Goal: Task Accomplishment & Management: Manage account settings

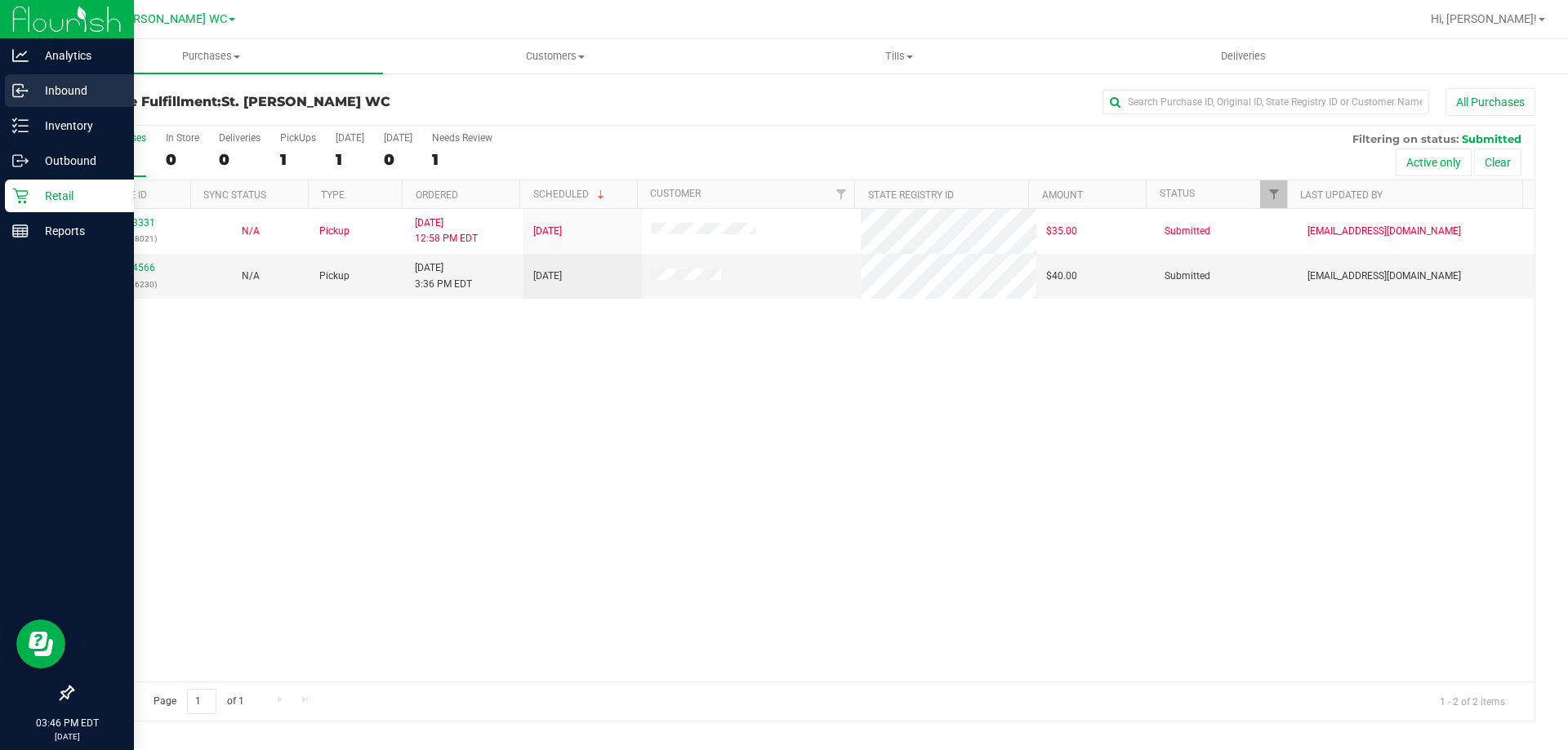
click at [81, 102] on div "Inbound" at bounding box center [69, 91] width 129 height 33
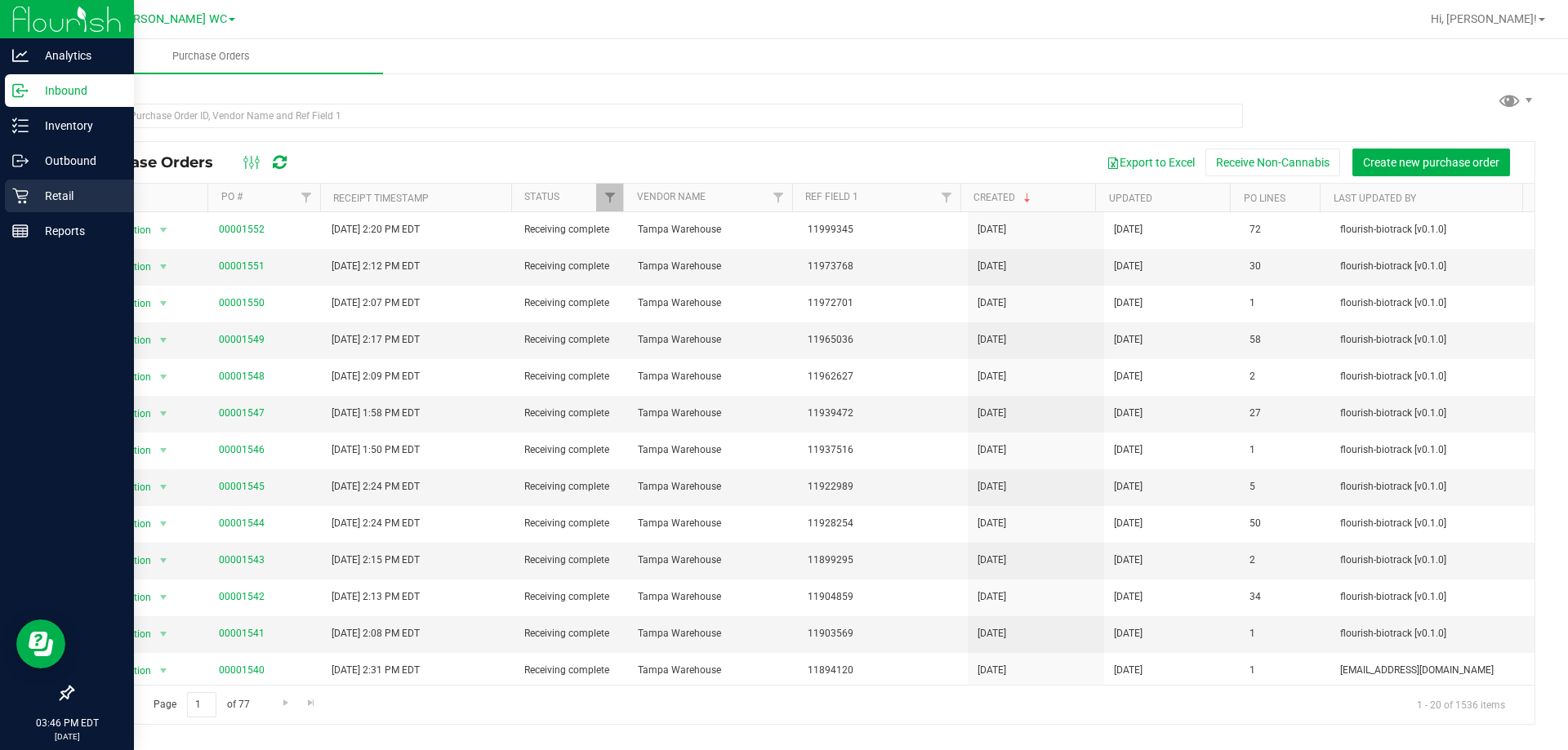
click at [37, 196] on p "Retail" at bounding box center [77, 195] width 98 height 20
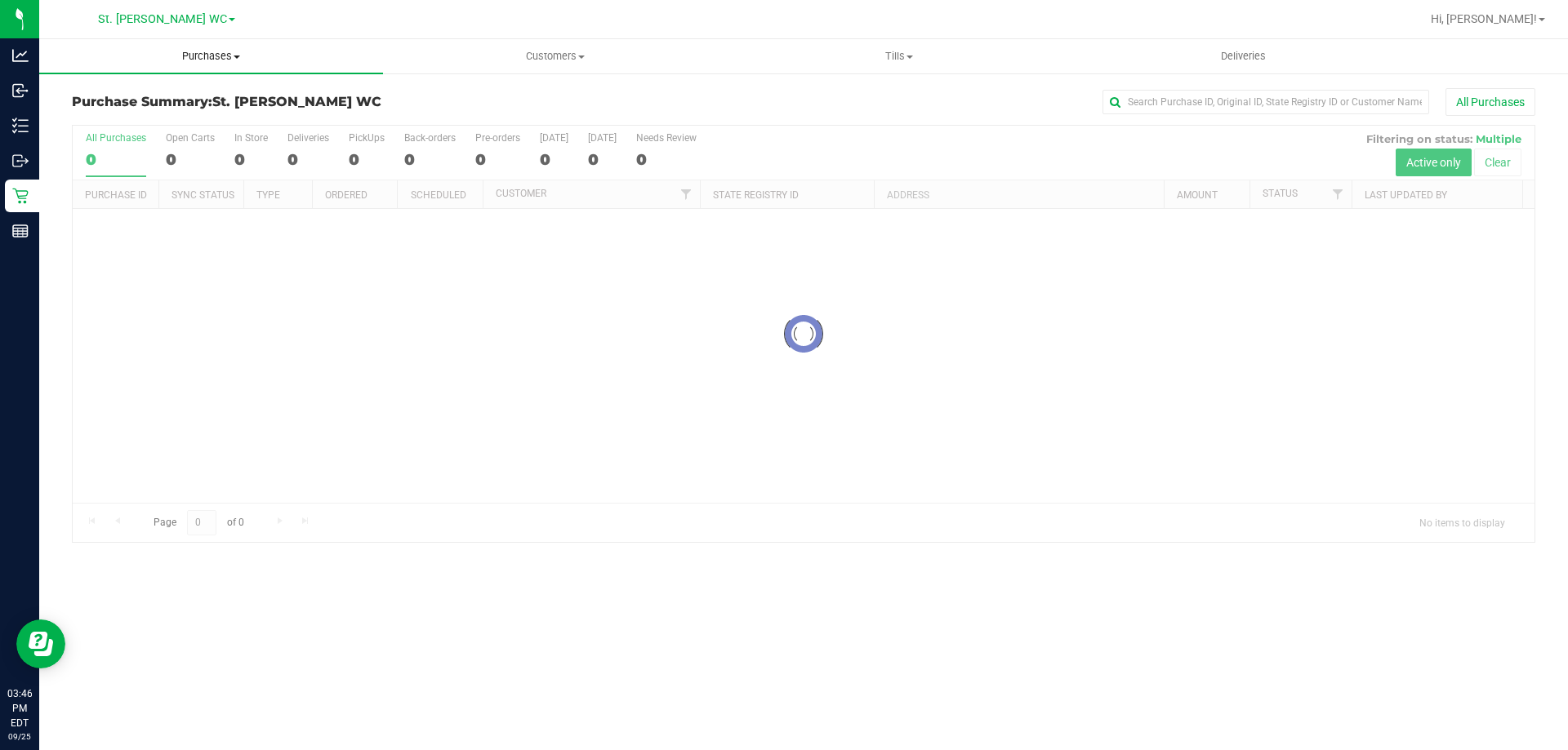
click at [193, 56] on span "Purchases" at bounding box center [211, 56] width 344 height 15
click at [168, 123] on li "Fulfillment" at bounding box center [211, 118] width 344 height 20
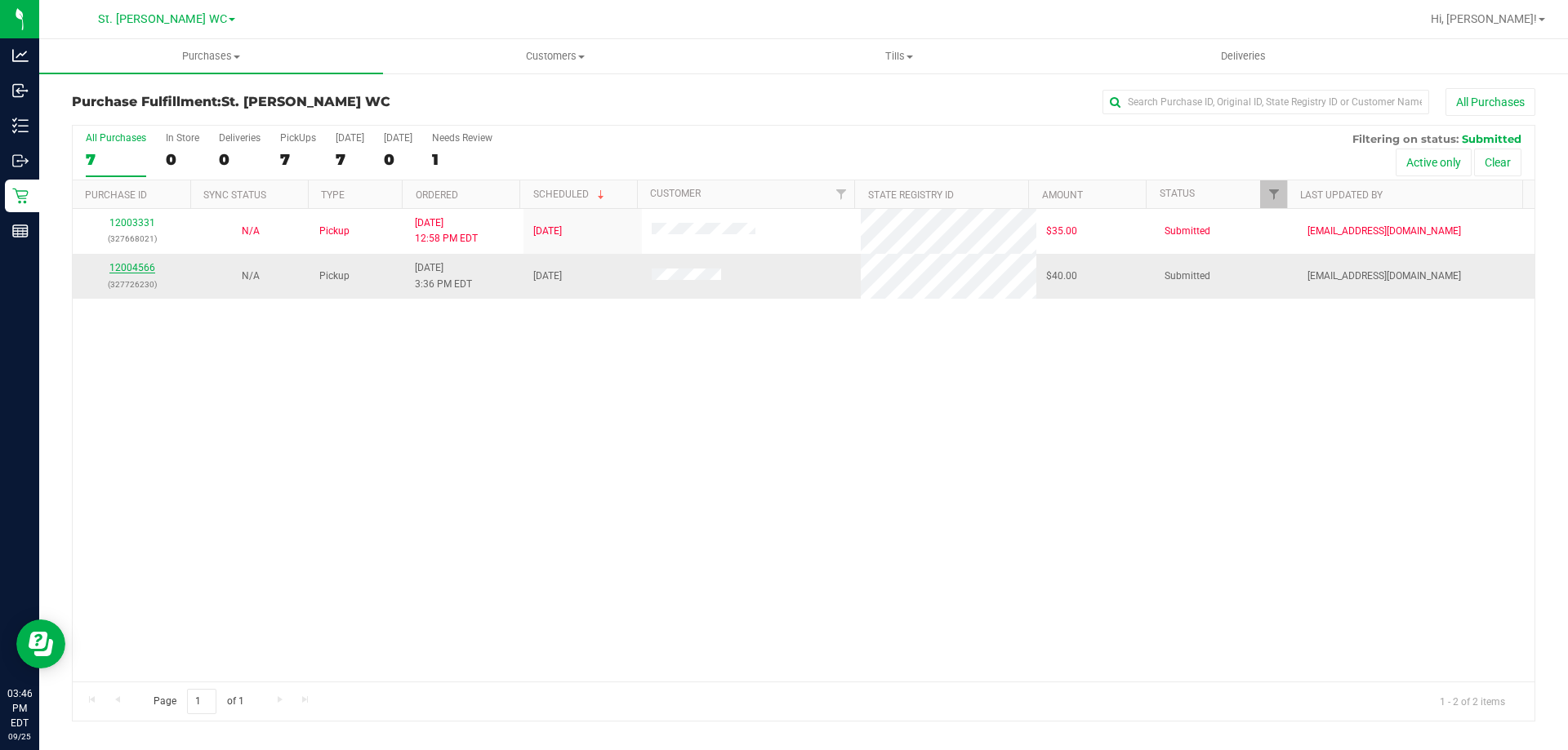
click at [136, 267] on link "12004566" at bounding box center [132, 267] width 45 height 11
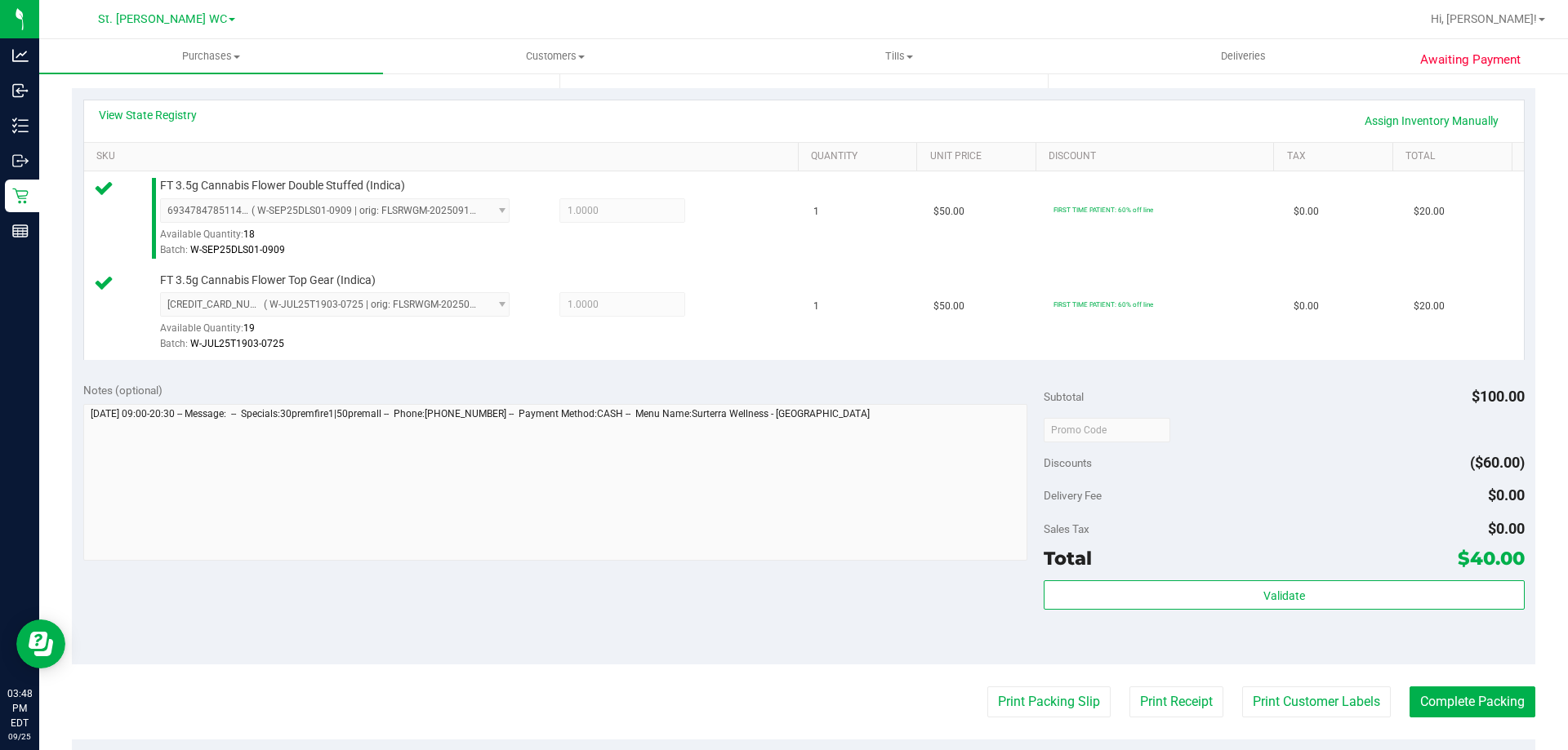
scroll to position [408, 0]
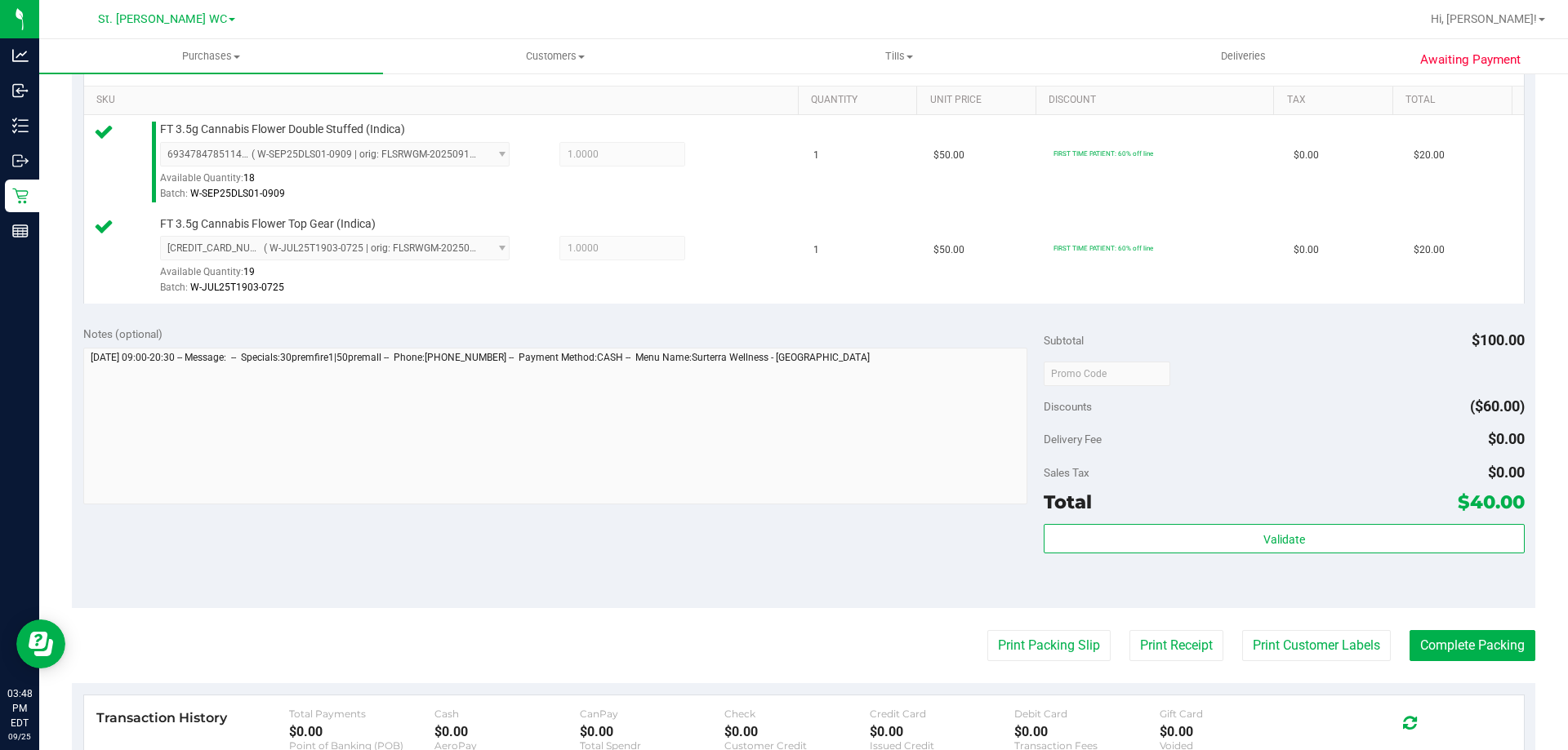
click at [1383, 563] on div "Validate" at bounding box center [1283, 561] width 480 height 74
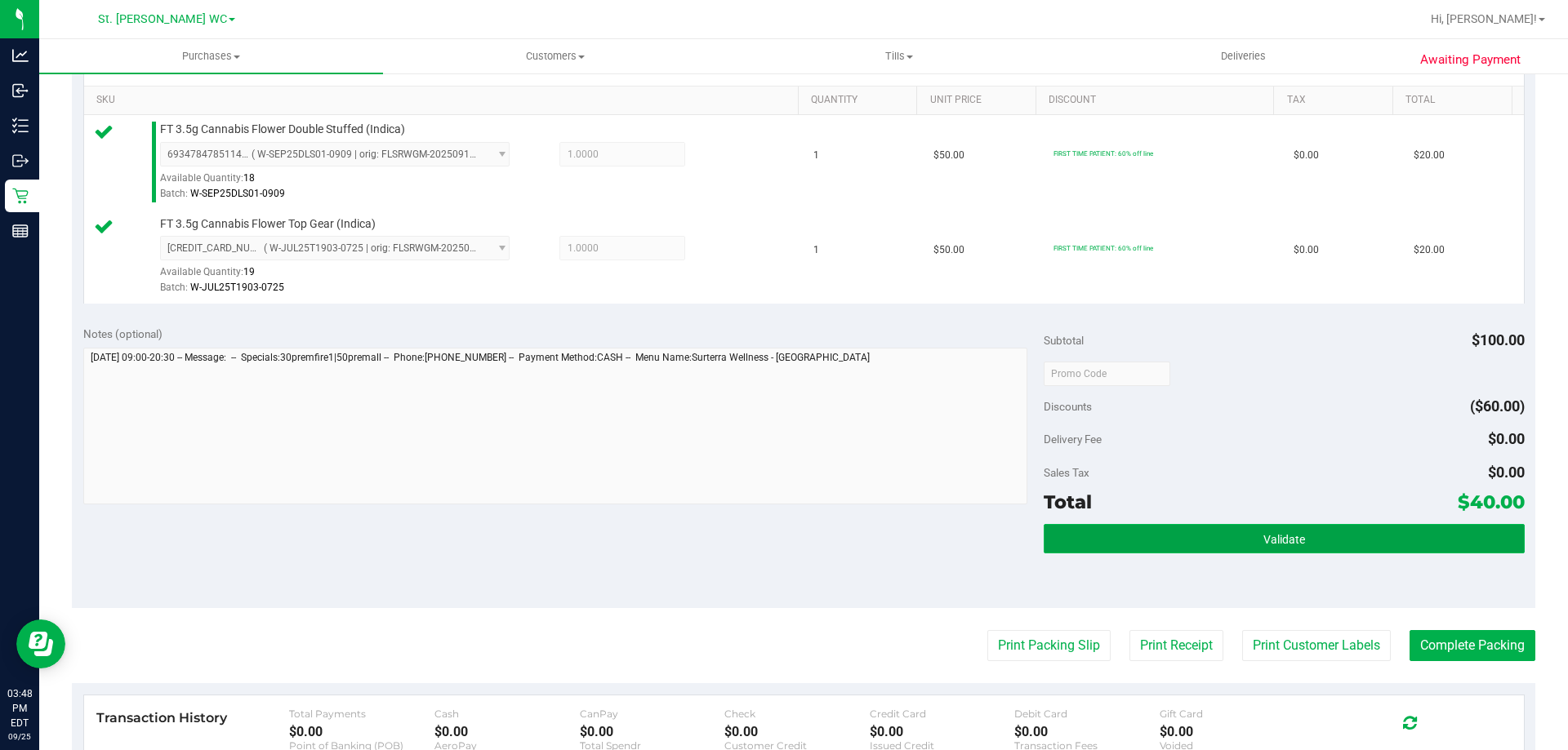
click at [1379, 542] on button "Validate" at bounding box center [1283, 538] width 480 height 29
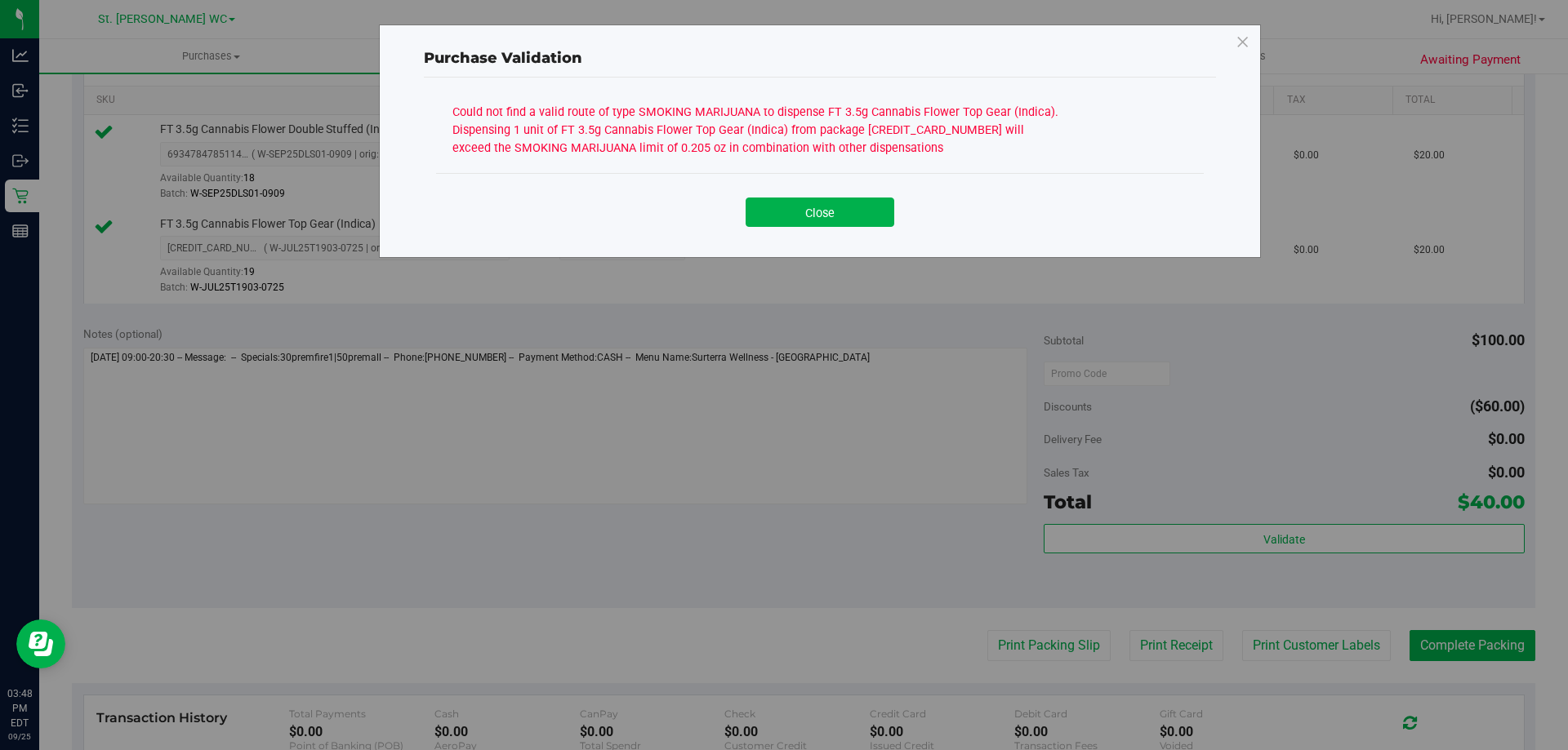
click at [803, 121] on div "Could not find a valid route of type SMOKING MARIJUANA to dispense FT 3.5g Cann…" at bounding box center [759, 128] width 612 height 57
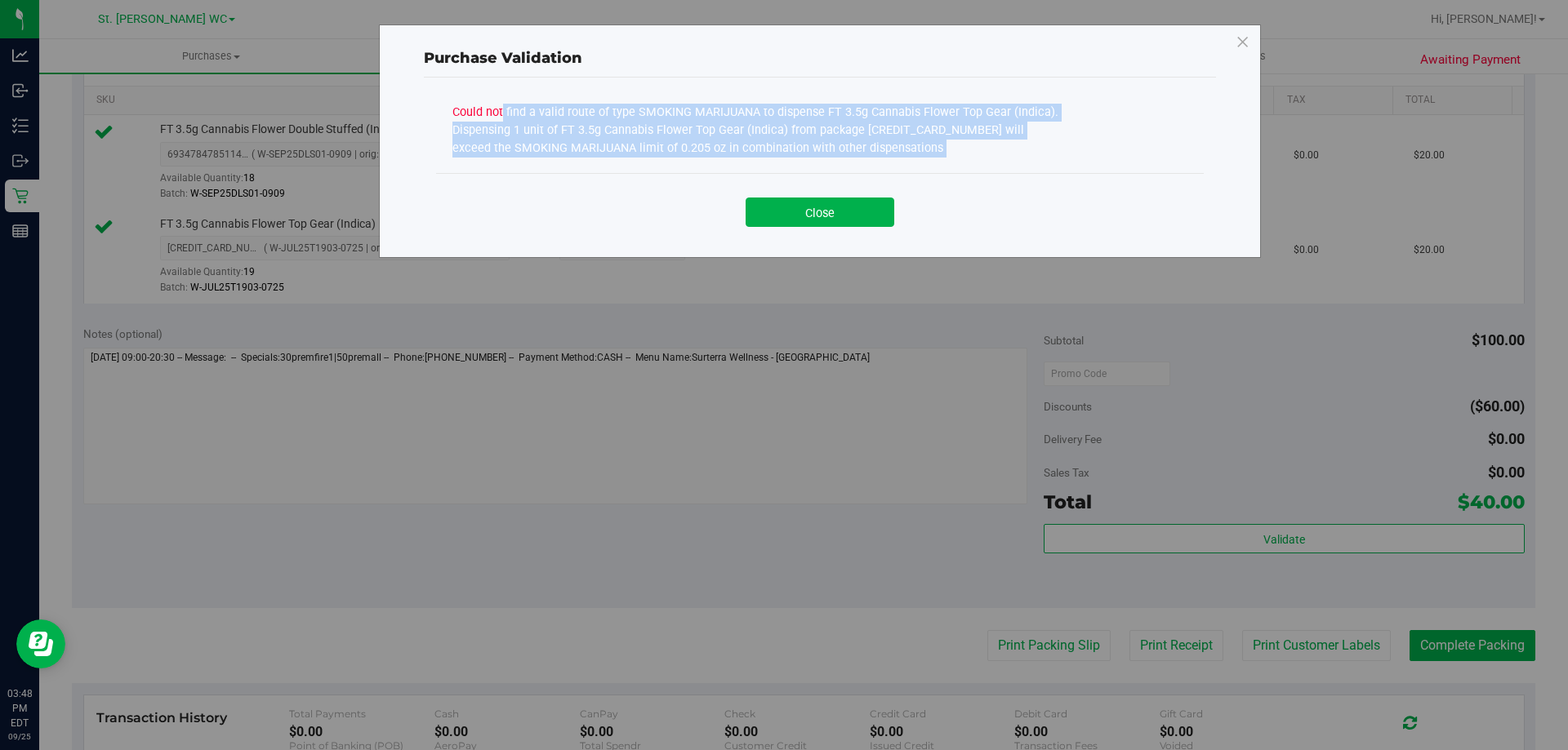
click at [803, 121] on div "Could not find a valid route of type SMOKING MARIJUANA to dispense FT 3.5g Cann…" at bounding box center [759, 128] width 612 height 57
copy div "Could not find a valid route of type SMOKING MARIJUANA to dispense FT 3.5g Cann…"
click at [415, 160] on div "Purchase Validation Could not find a valid route of type SMOKING MARIJUANA to d…" at bounding box center [820, 141] width 882 height 233
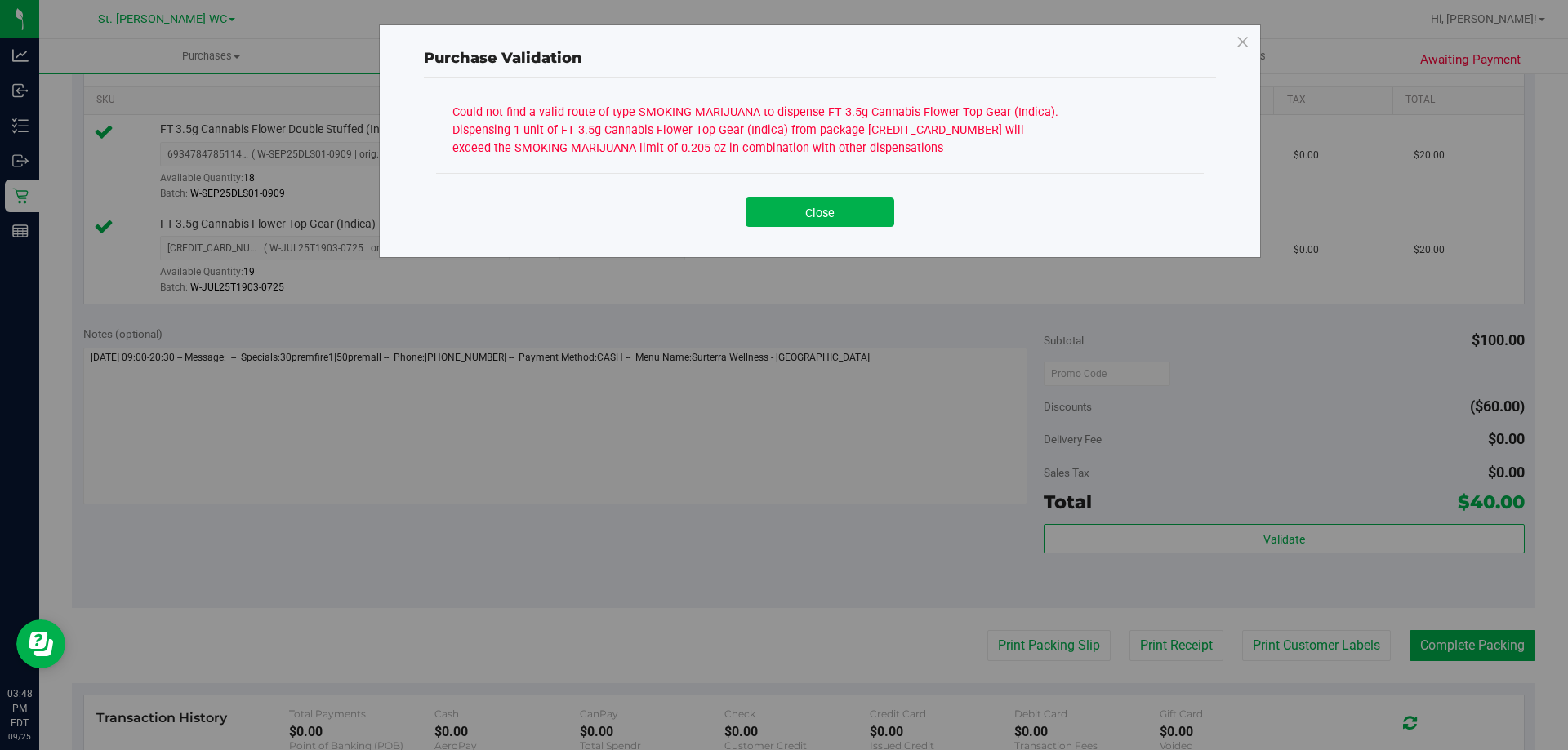
click at [754, 132] on div "Could not find a valid route of type SMOKING MARIJUANA to dispense FT 3.5g Cann…" at bounding box center [759, 128] width 612 height 57
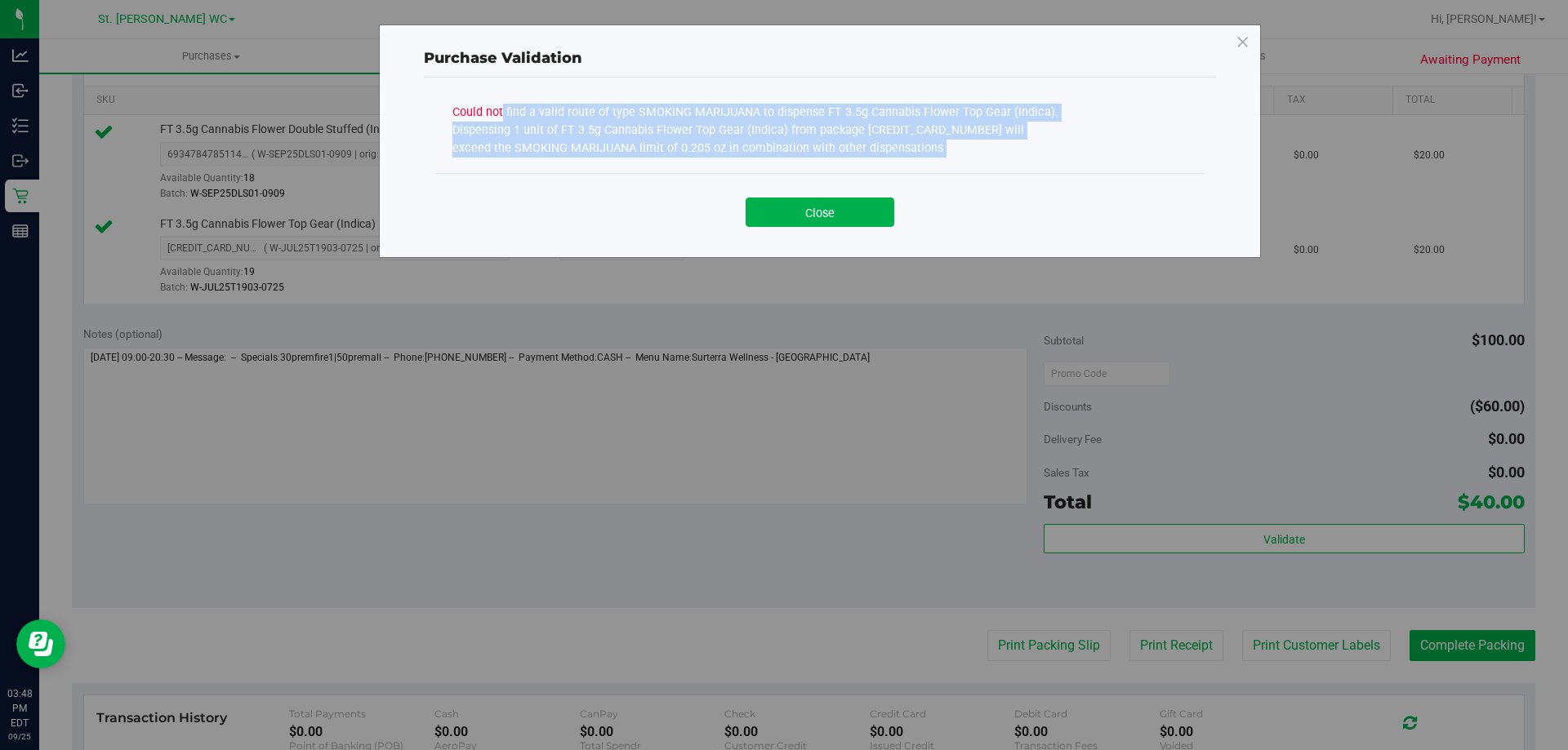
click at [754, 132] on div "Could not find a valid route of type SMOKING MARIJUANA to dispense FT 3.5g Cann…" at bounding box center [759, 128] width 612 height 57
copy div "Could not find a valid route of type SMOKING MARIJUANA to dispense FT 3.5g Cann…"
click at [772, 204] on button "Close" at bounding box center [820, 212] width 148 height 29
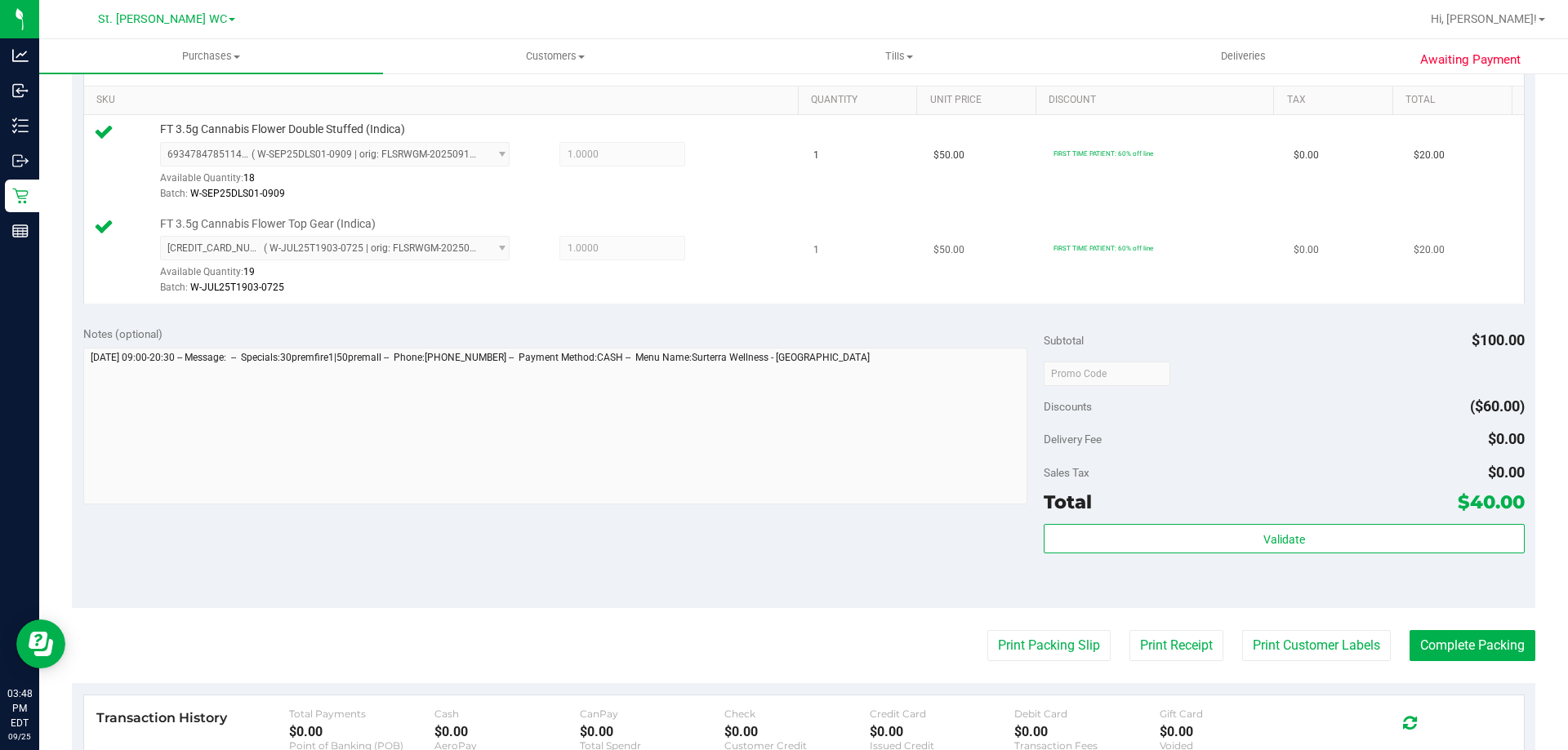
click at [668, 219] on div "FT 3.5g Cannabis Flower Top Gear (Indica) [CREDIT_CARD_NUMBER] ( W-JUL25T1903-0…" at bounding box center [471, 256] width 639 height 81
click at [446, 316] on div "Notes (optional) Subtotal $100.00 Discounts ($60.00) Delivery Fee $0.00 Sales T…" at bounding box center [803, 461] width 1463 height 294
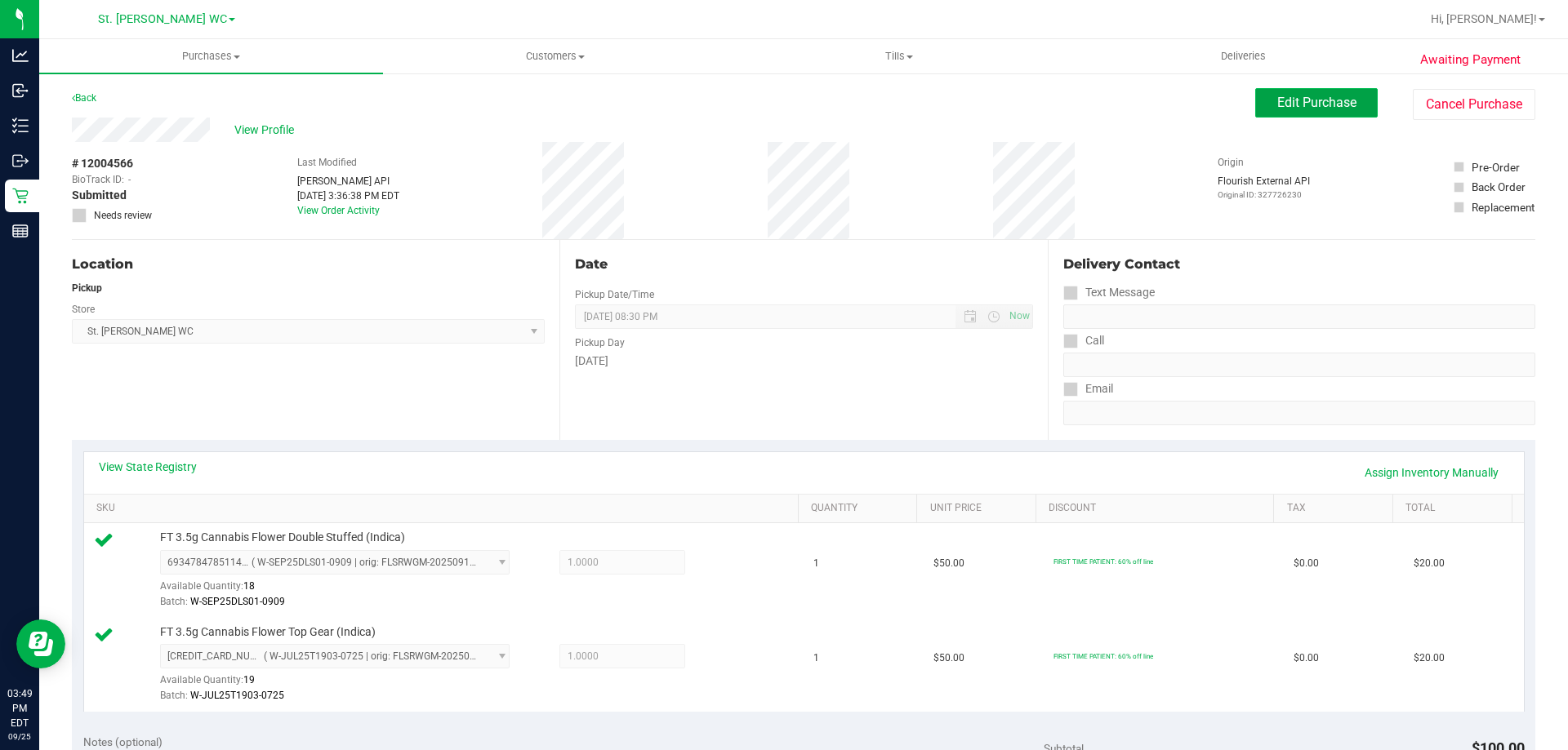
click at [1265, 111] on button "Edit Purchase" at bounding box center [1316, 103] width 123 height 29
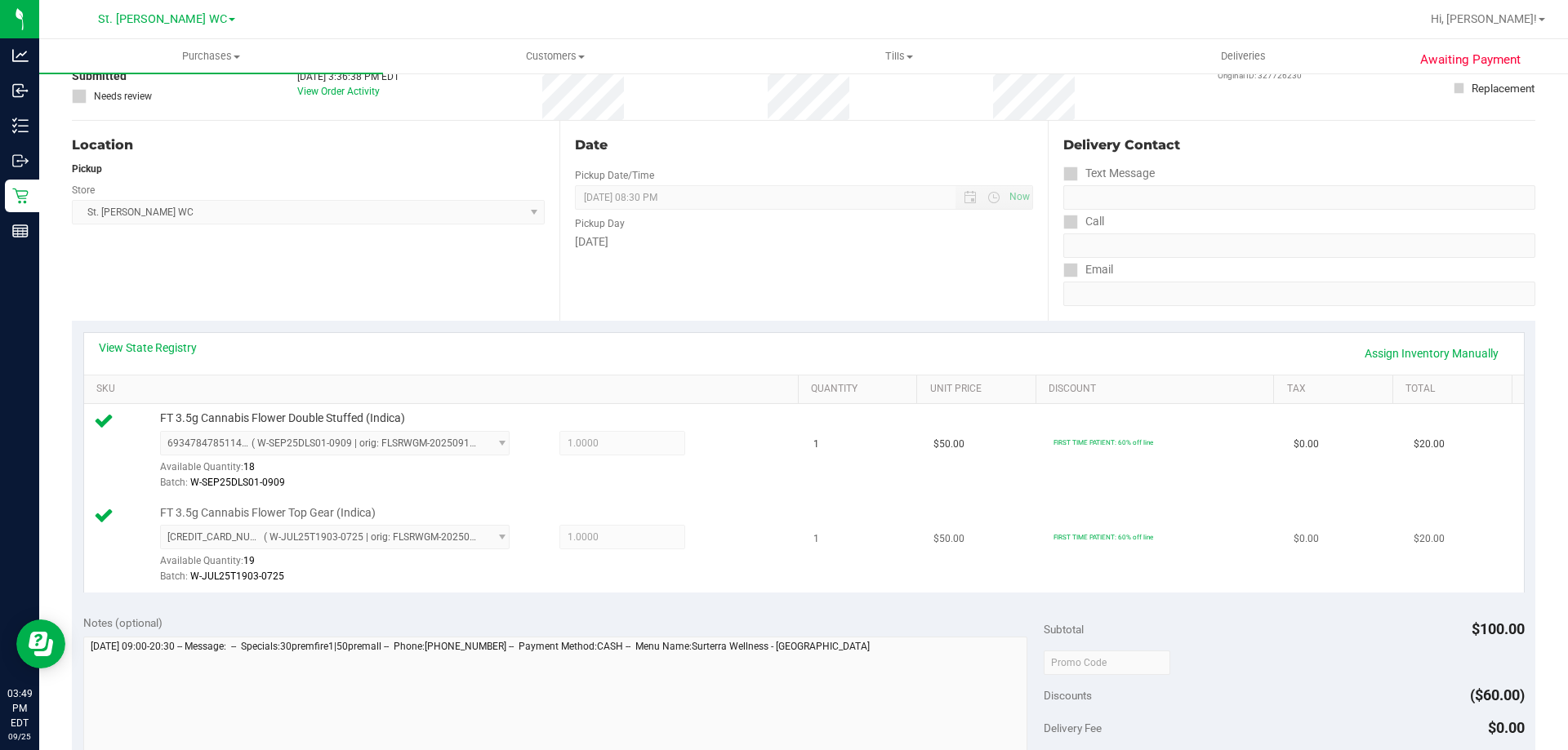
scroll to position [245, 0]
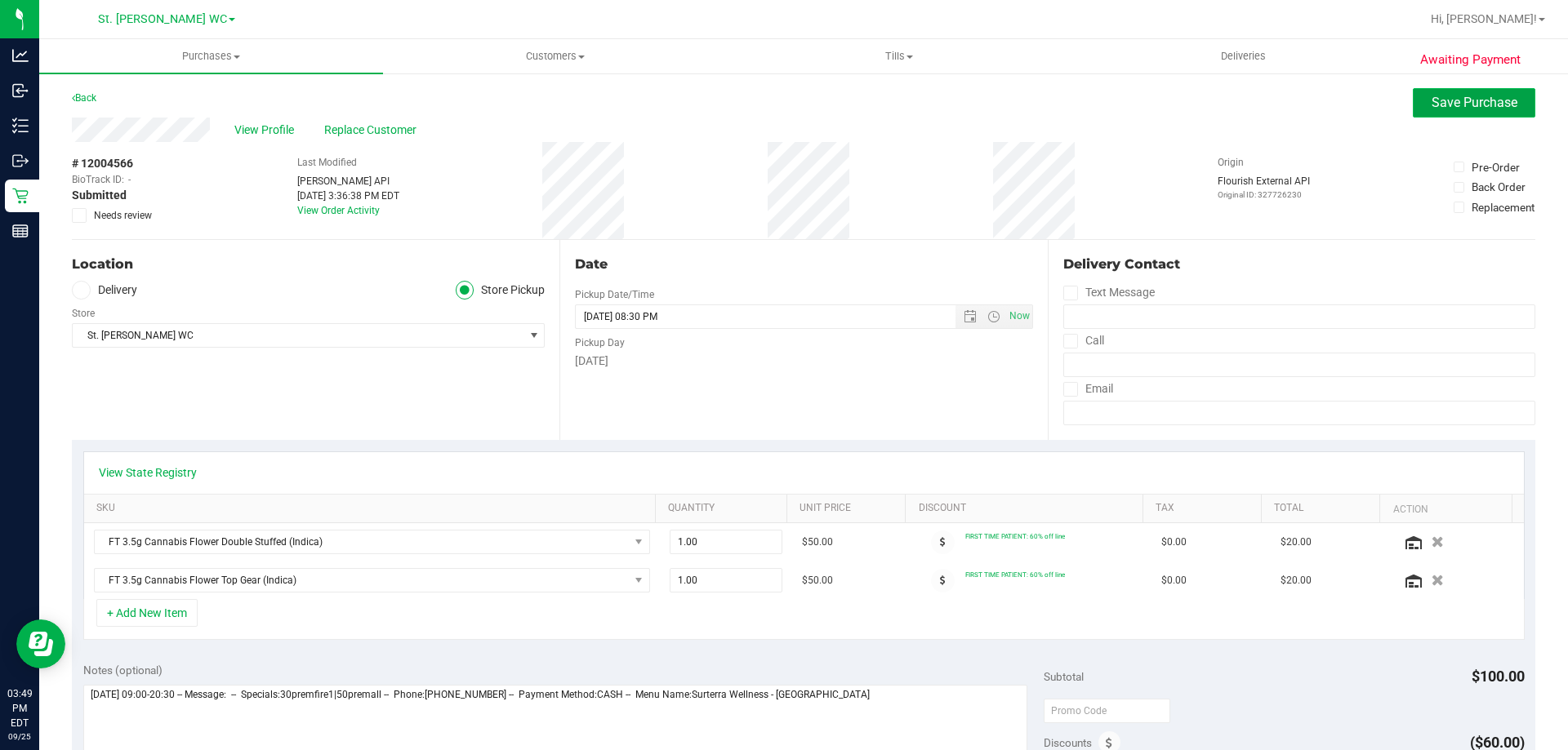
click at [1413, 103] on button "Save Purchase" at bounding box center [1474, 103] width 123 height 29
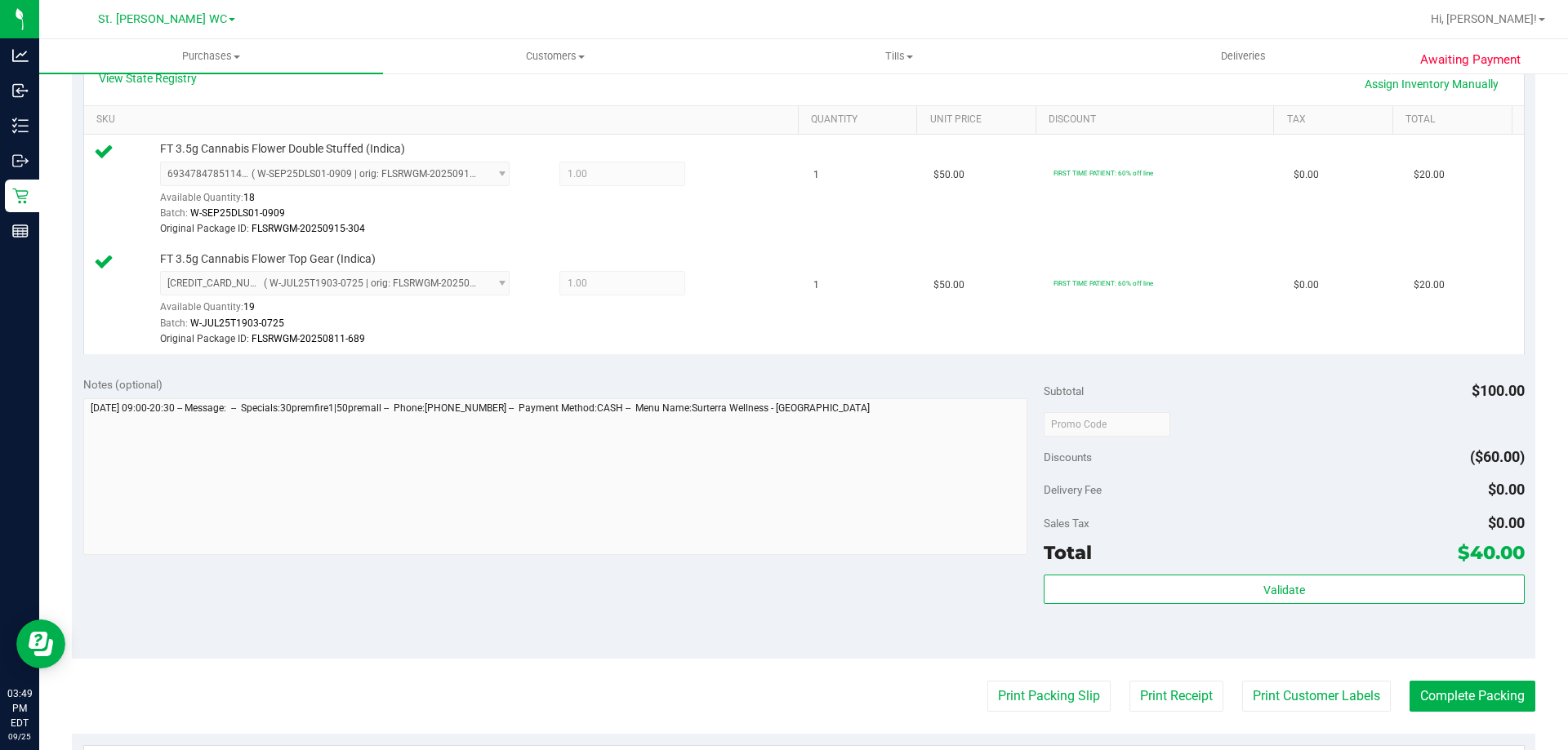
scroll to position [572, 0]
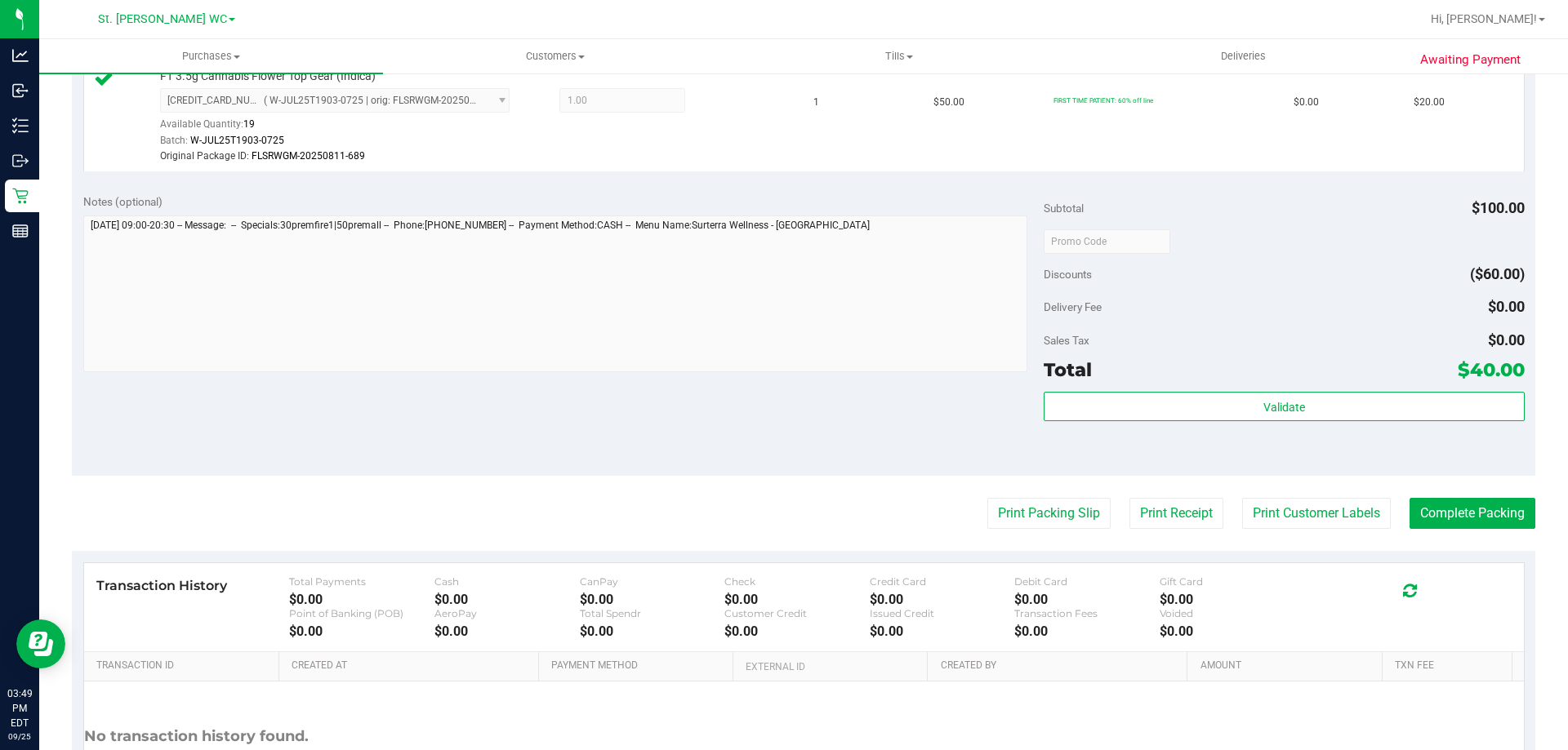
click at [1105, 383] on div "Total $40.00" at bounding box center [1283, 369] width 480 height 29
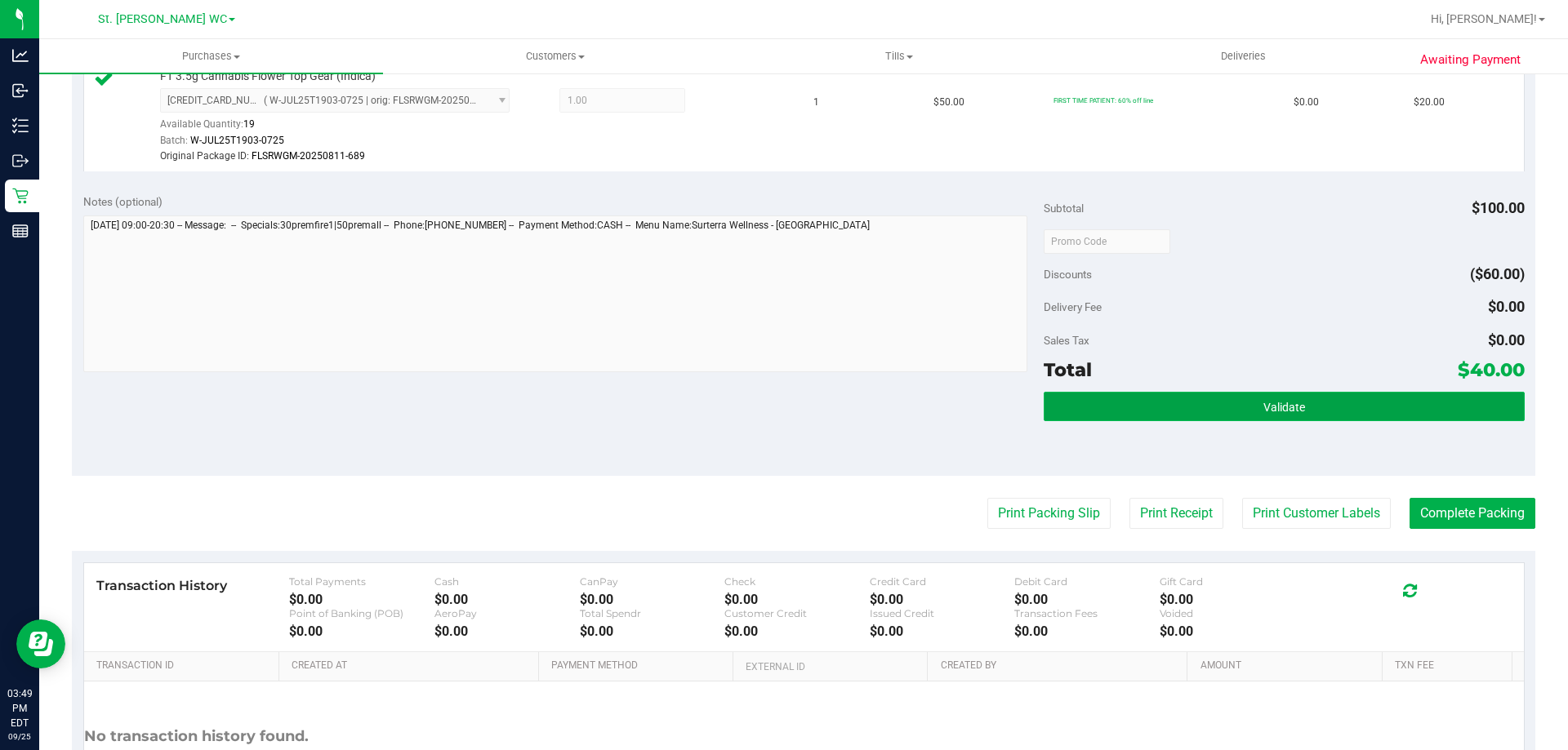
click at [1107, 400] on button "Validate" at bounding box center [1283, 406] width 480 height 29
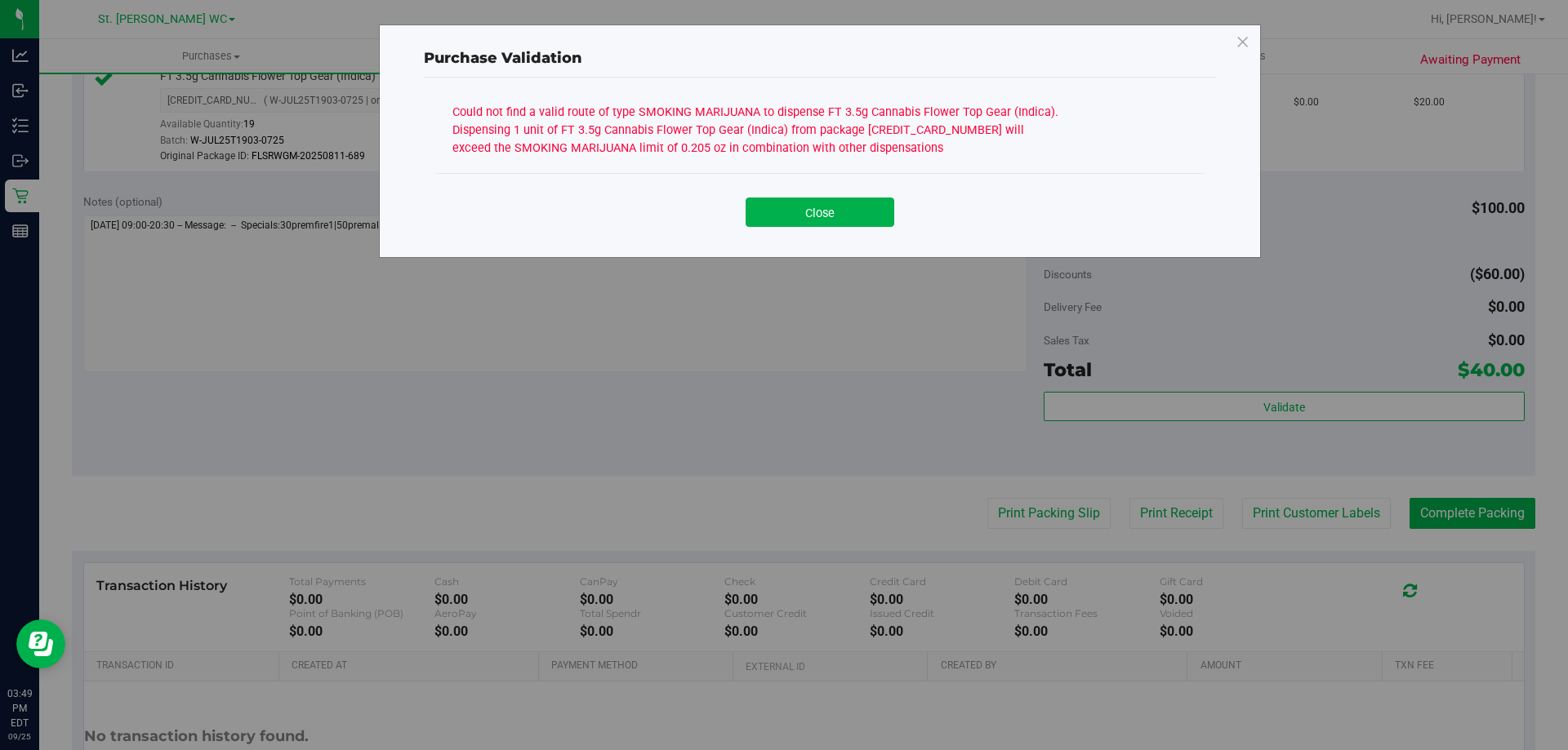
click at [664, 140] on div "Could not find a valid route of type SMOKING MARIJUANA to dispense FT 3.5g Cann…" at bounding box center [759, 128] width 612 height 57
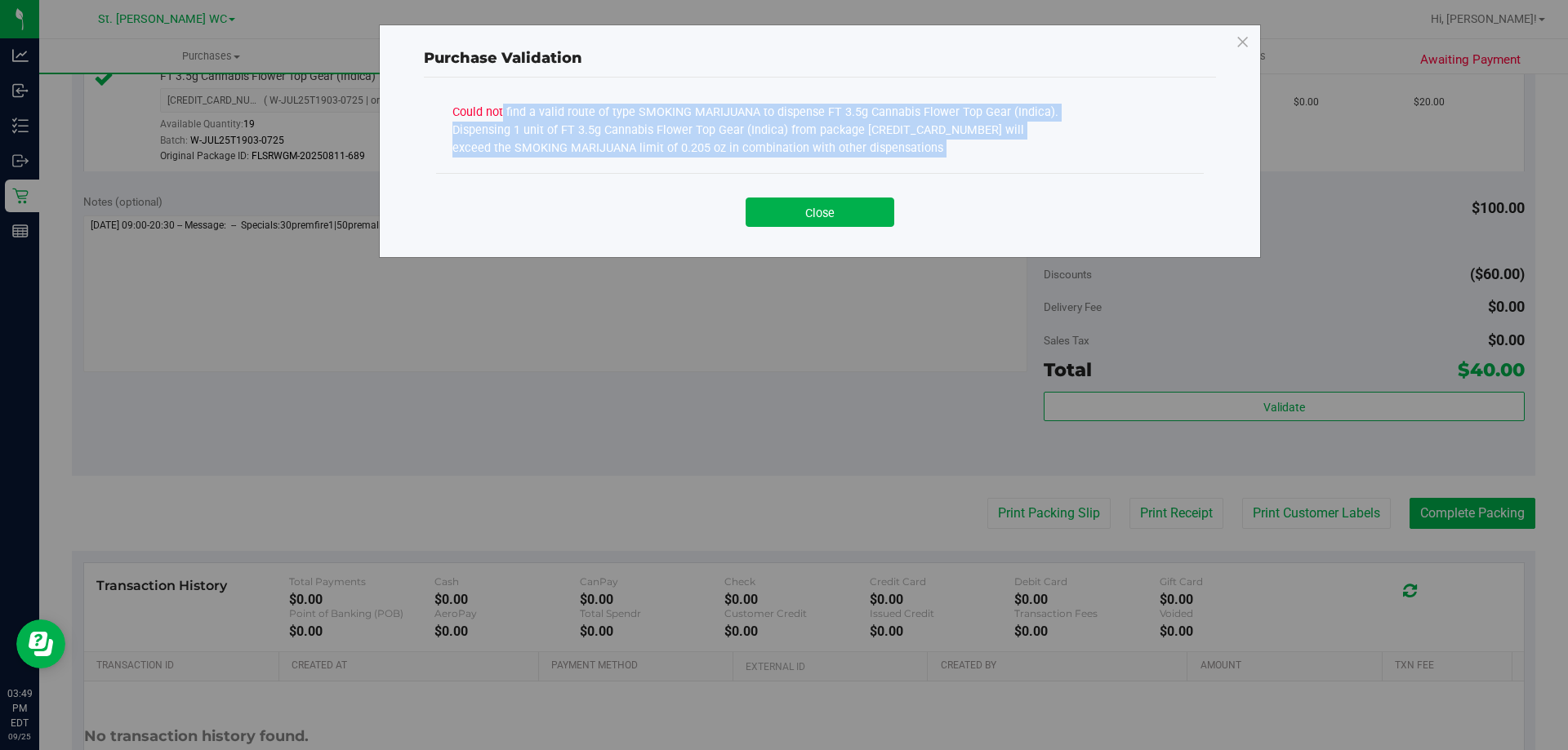
click at [664, 140] on div "Could not find a valid route of type SMOKING MARIJUANA to dispense FT 3.5g Cann…" at bounding box center [759, 128] width 612 height 57
copy div "Could not find a valid route of type SMOKING MARIJUANA to dispense FT 3.5g Cann…"
click at [99, 370] on div "Purchase Validation Could not find a valid route of type SMOKING MARIJUANA to d…" at bounding box center [790, 375] width 1580 height 750
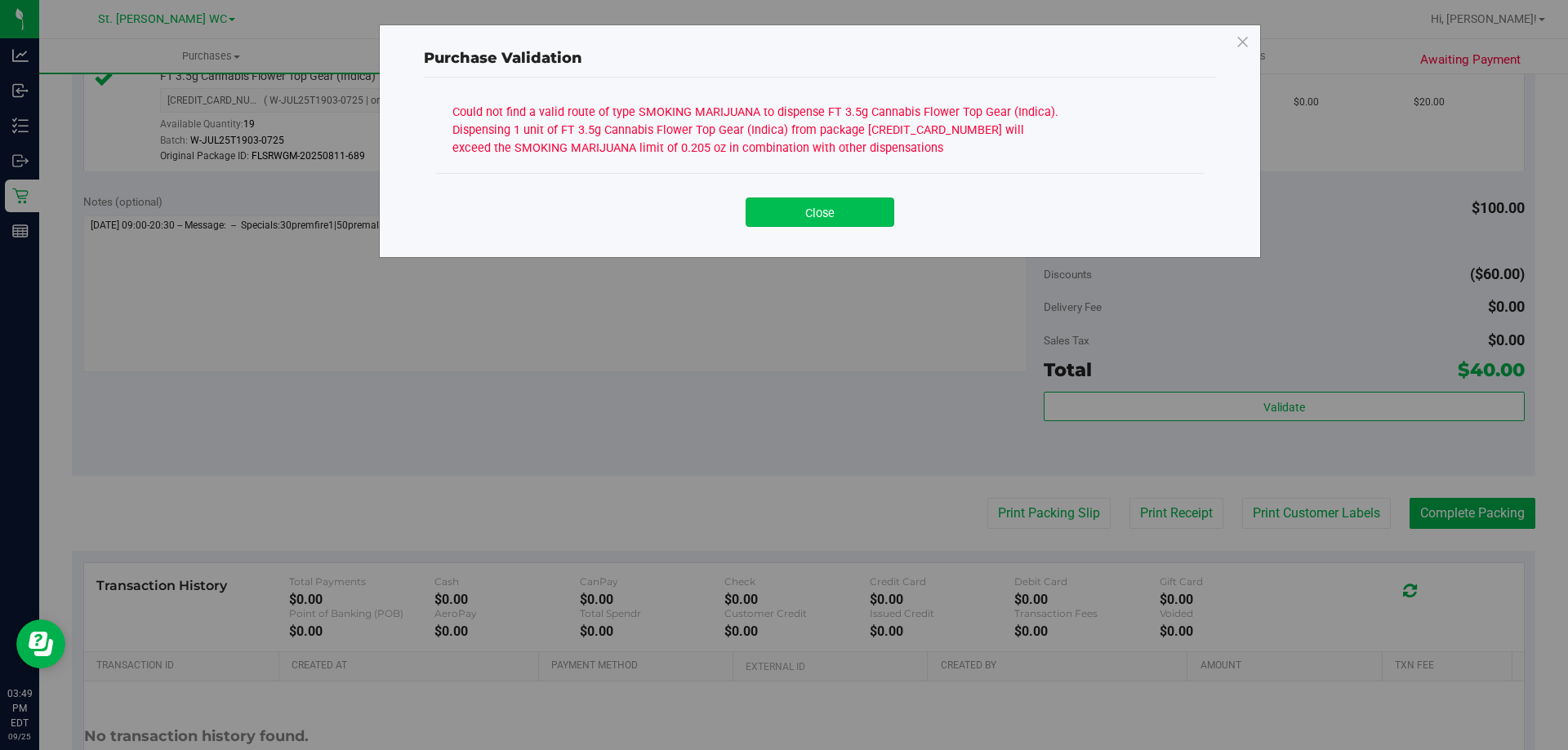
click at [824, 203] on button "Close" at bounding box center [820, 212] width 148 height 29
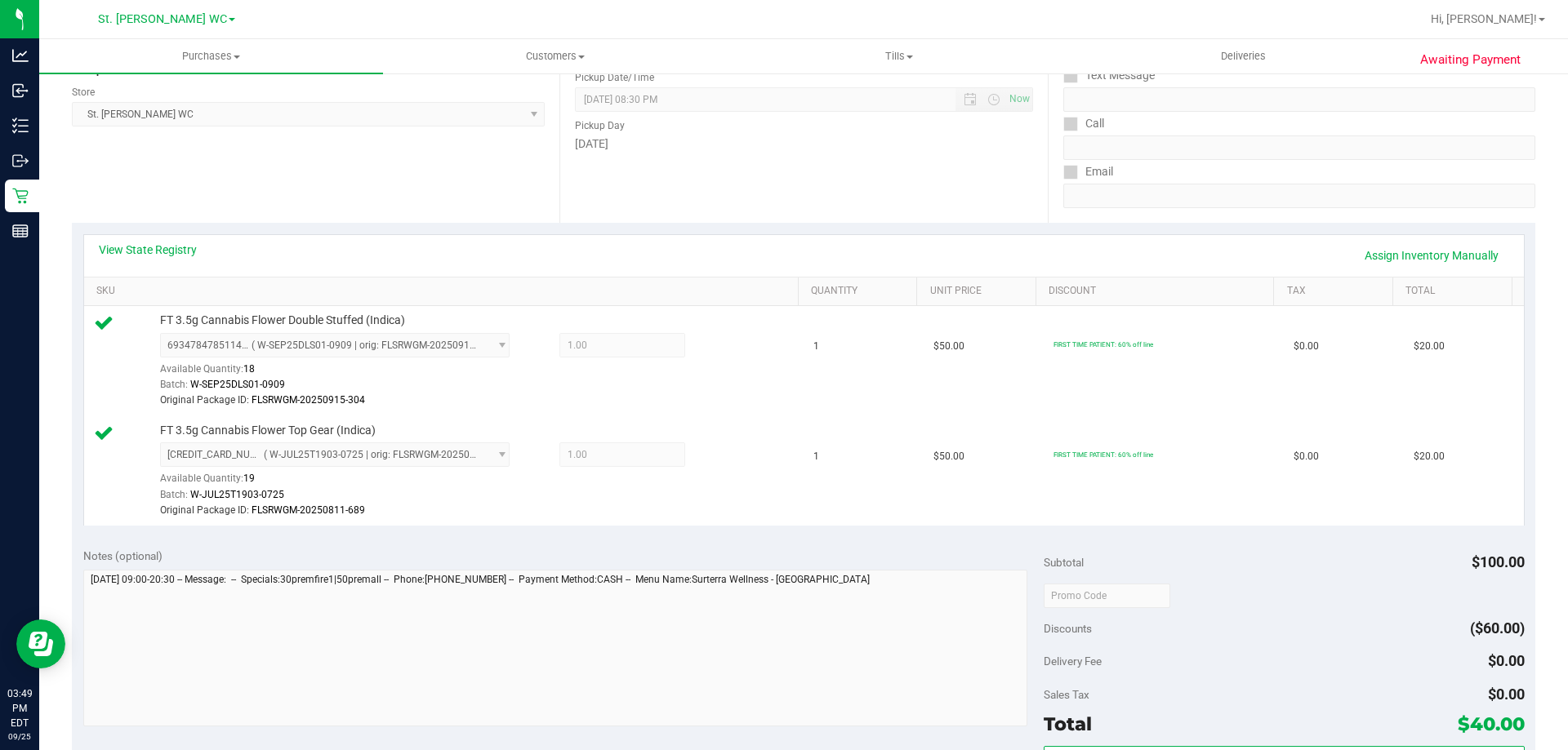
scroll to position [0, 0]
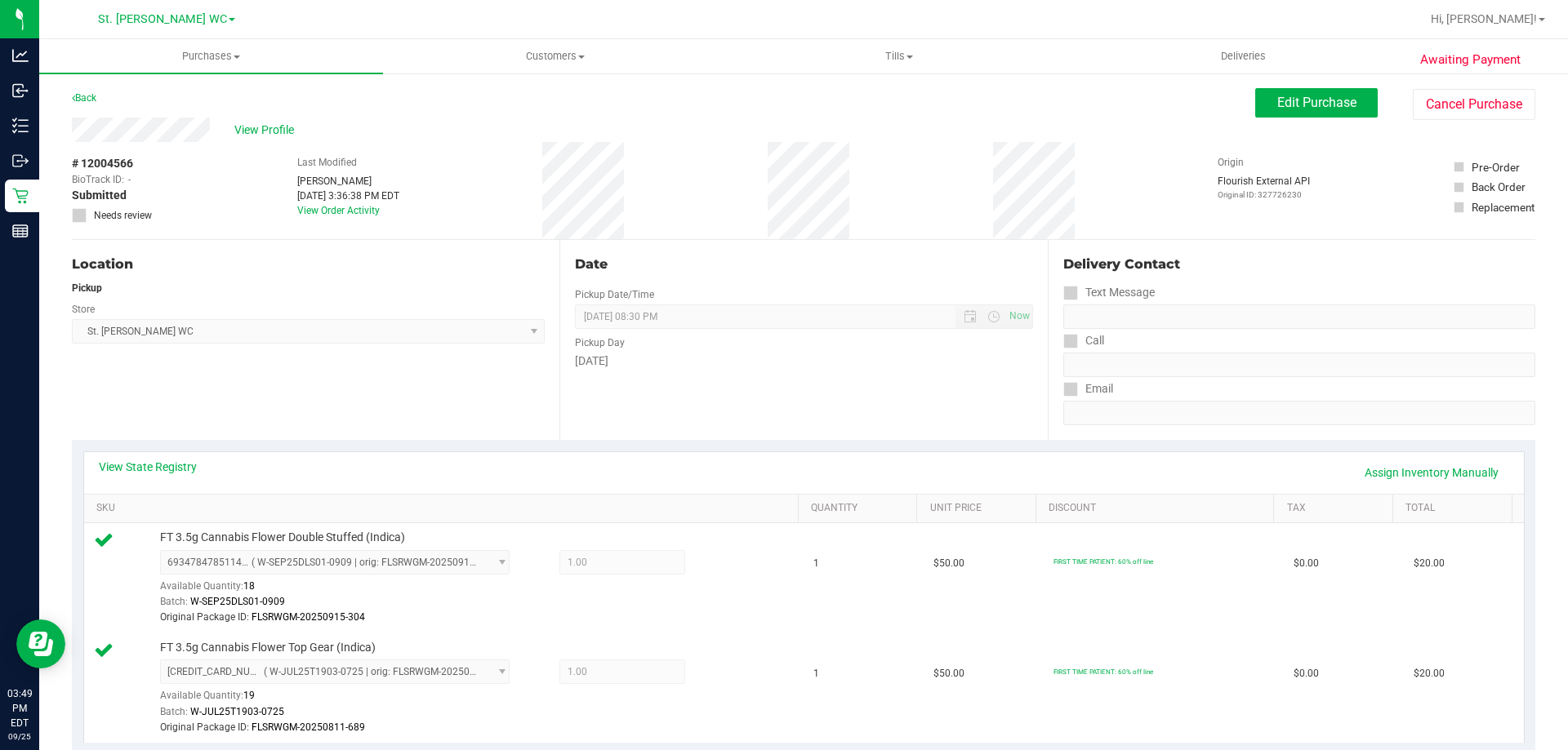
click at [1383, 456] on div "View State Registry Assign Inventory Manually" at bounding box center [803, 473] width 1439 height 42
click at [1367, 464] on link "Assign Inventory Manually" at bounding box center [1431, 472] width 155 height 27
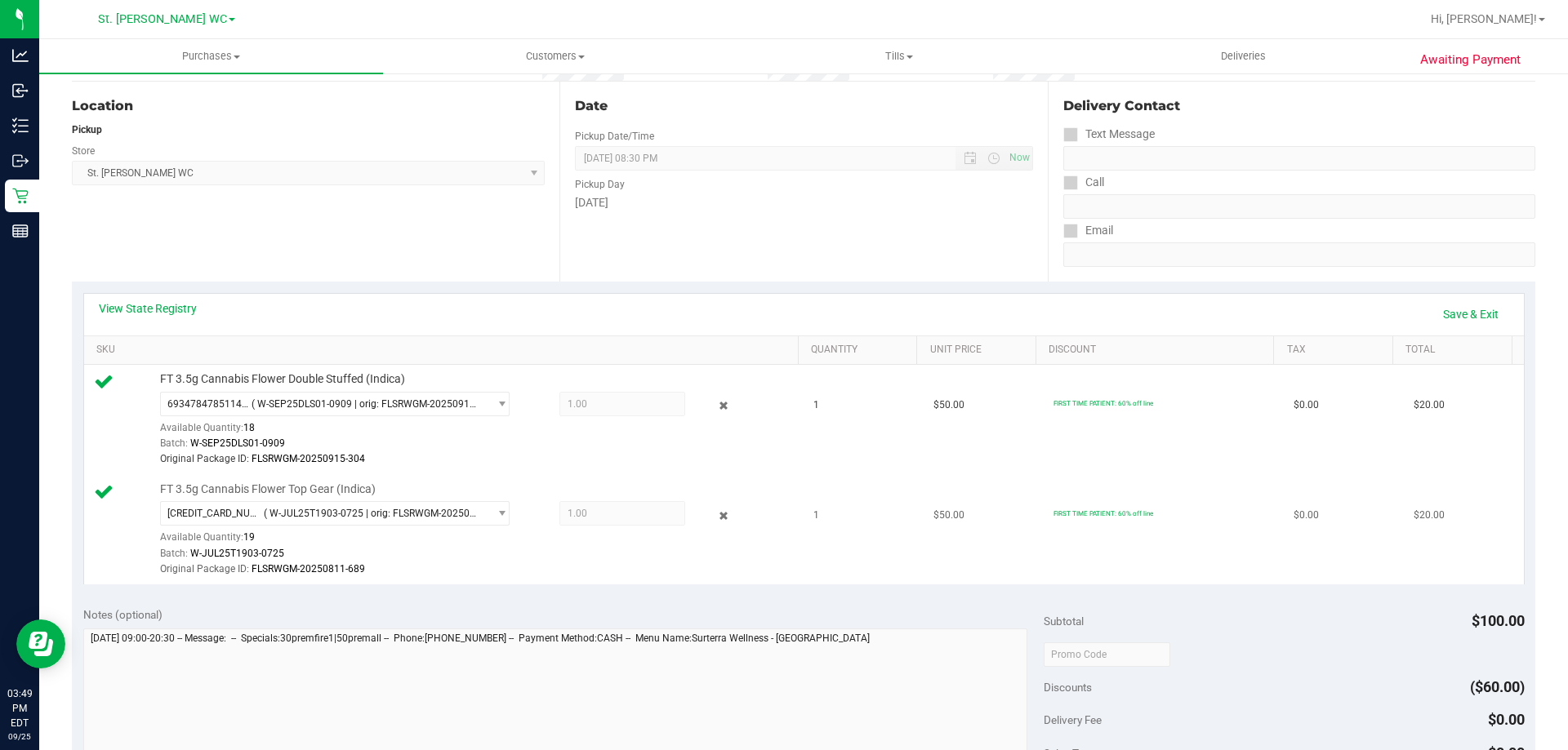
scroll to position [245, 0]
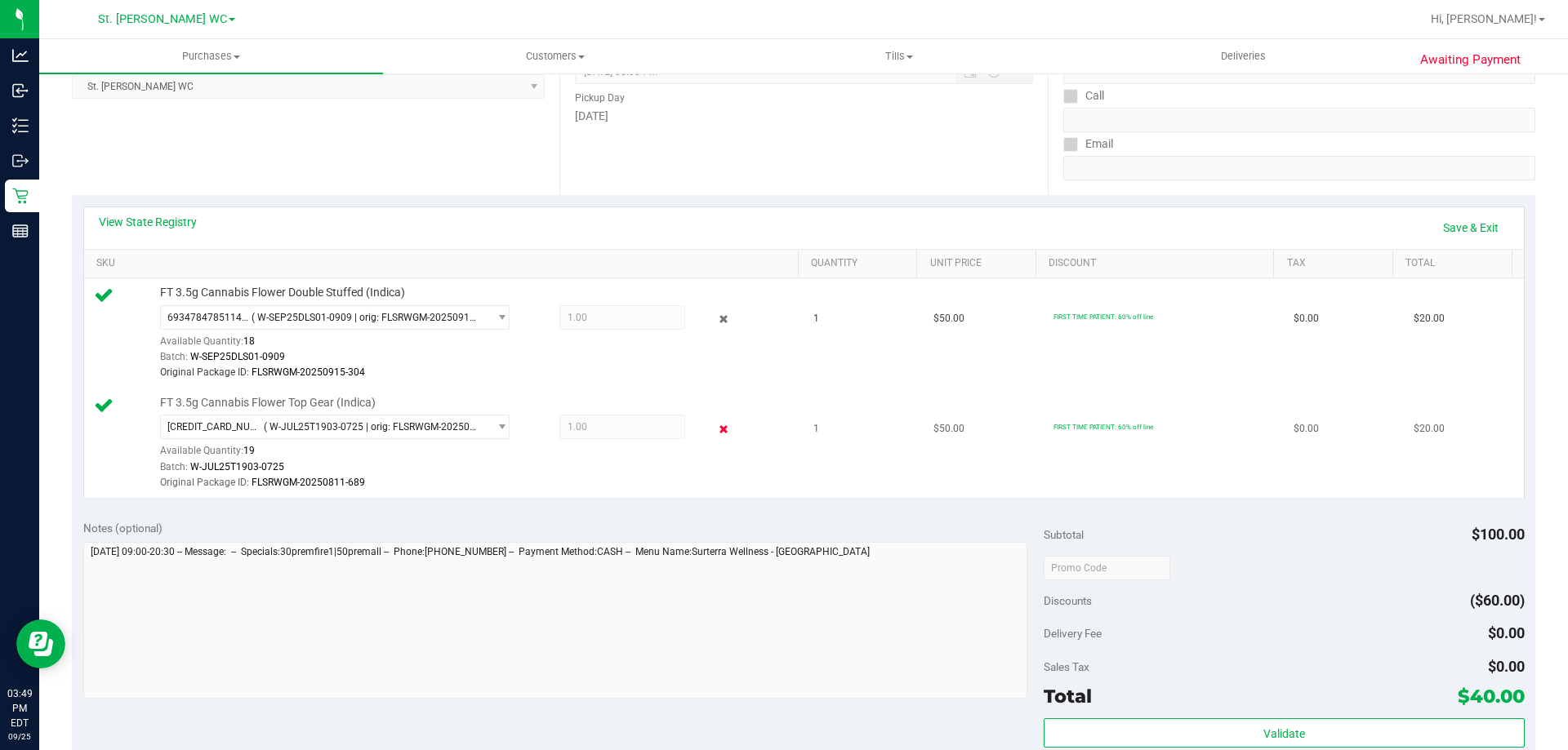
click at [715, 429] on icon at bounding box center [724, 429] width 17 height 19
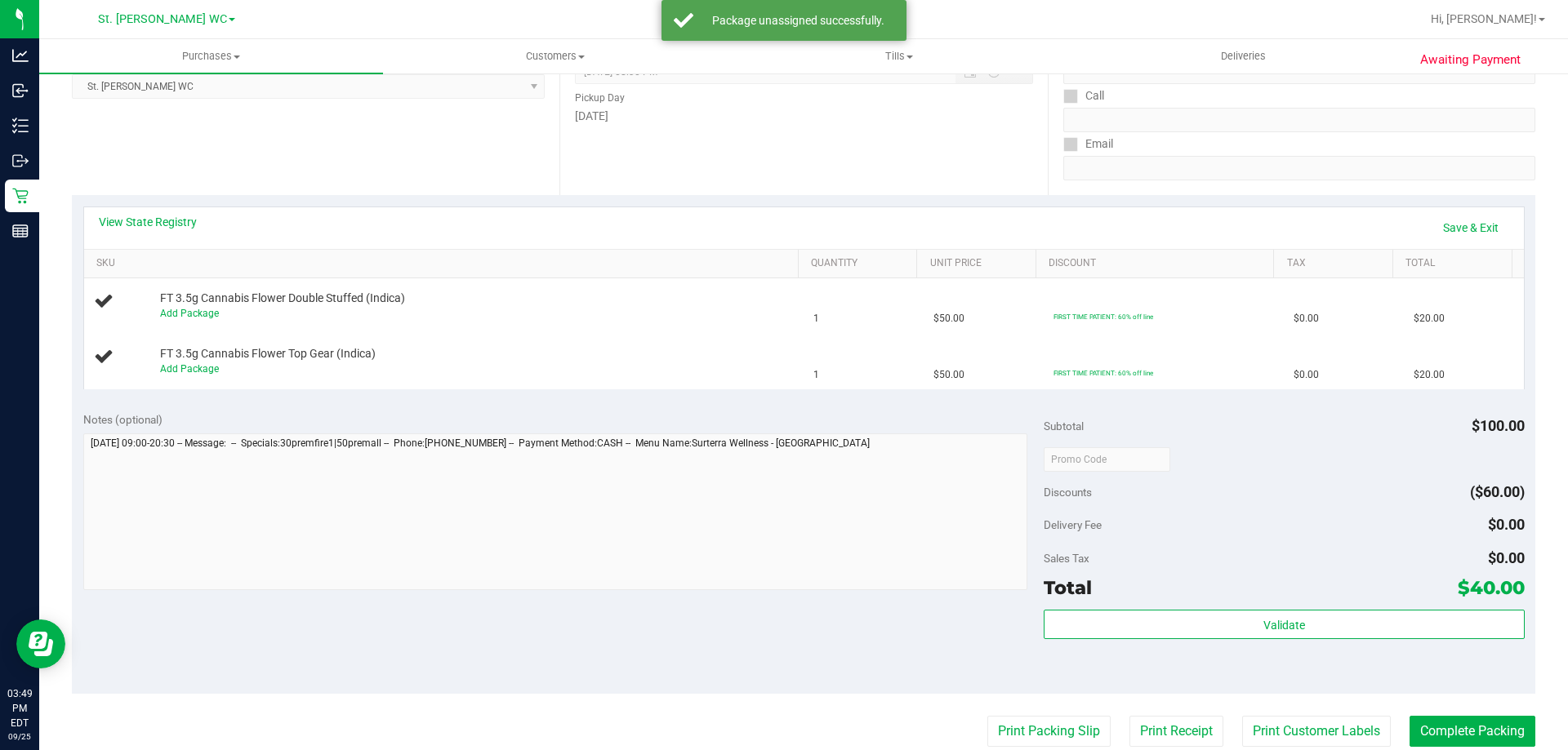
scroll to position [0, 0]
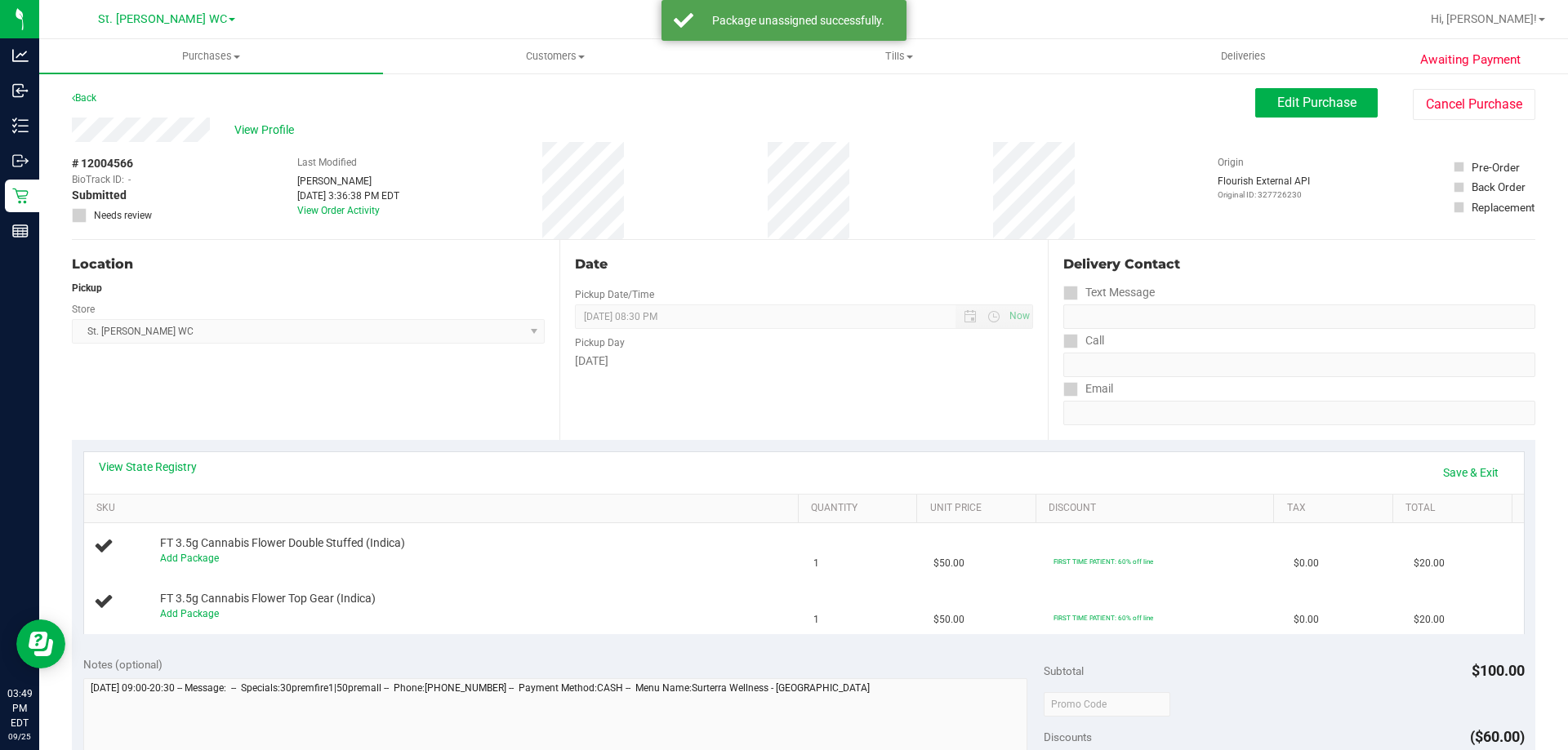
click at [190, 453] on div "View State Registry Save & Exit" at bounding box center [803, 473] width 1439 height 42
click at [180, 473] on link "View State Registry" at bounding box center [147, 466] width 98 height 16
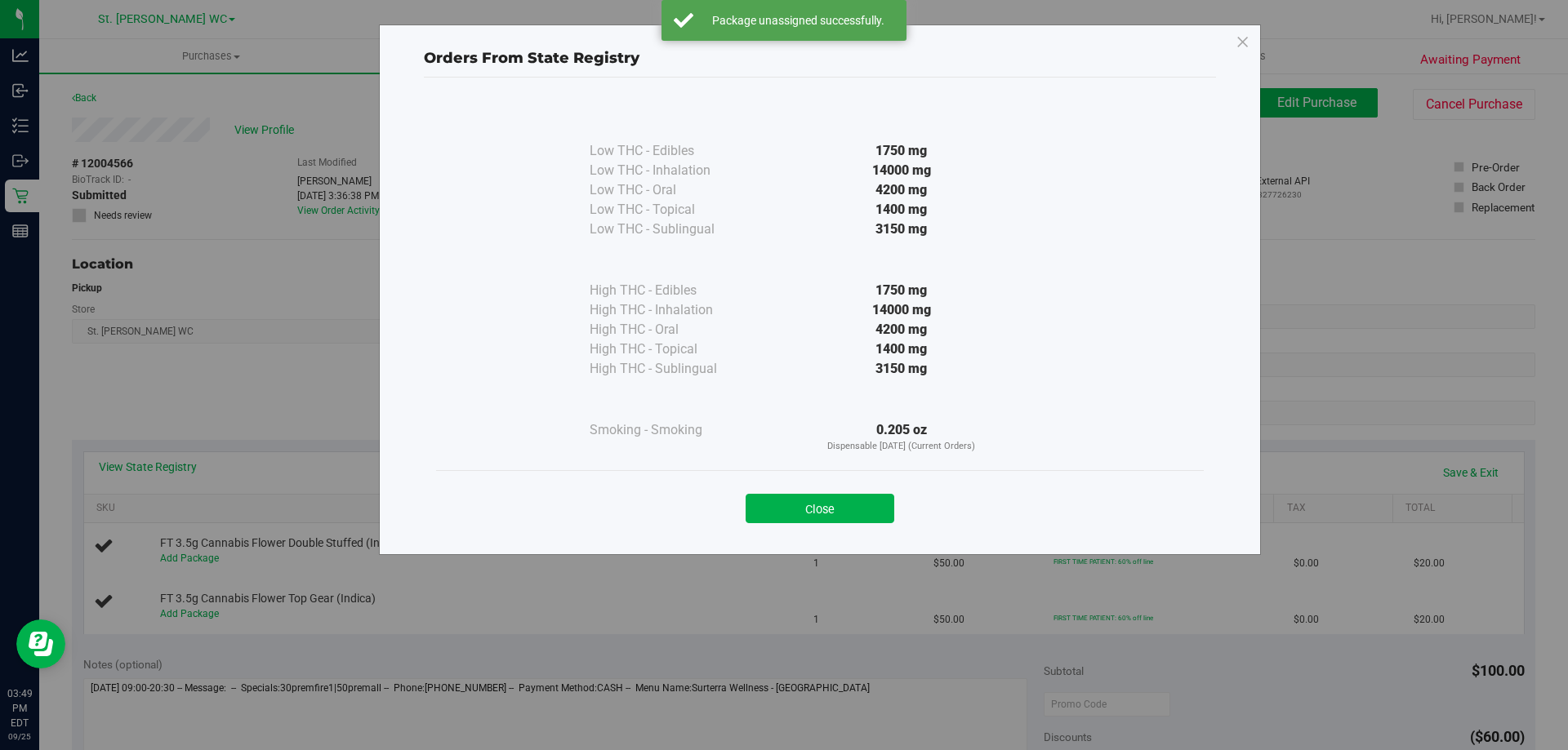
click at [871, 493] on div "Close" at bounding box center [820, 504] width 743 height 41
click at [863, 512] on button "Close" at bounding box center [820, 508] width 148 height 29
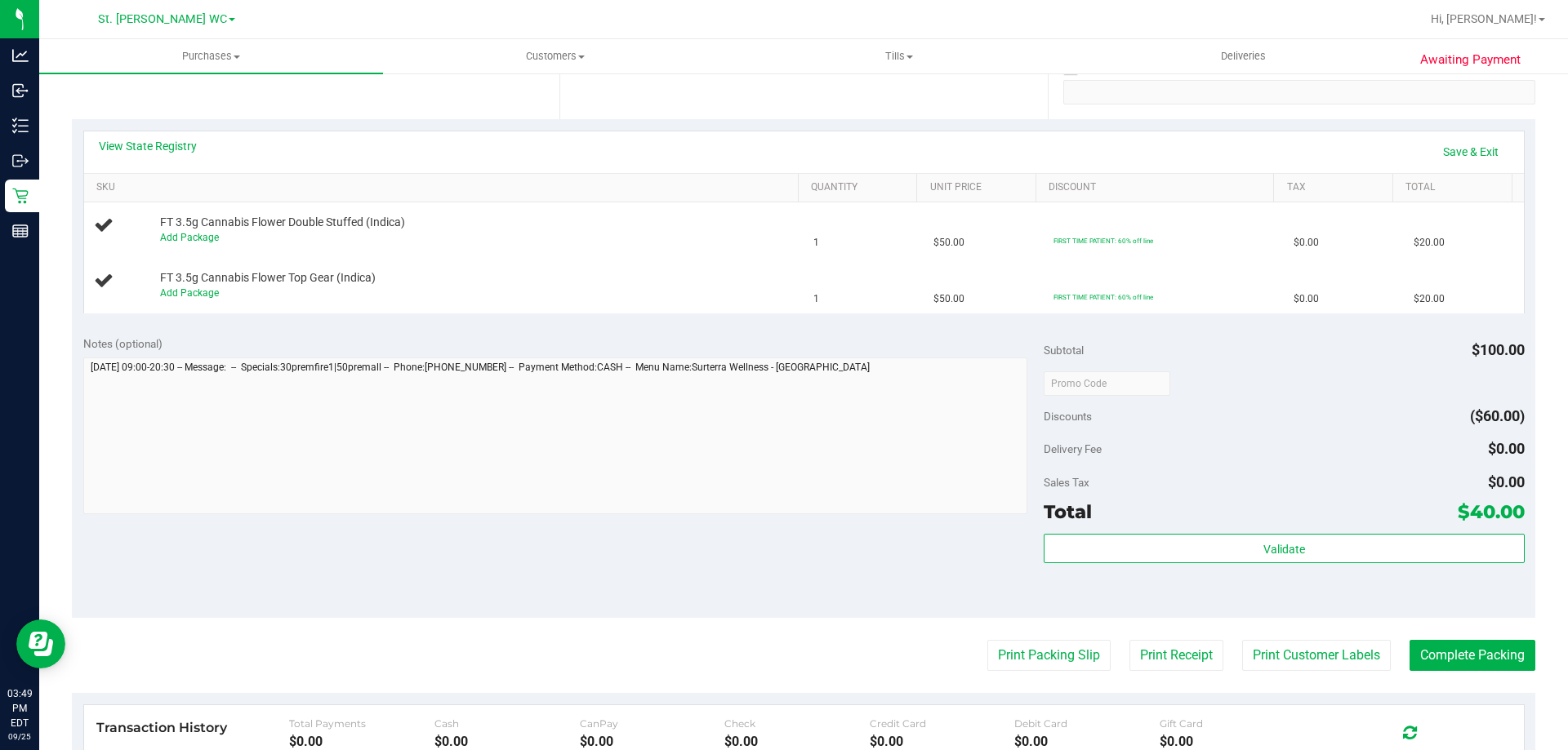
scroll to position [245, 0]
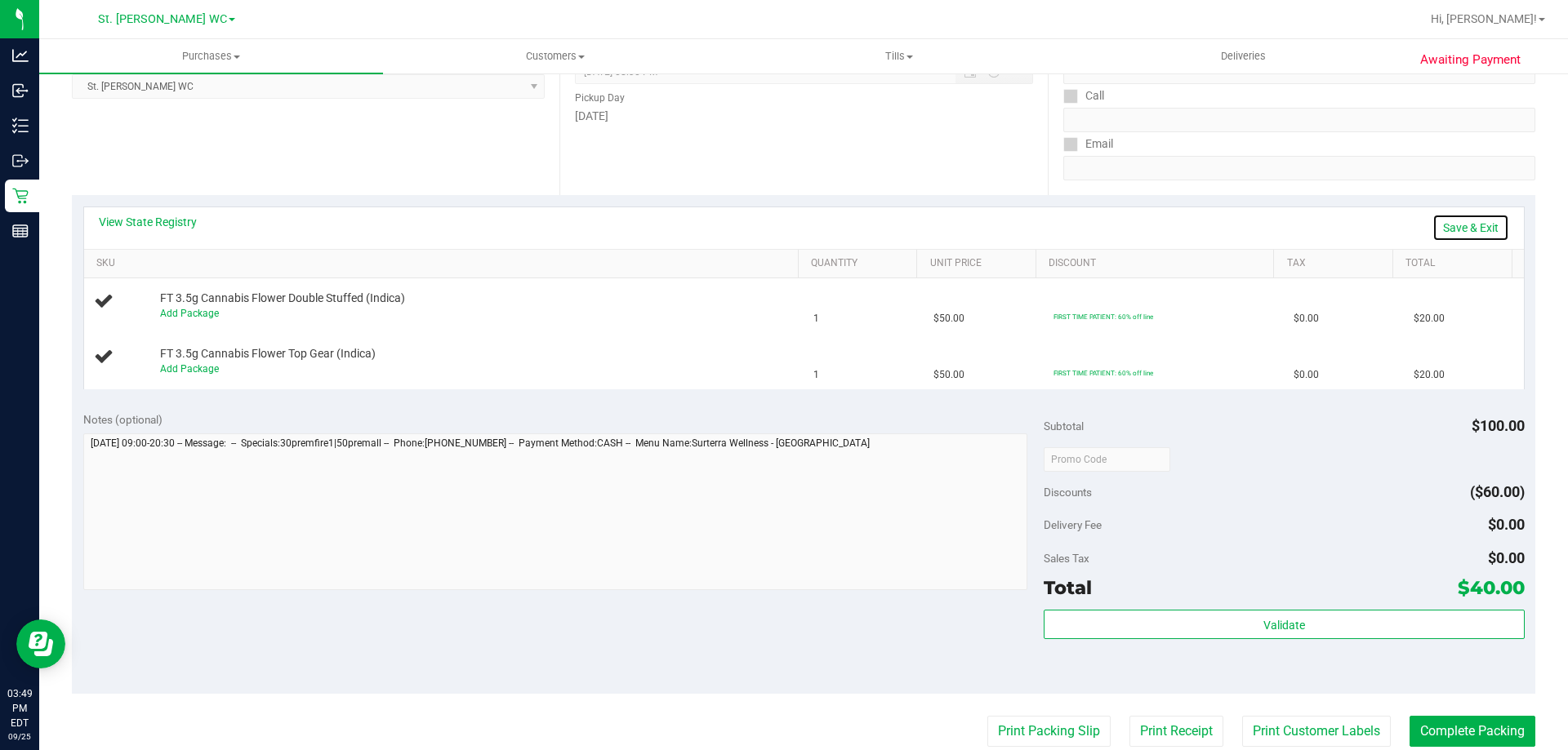
click at [1436, 227] on link "Save & Exit" at bounding box center [1471, 228] width 77 height 27
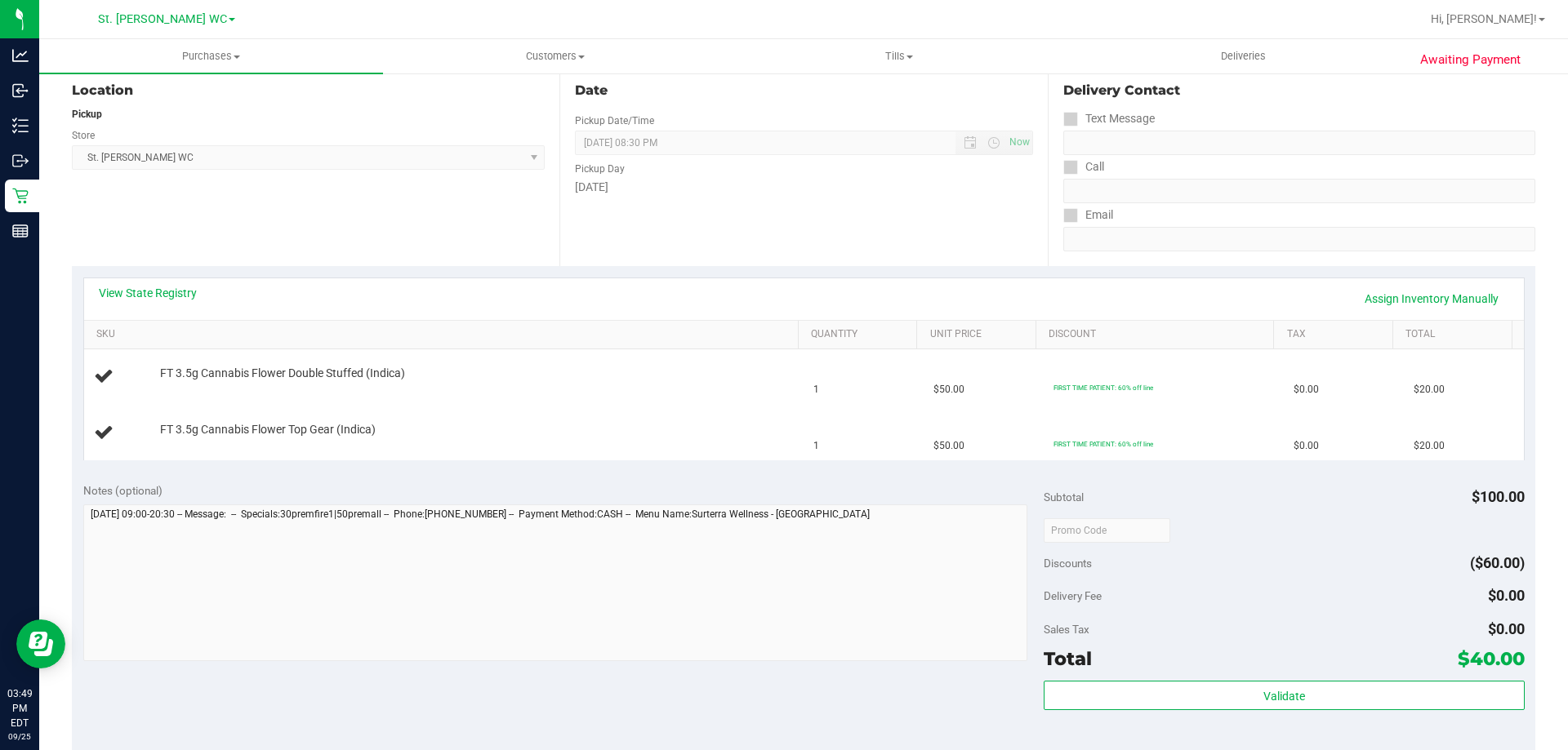
scroll to position [0, 0]
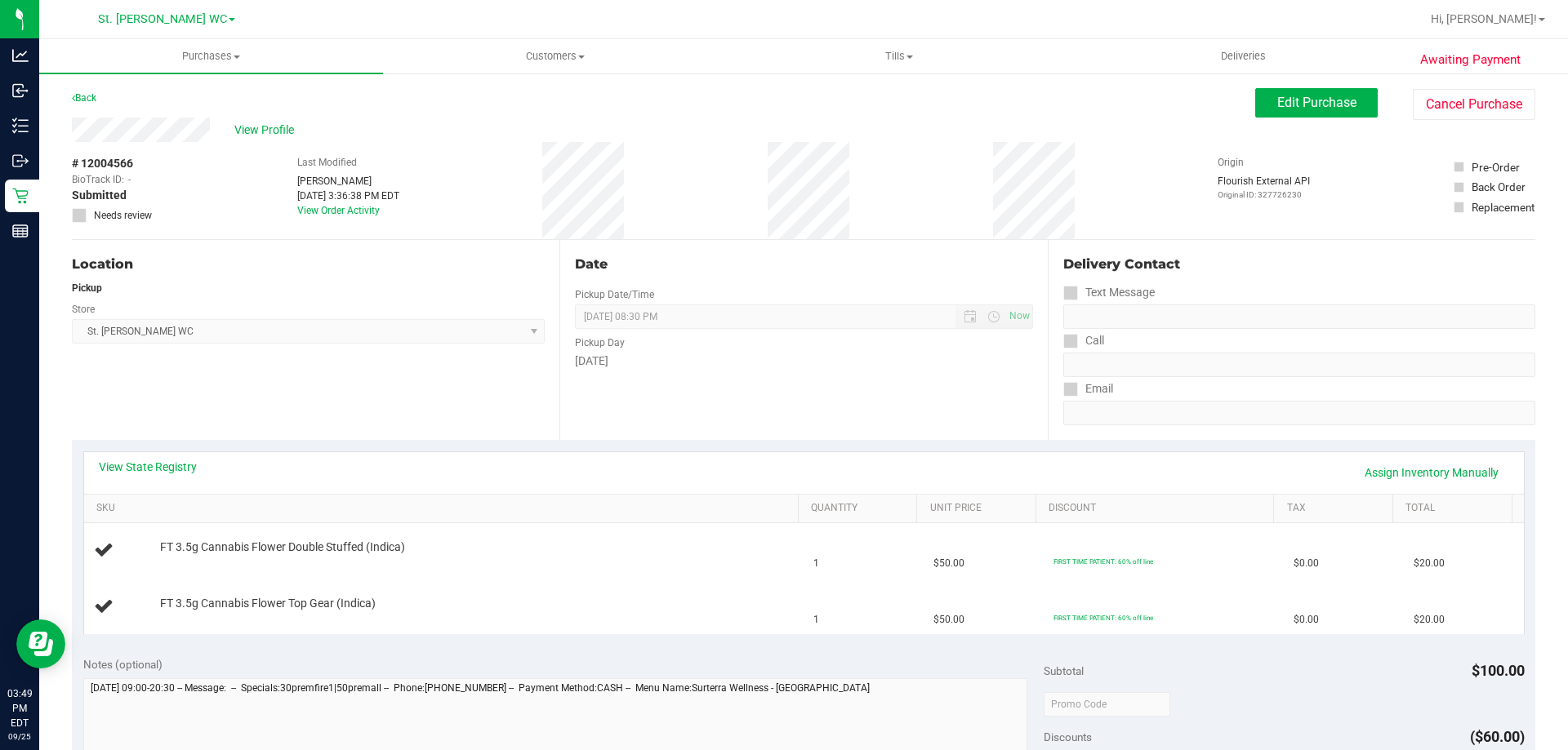
click at [1355, 119] on div "Edit Purchase Cancel Purchase" at bounding box center [1395, 104] width 280 height 32
click at [1346, 109] on button "Edit Purchase" at bounding box center [1316, 103] width 123 height 29
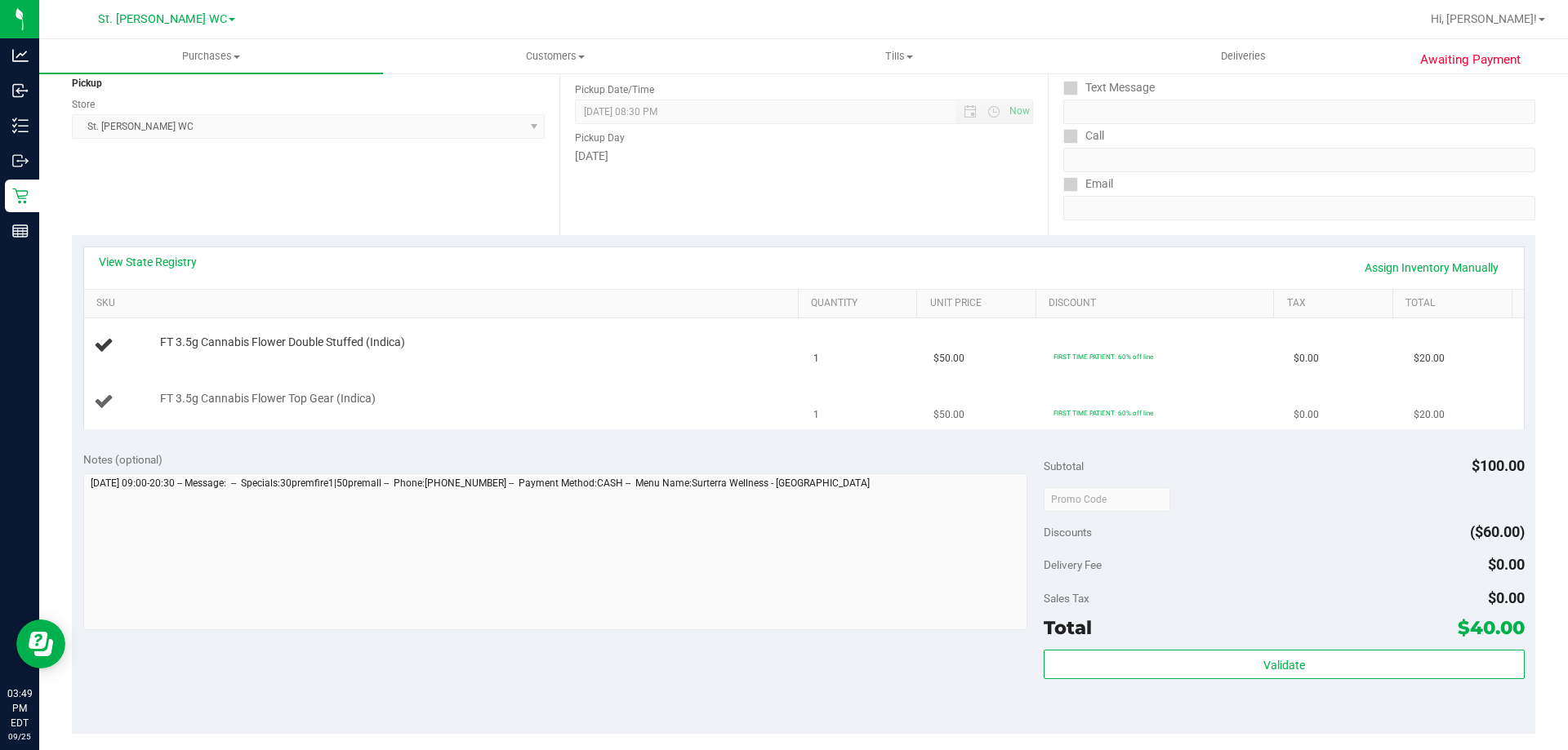
scroll to position [327, 0]
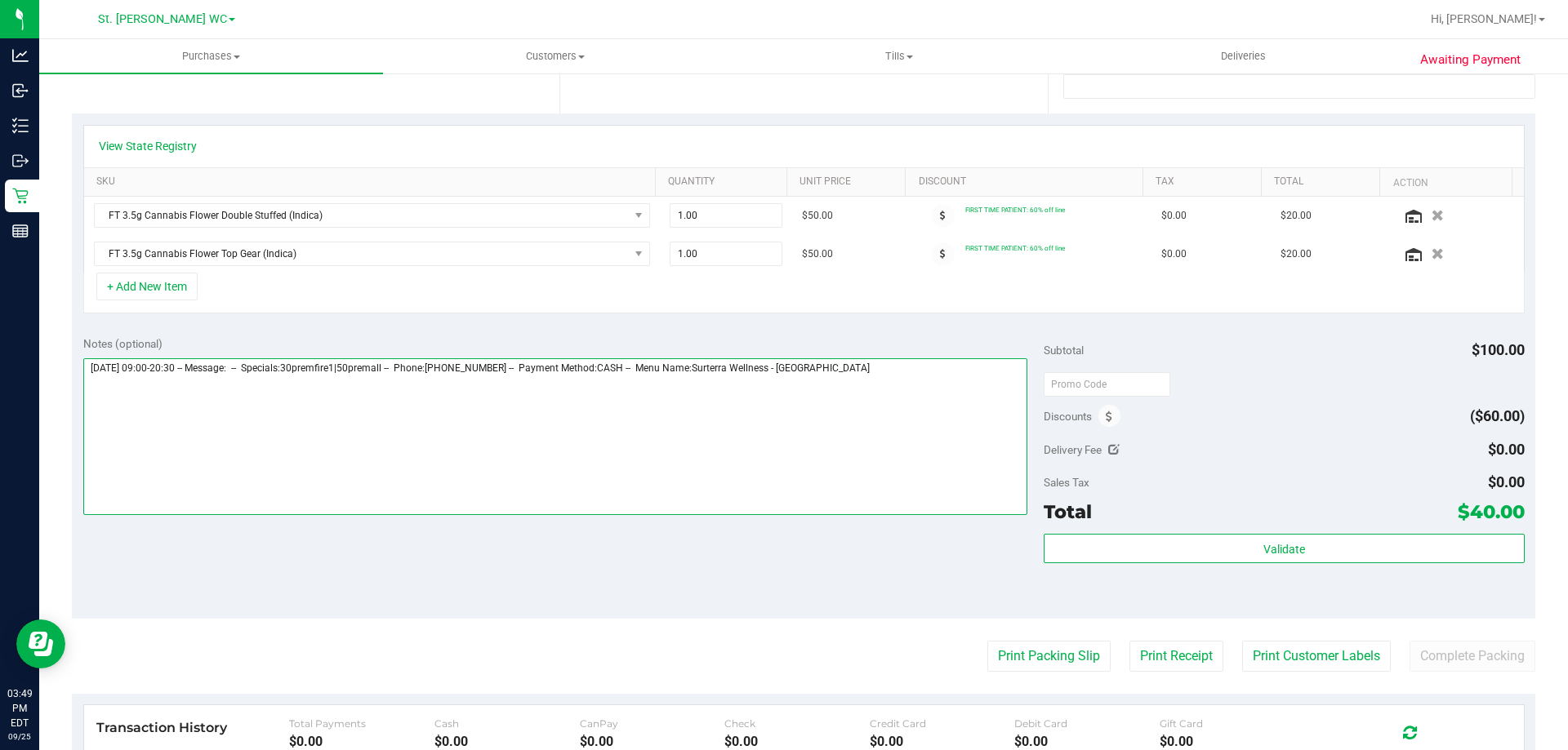
click at [916, 364] on textarea at bounding box center [556, 436] width 945 height 157
click at [496, 401] on textarea at bounding box center [556, 436] width 945 height 157
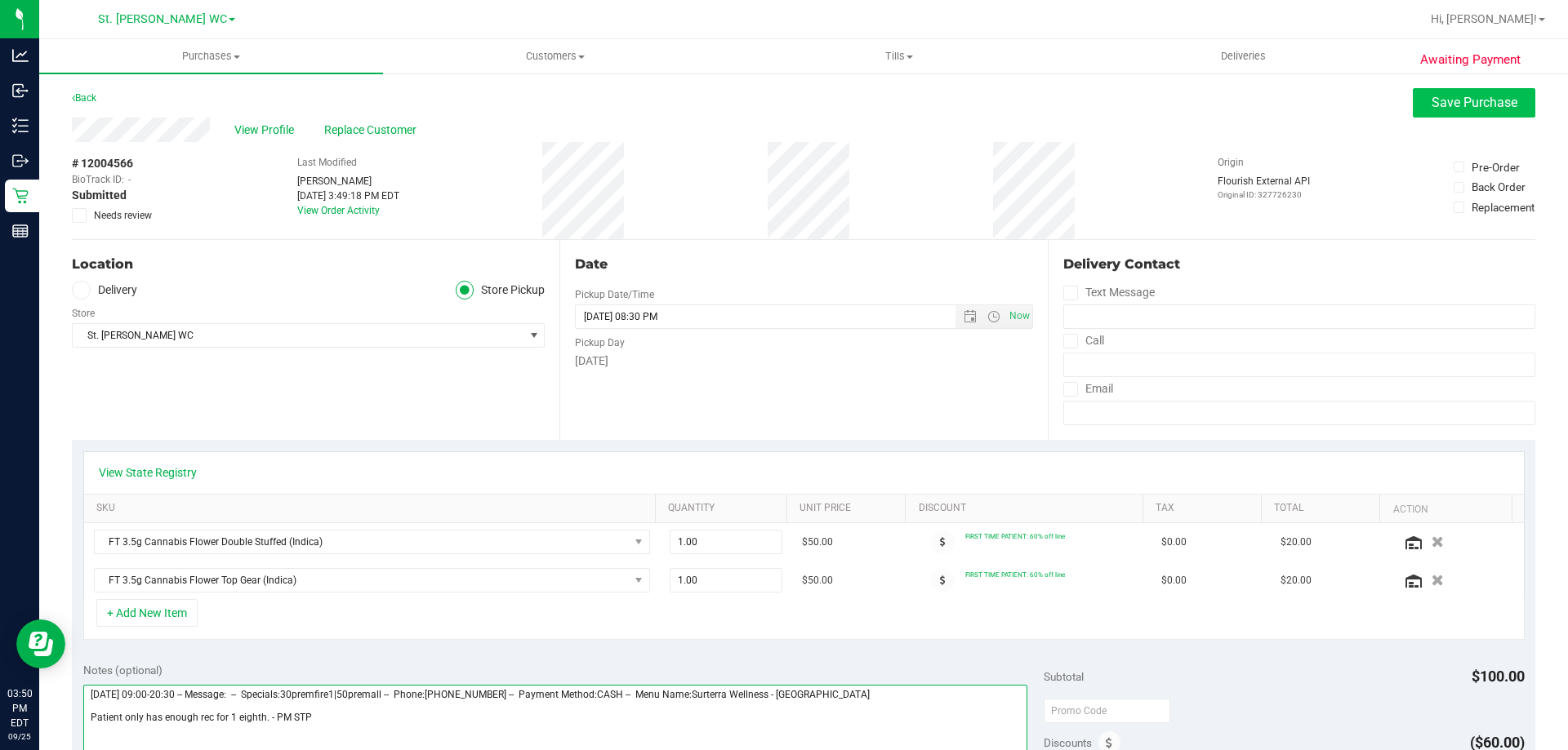
type textarea "[DATE] 09:00-20:30 -- Message: -- Specials:30premfire1|50premall -- Phone:[PHON…"
click at [1432, 97] on span "Save Purchase" at bounding box center [1475, 102] width 86 height 15
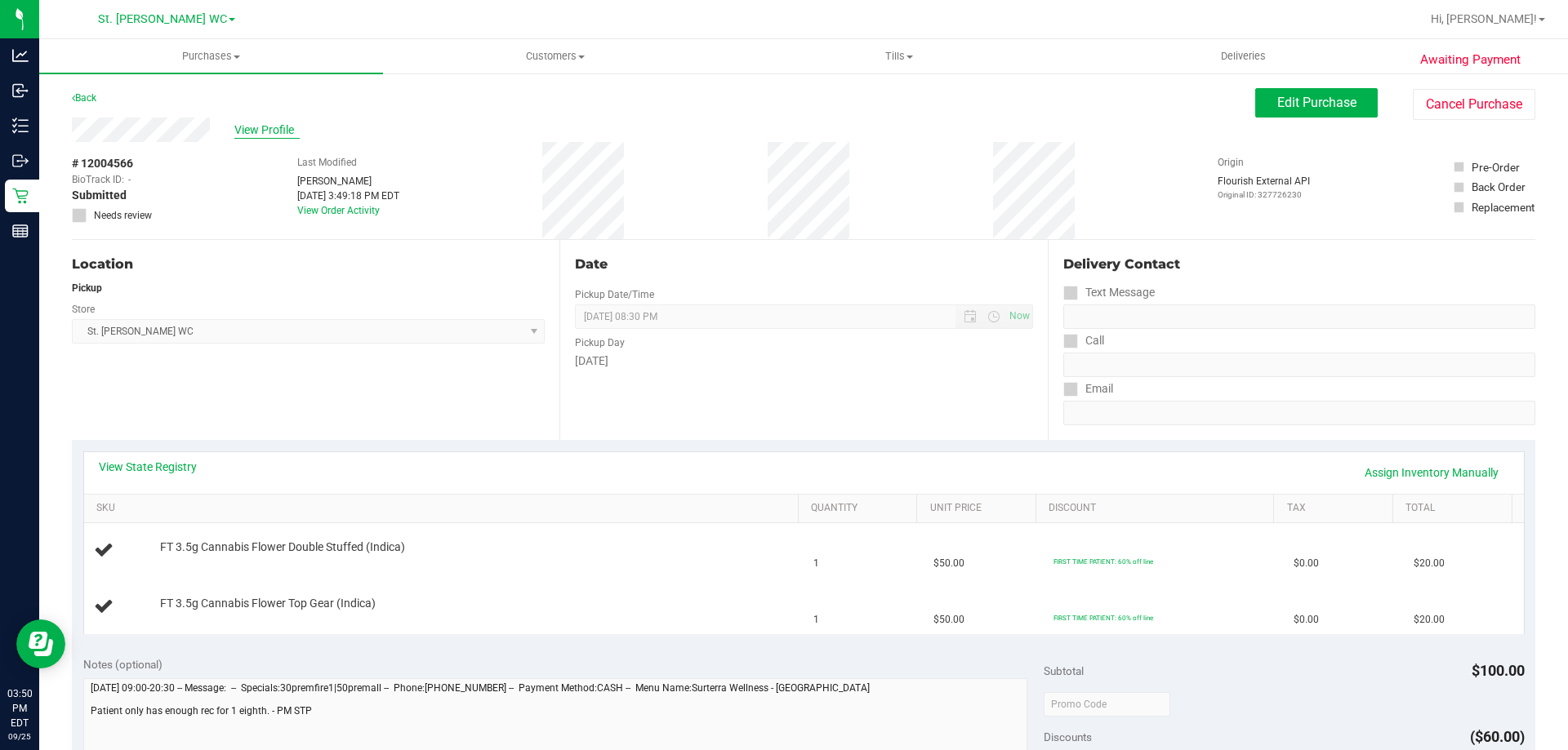
click at [272, 126] on span "View Profile" at bounding box center [267, 130] width 65 height 17
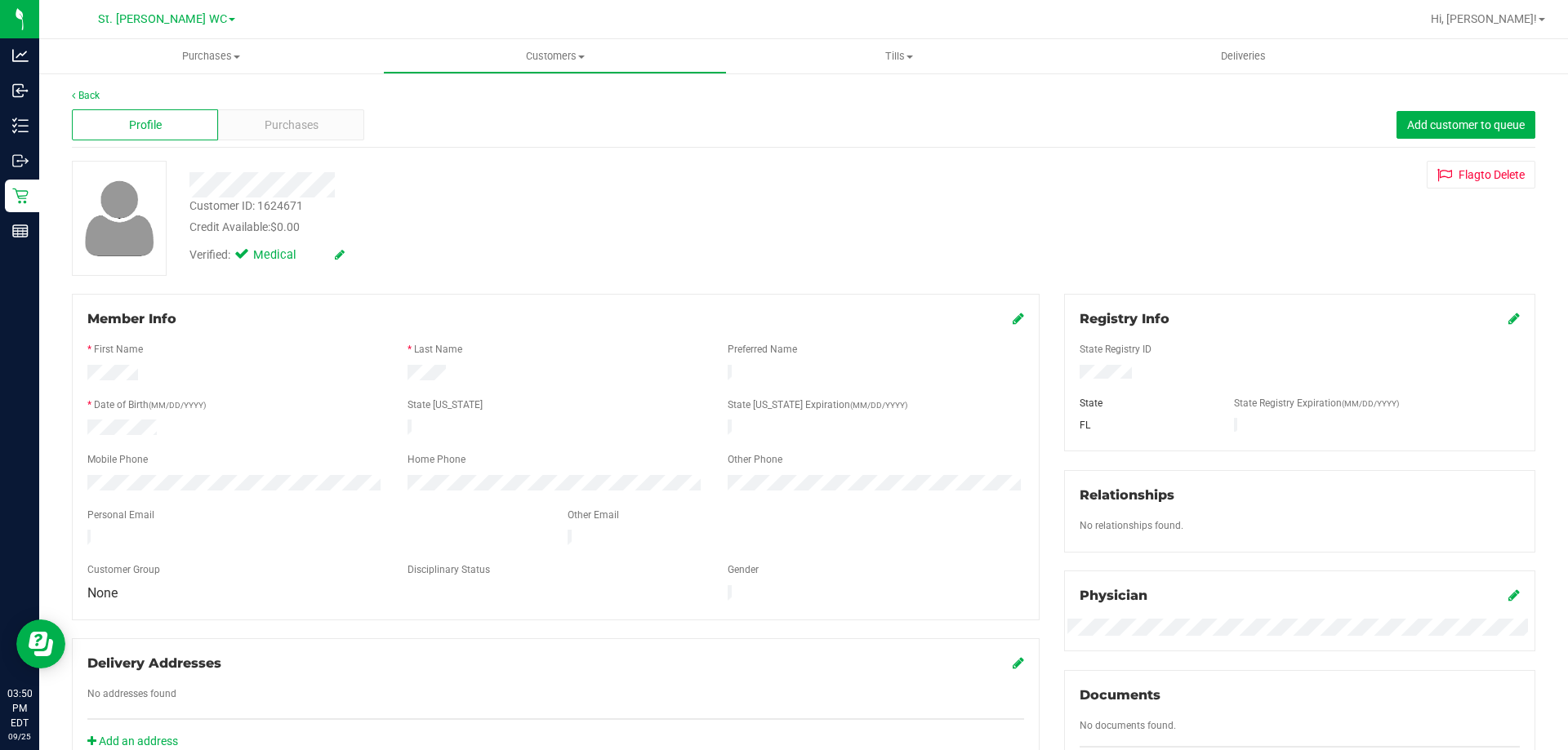
click at [279, 201] on div "Customer ID: 1624671" at bounding box center [246, 206] width 113 height 17
copy div "Customer ID: 1624671"
click at [393, 219] on div "Credit Available: $0.00" at bounding box center [549, 227] width 719 height 17
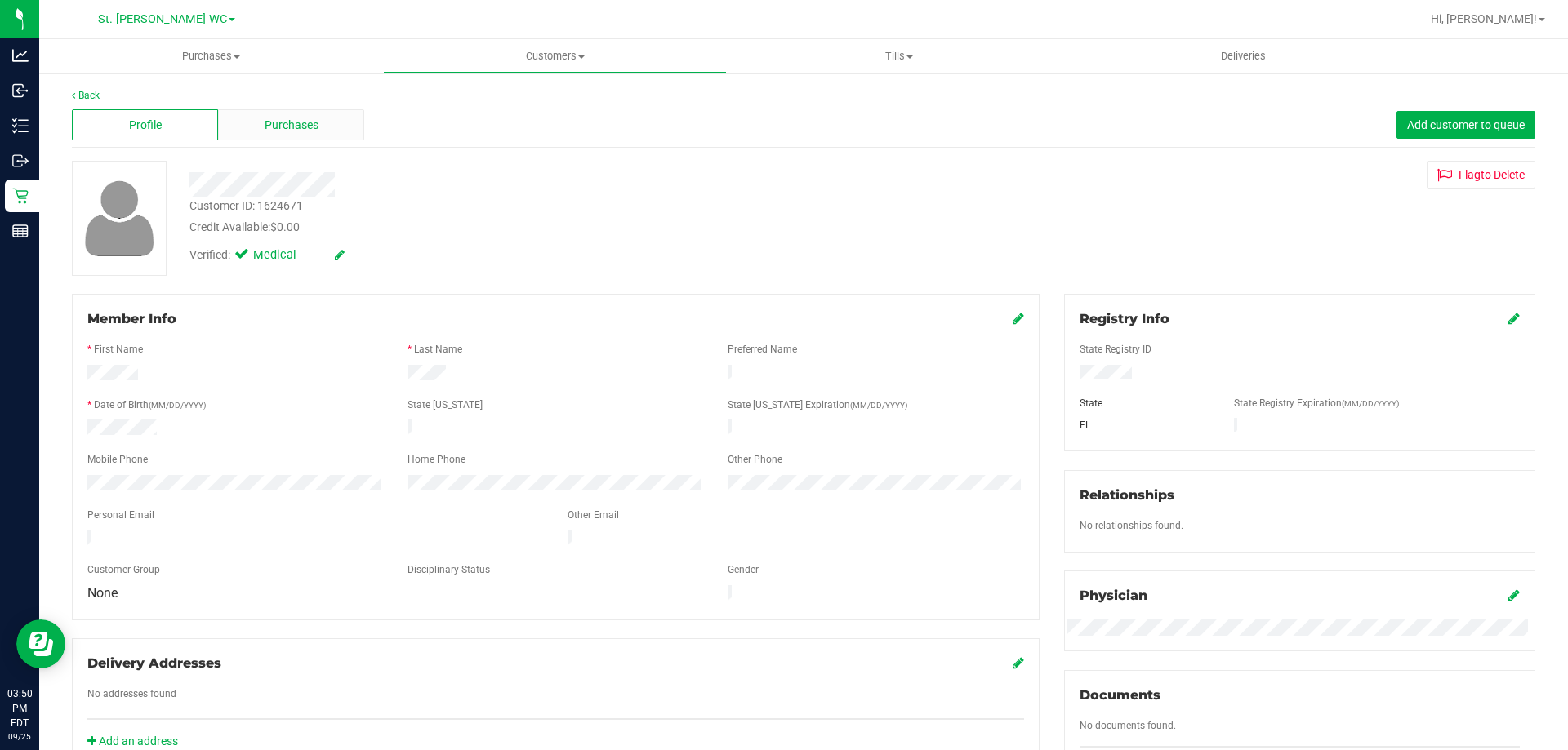
click at [237, 117] on div "Purchases" at bounding box center [291, 125] width 146 height 31
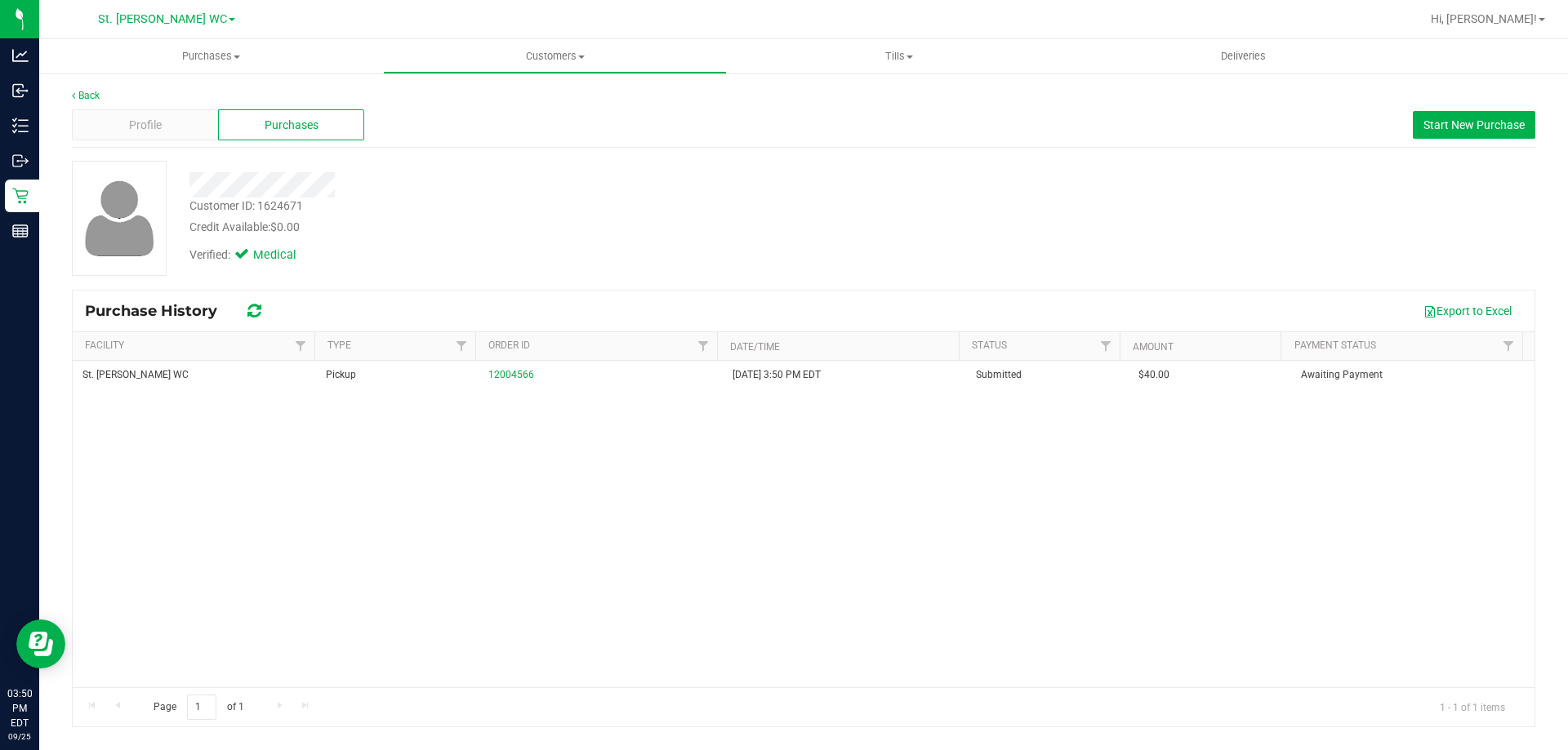
click at [490, 424] on div "St. [PERSON_NAME] WC Pickup 12004566 [DATE] 3:50 PM EDT Submitted $40.00 Awaiti…" at bounding box center [803, 524] width 1462 height 327
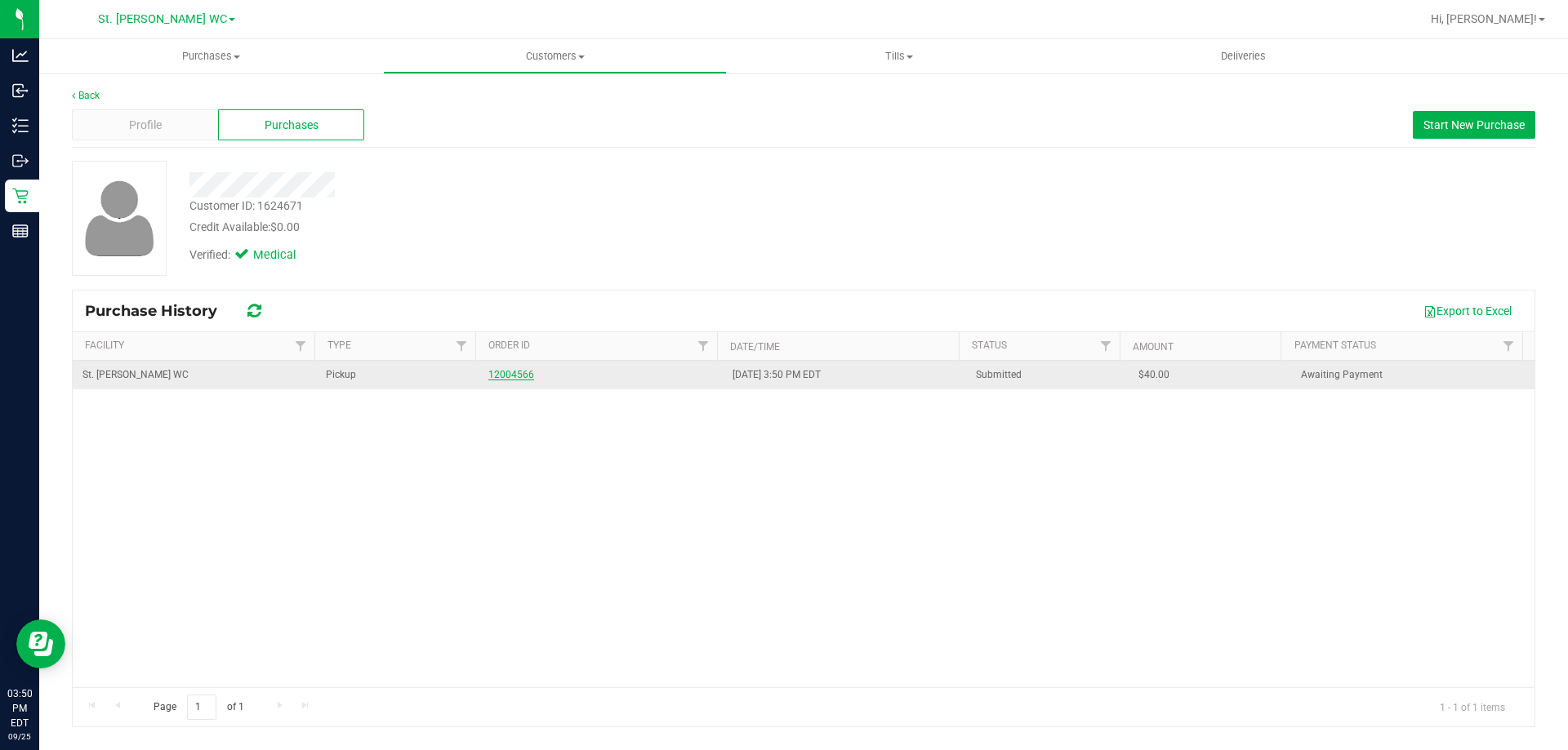
click at [516, 370] on link "12004566" at bounding box center [511, 375] width 45 height 11
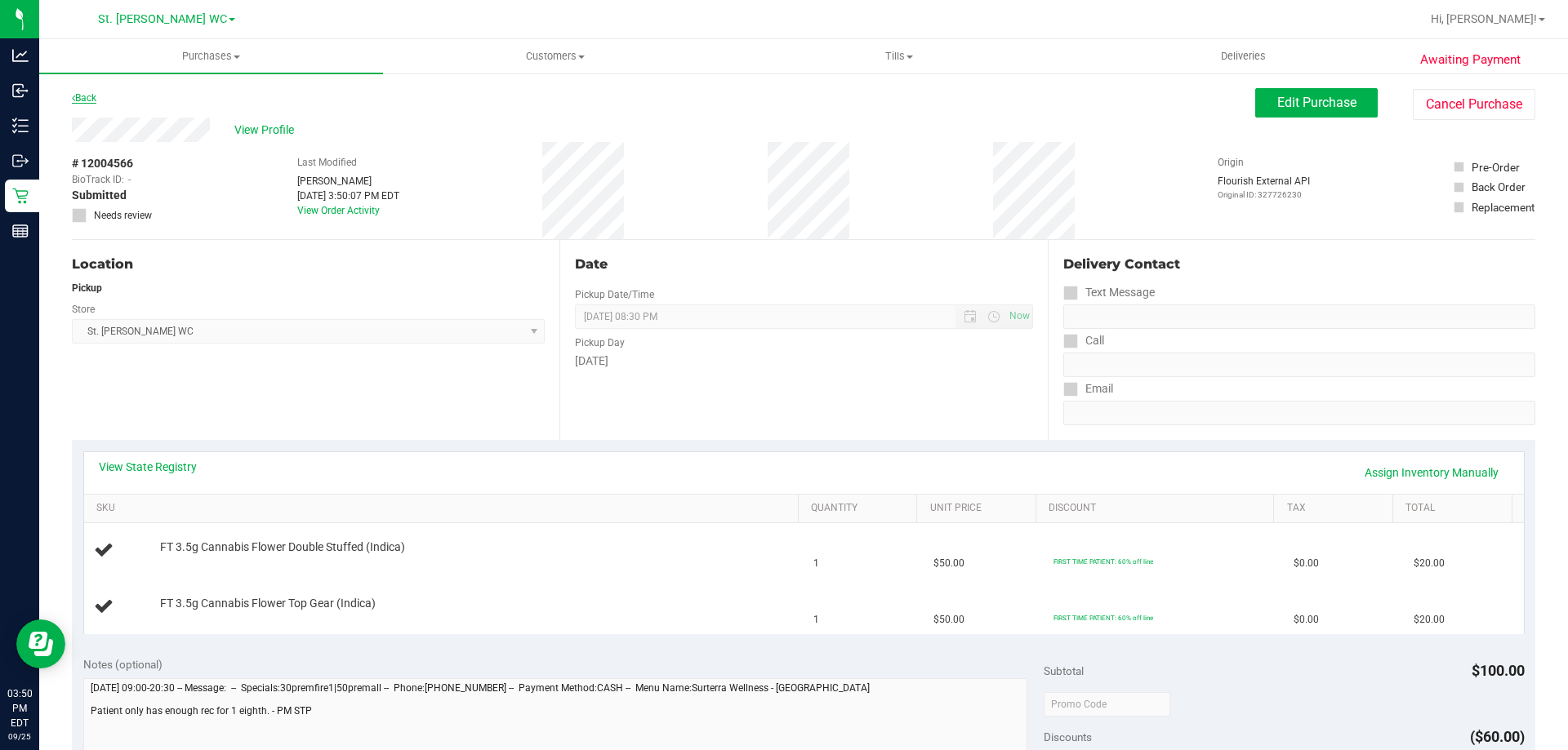
click at [94, 100] on link "Back" at bounding box center [84, 98] width 25 height 11
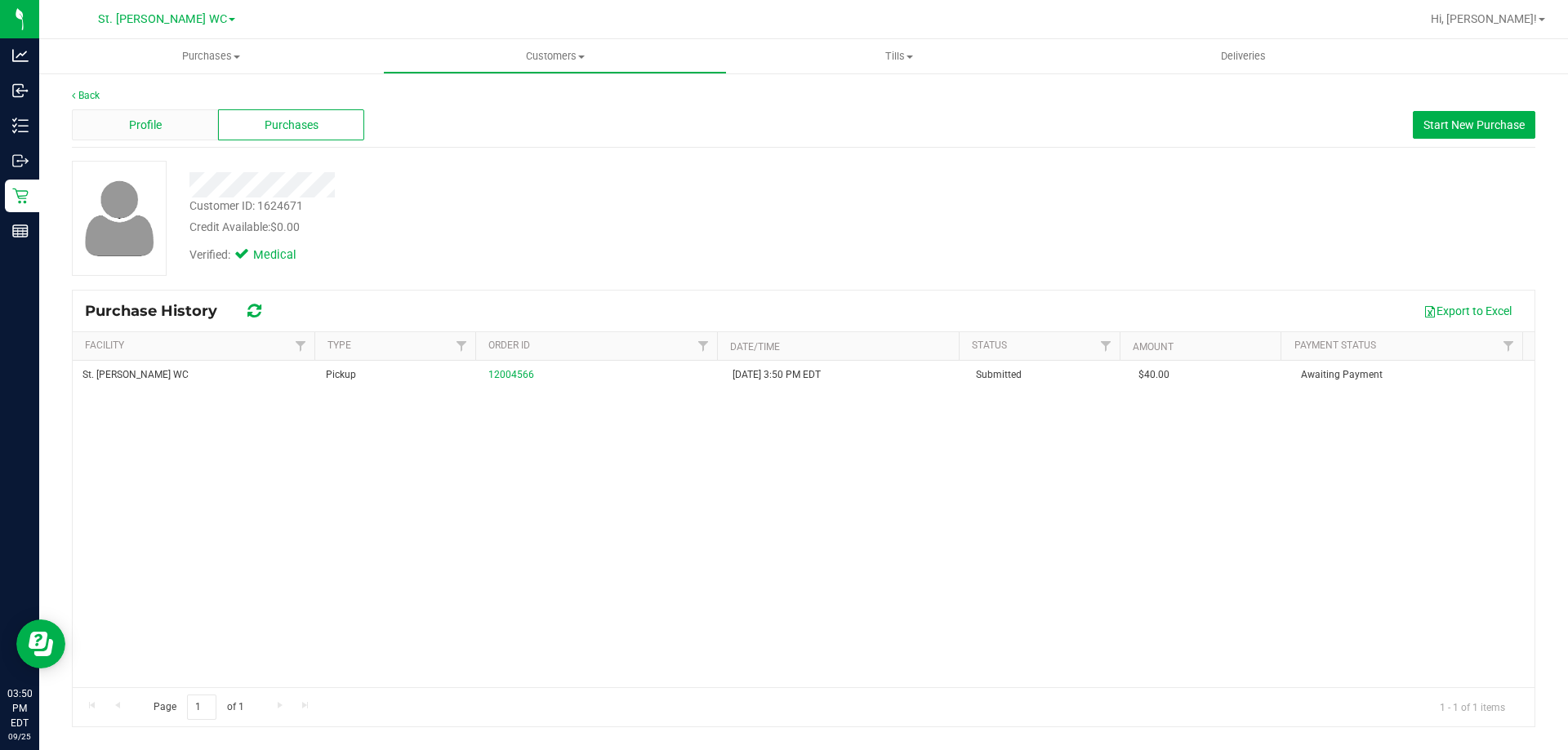
click at [175, 132] on div "Profile" at bounding box center [145, 125] width 146 height 31
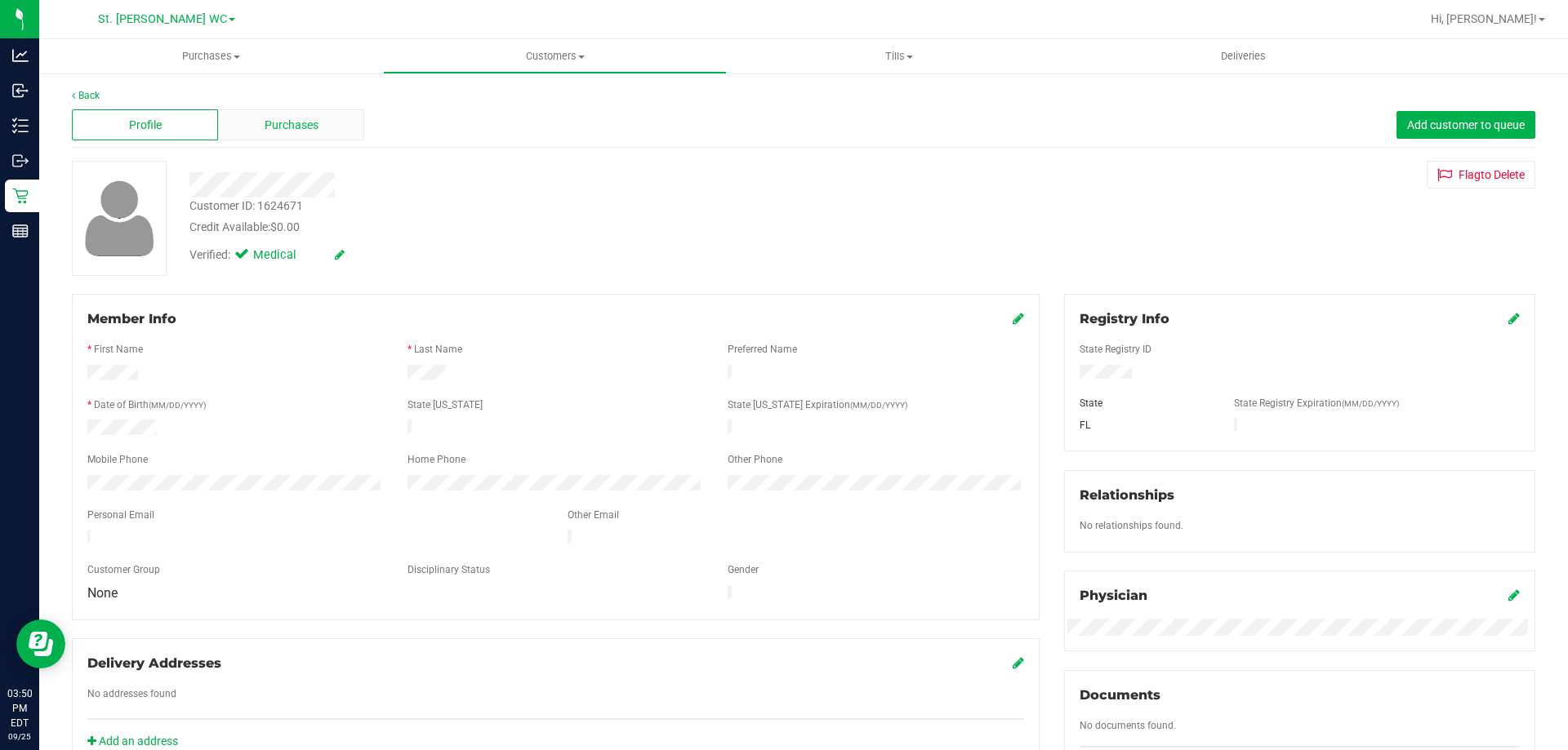
click at [314, 129] on span "Purchases" at bounding box center [291, 125] width 54 height 17
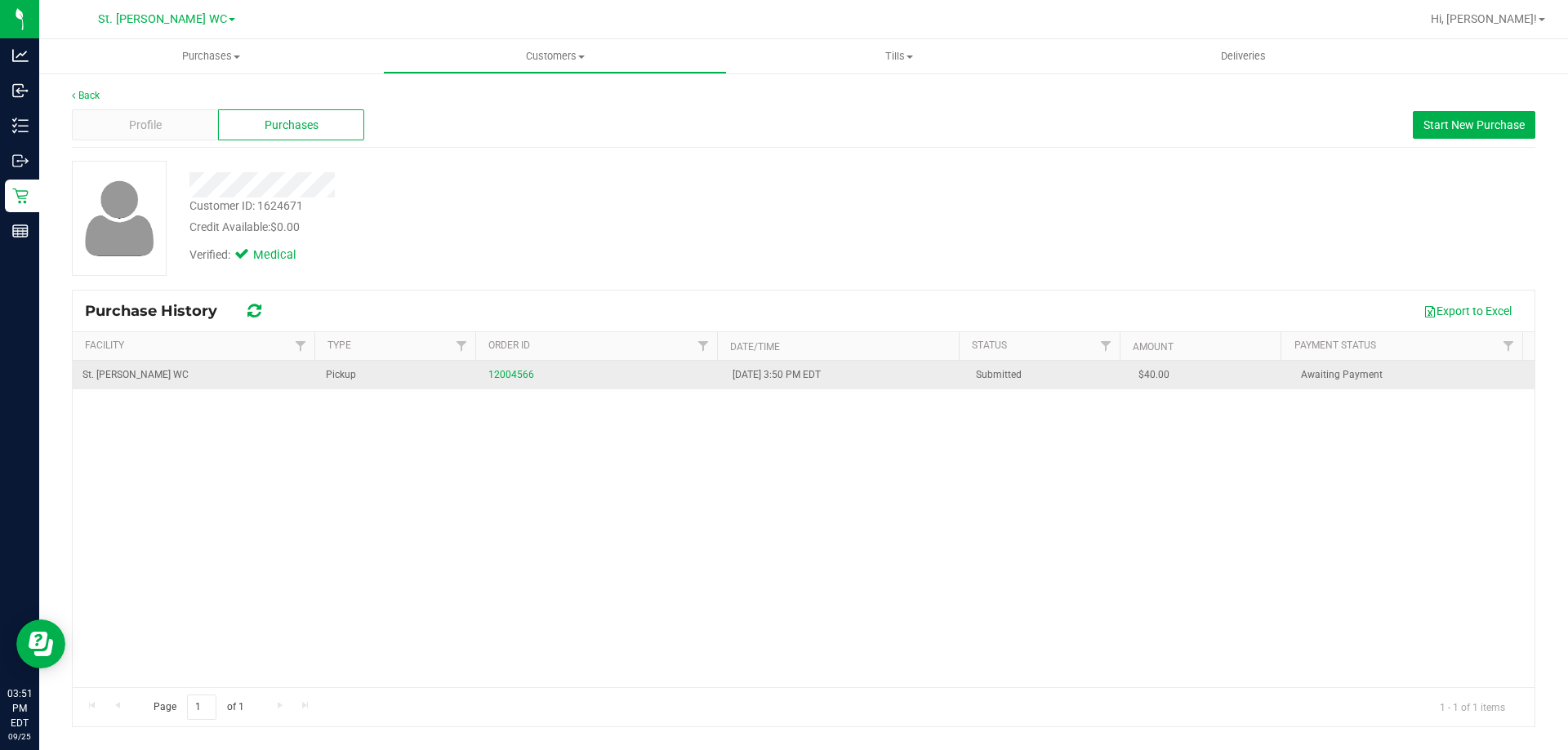
click at [495, 368] on div "12004566" at bounding box center [600, 375] width 224 height 15
click at [495, 369] on link "12004566" at bounding box center [511, 375] width 45 height 11
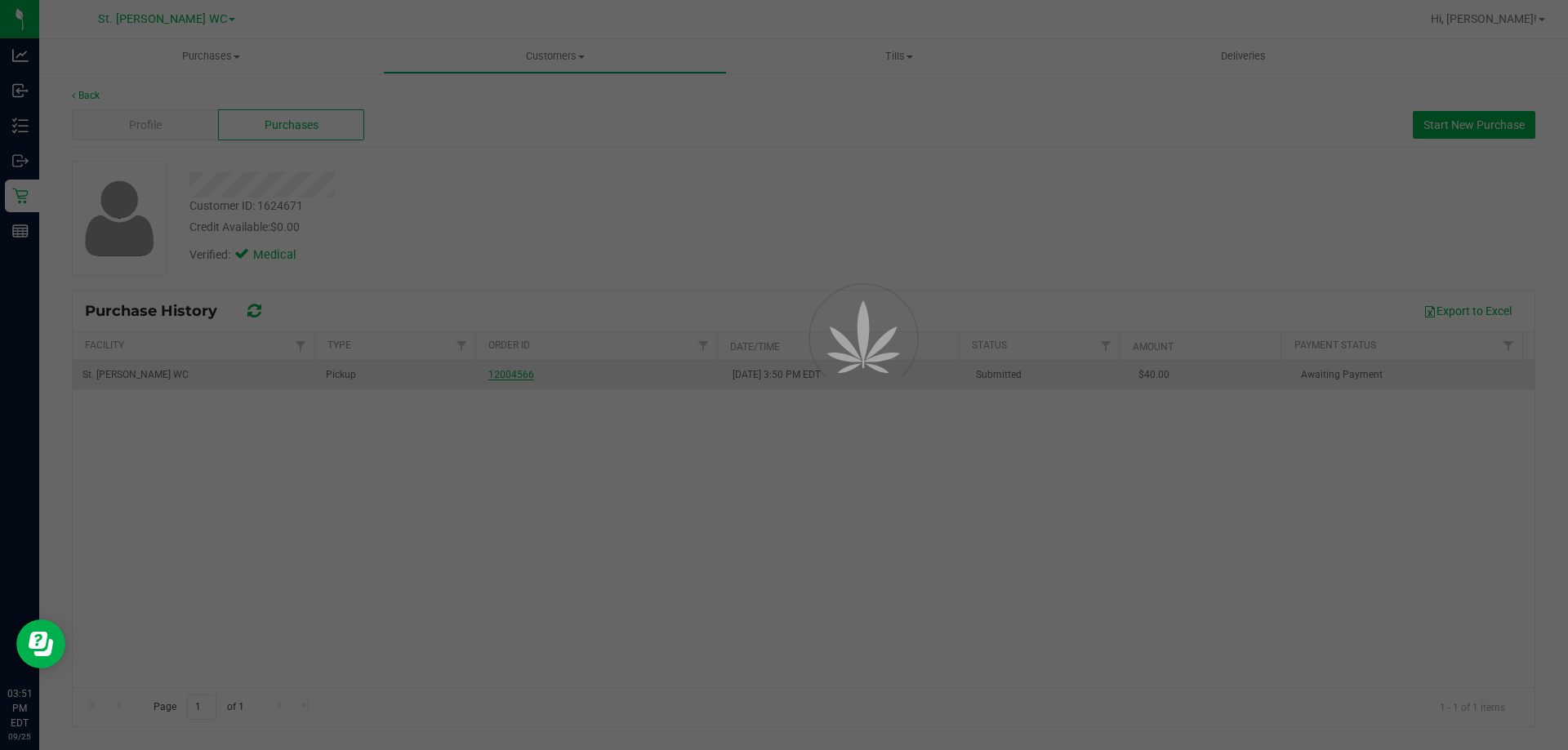
click at [495, 375] on div at bounding box center [784, 375] width 1568 height 750
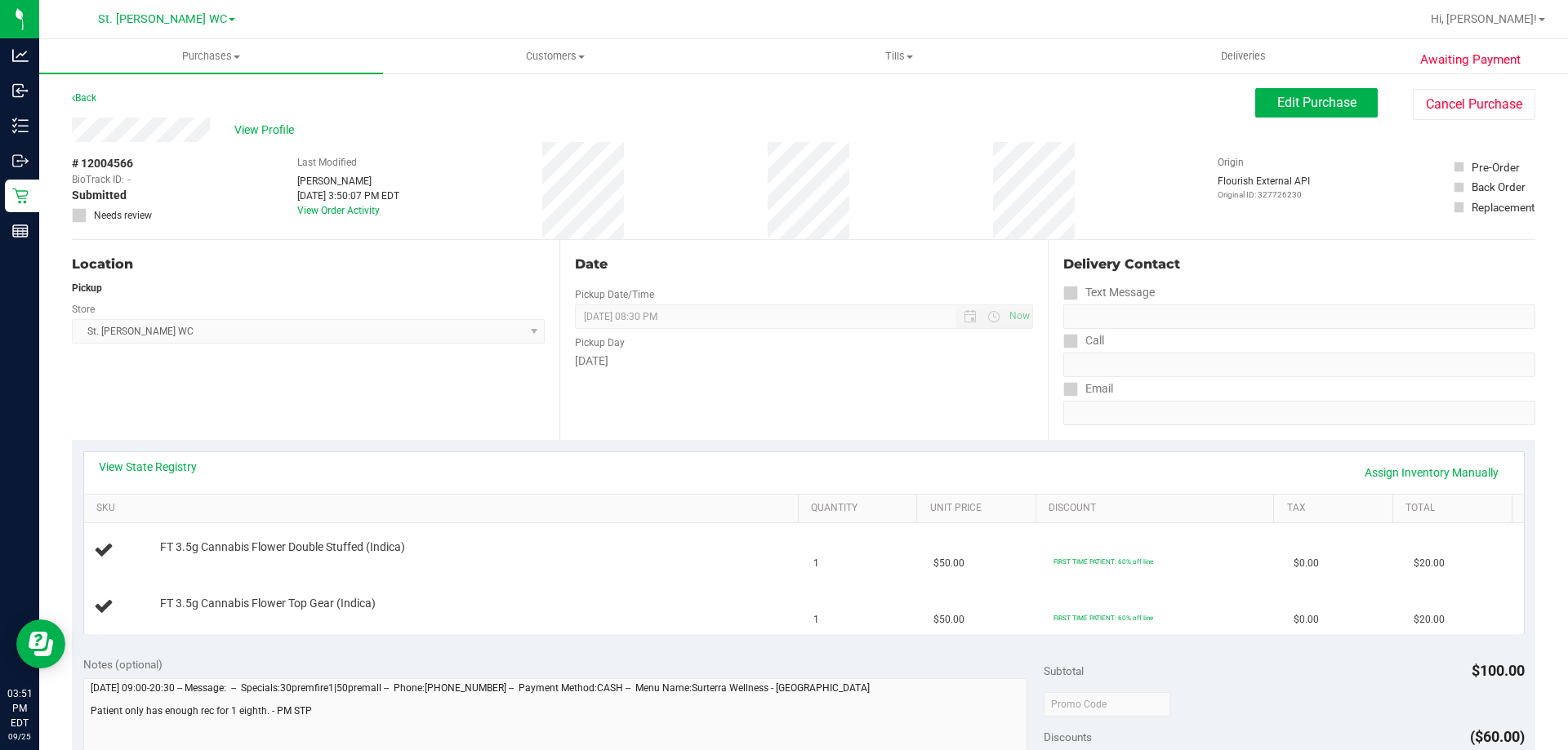
click at [1355, 120] on div "View Profile # 12004566 BioTrack ID: - Submitted Needs review Last Modified [PE…" at bounding box center [803, 178] width 1463 height 123
click at [1341, 111] on button "Edit Purchase" at bounding box center [1316, 103] width 123 height 29
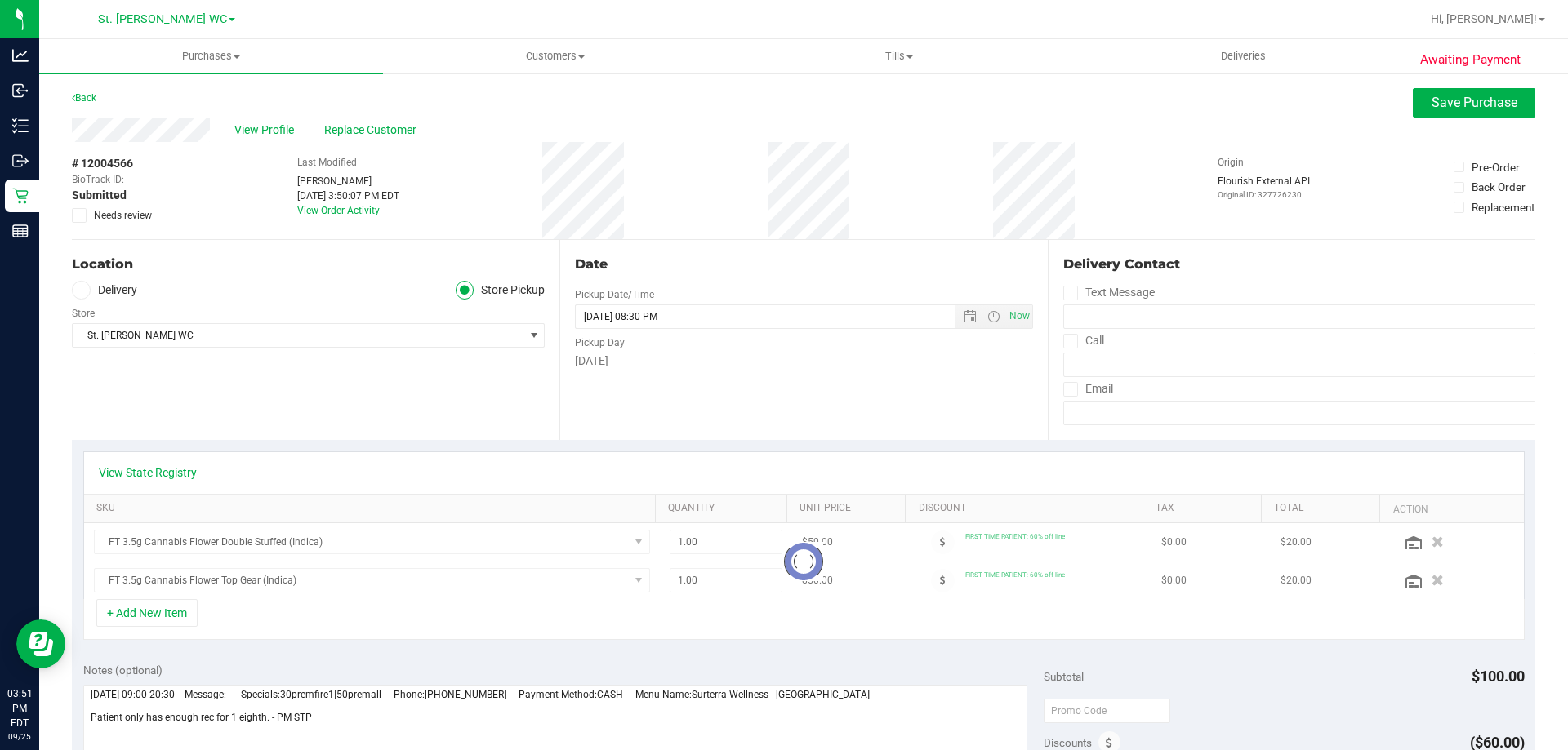
click at [82, 215] on icon at bounding box center [80, 215] width 10 height 0
click at [0, 0] on input "Needs review" at bounding box center [0, 0] width 0 height 0
click at [1421, 87] on div "Awaiting Payment Back Save Purchase View Profile Replace Customer # 12004566 Bi…" at bounding box center [803, 715] width 1529 height 1287
click at [1432, 99] on span "Save Purchase" at bounding box center [1475, 102] width 86 height 15
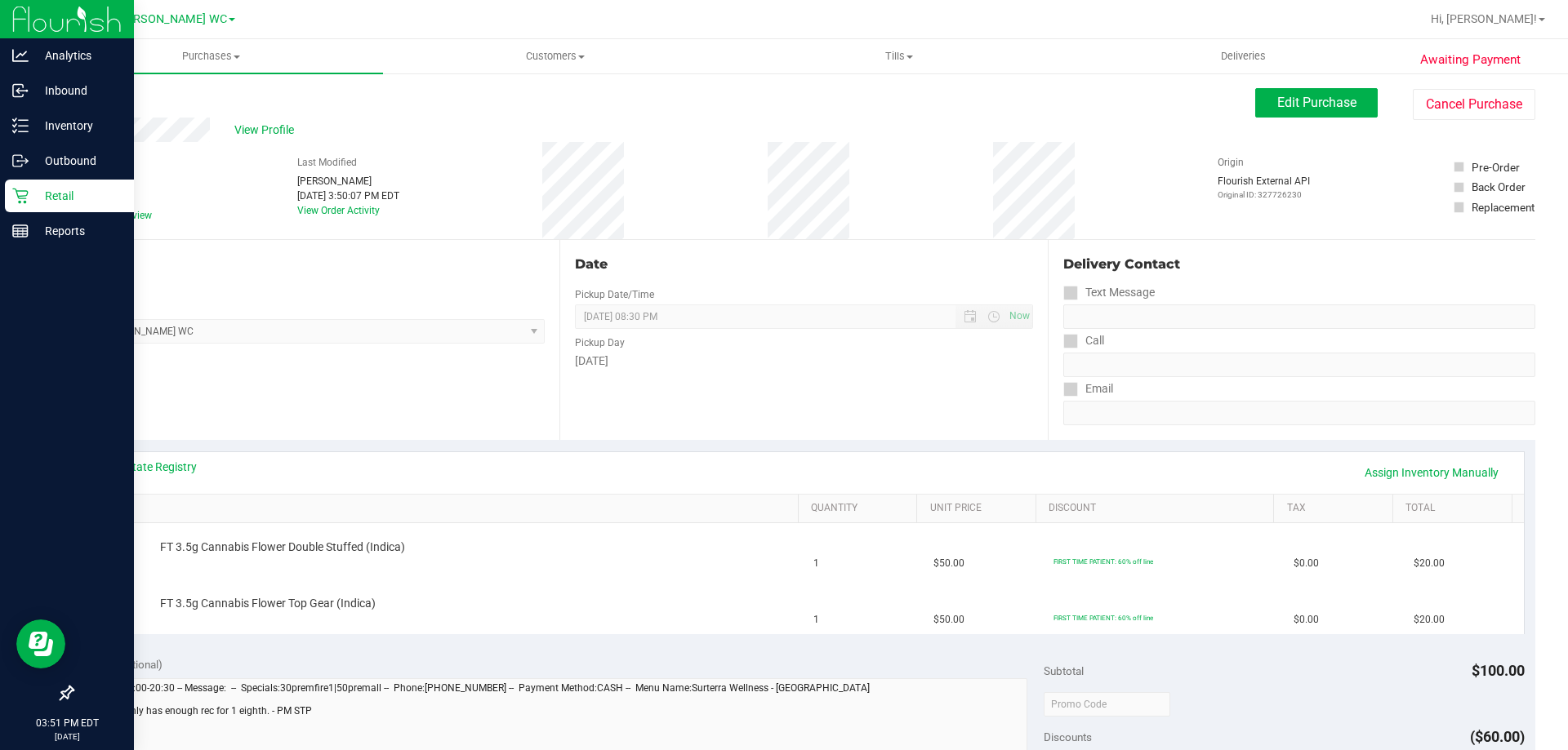
click at [26, 194] on icon at bounding box center [20, 195] width 16 height 16
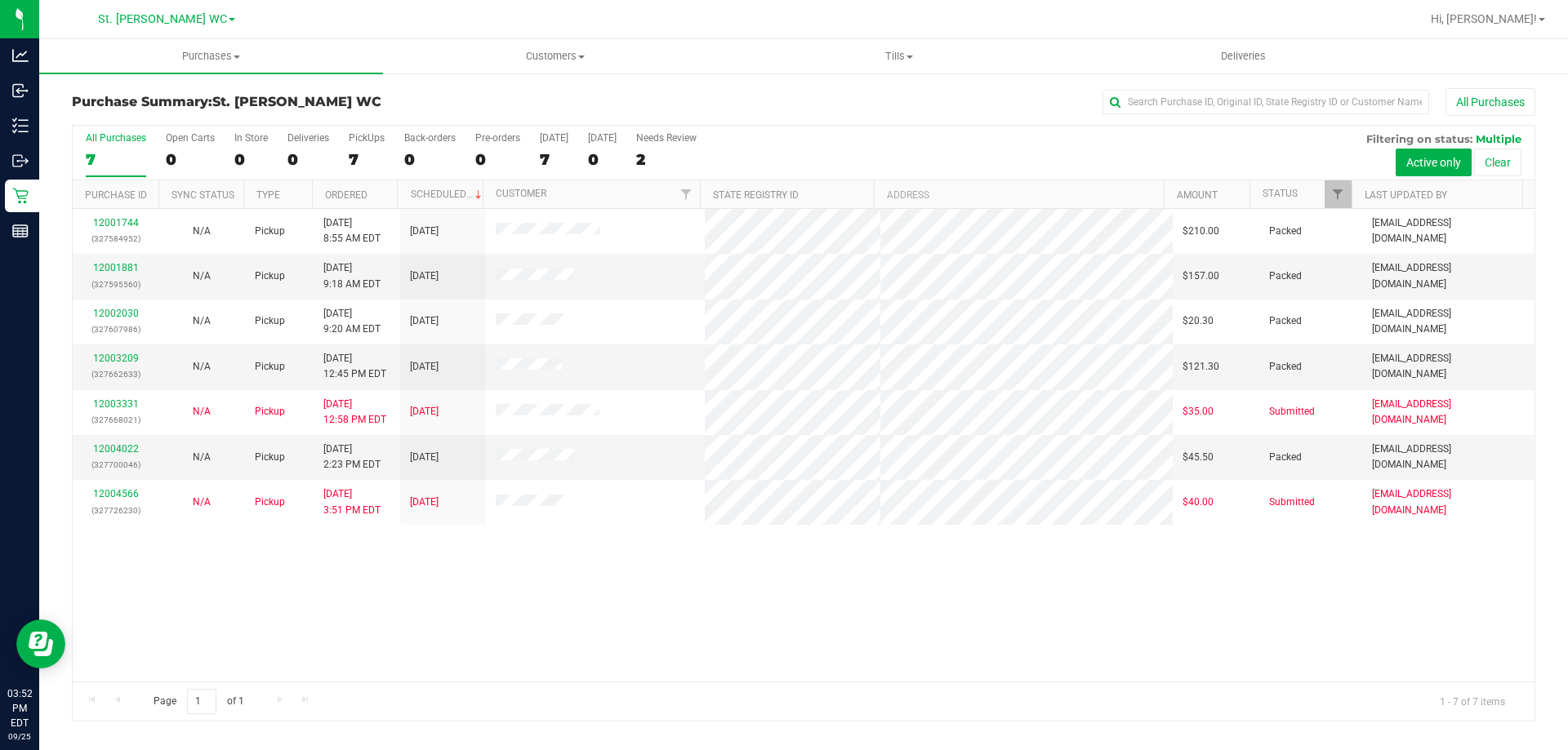
click at [1474, 612] on div "12001744 (327584952) N/A Pickup [DATE] 8:55 AM EDT 9/25/2025 $210.00 Packed [EM…" at bounding box center [803, 445] width 1462 height 472
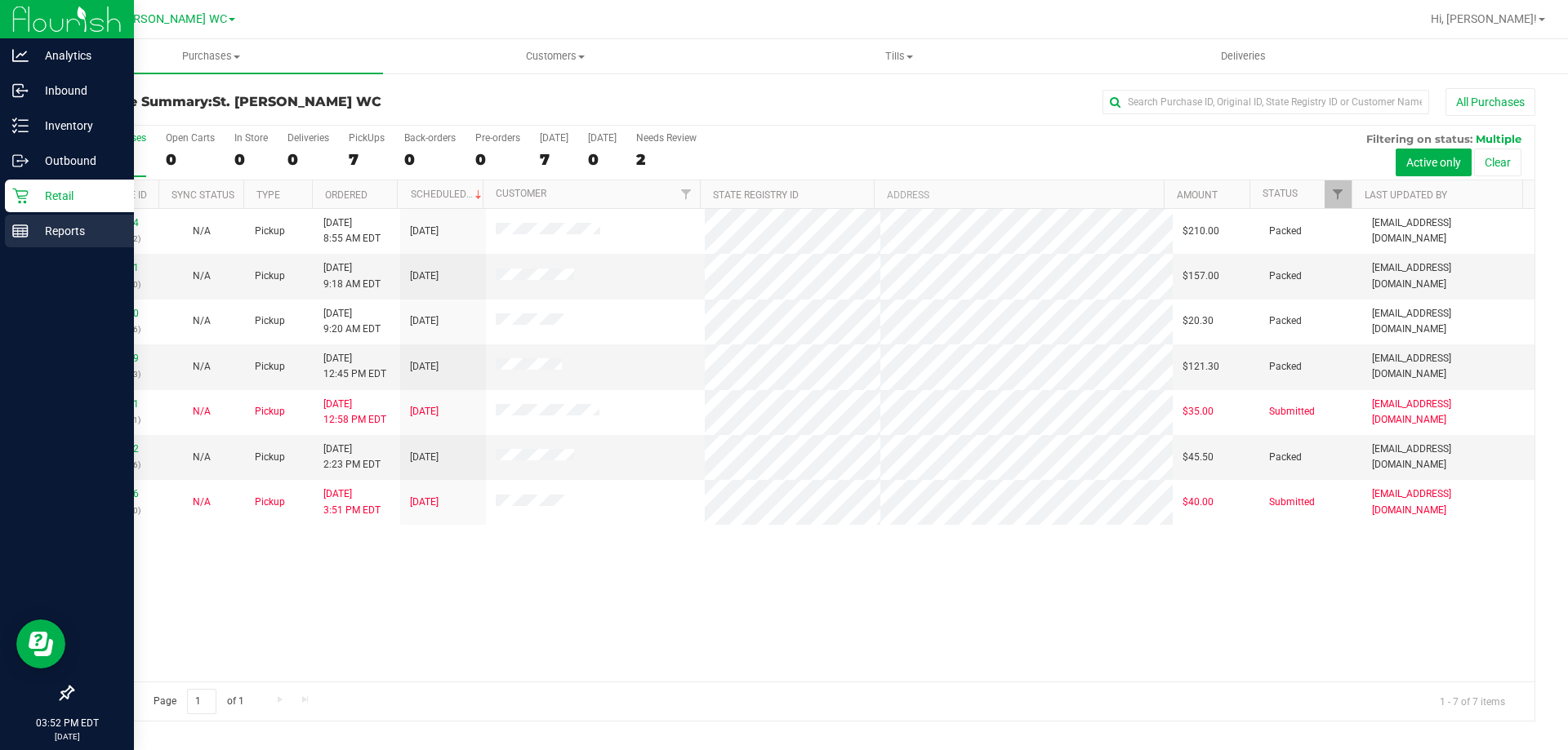
click at [64, 218] on div "Reports" at bounding box center [69, 231] width 129 height 33
click at [57, 205] on p "Retail" at bounding box center [77, 195] width 98 height 20
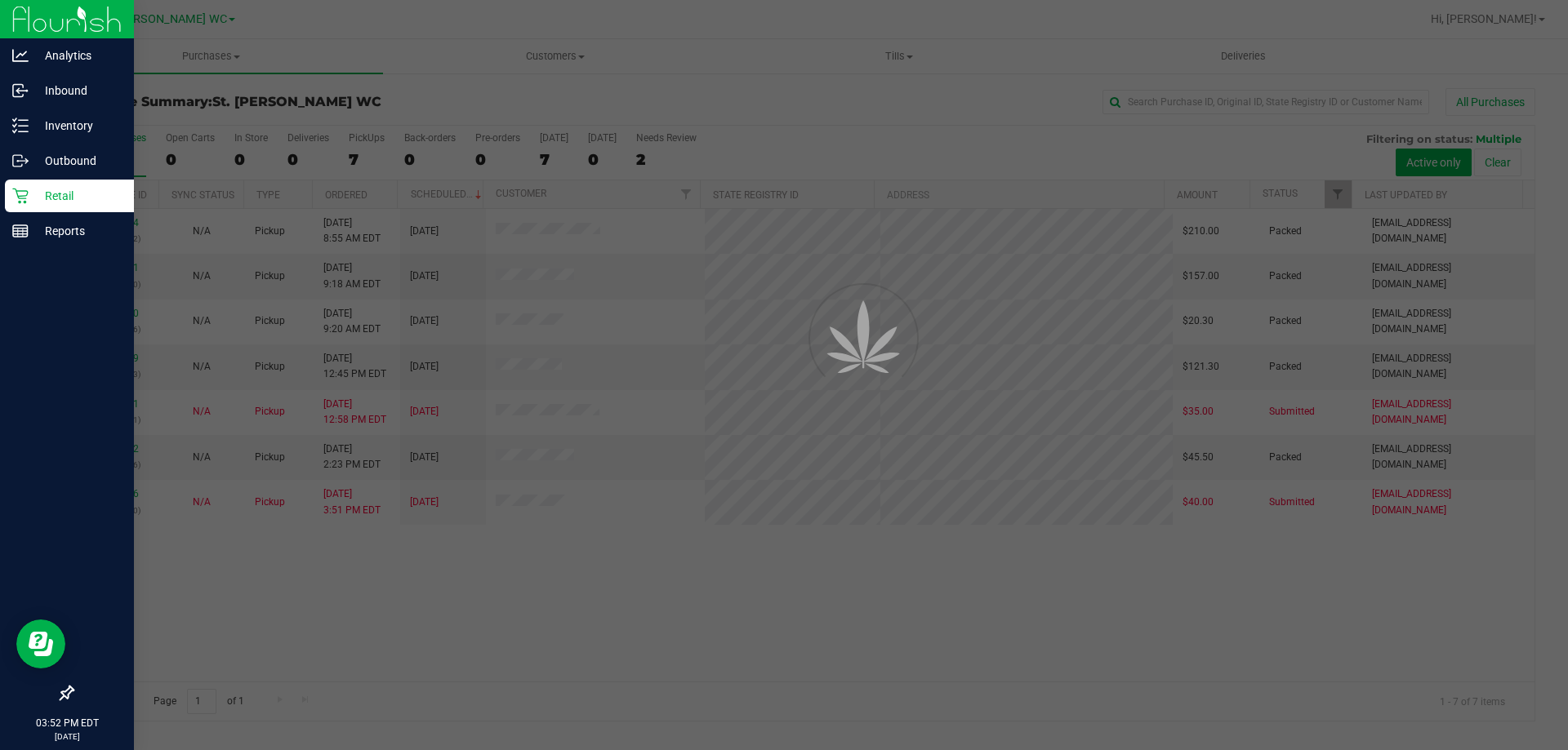
click at [57, 205] on p "Retail" at bounding box center [77, 195] width 98 height 20
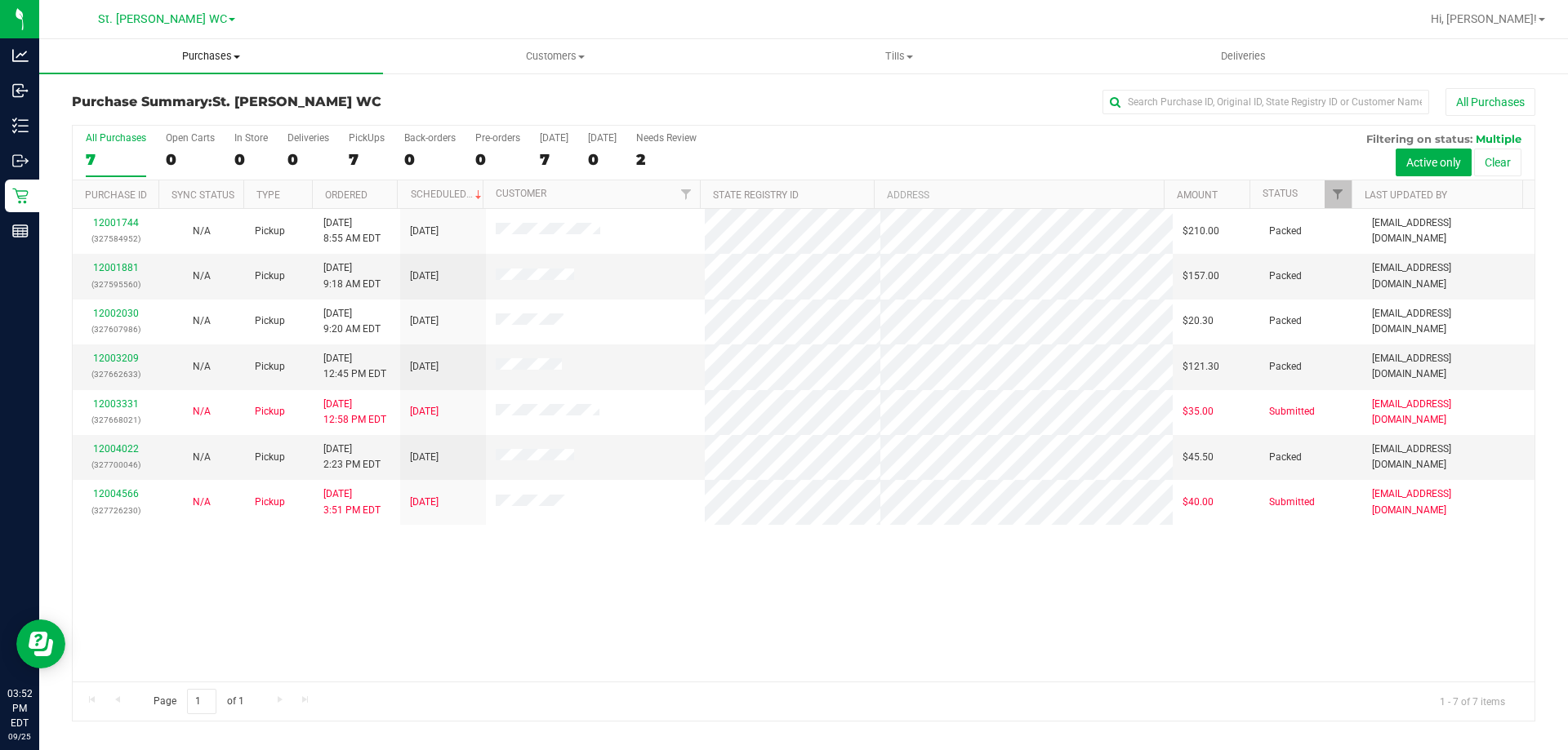
click at [227, 67] on uib-tab-heading "Purchases Summary of purchases Fulfillment All purchases" at bounding box center [211, 57] width 344 height 34
click at [197, 116] on li "Fulfillment" at bounding box center [211, 118] width 344 height 20
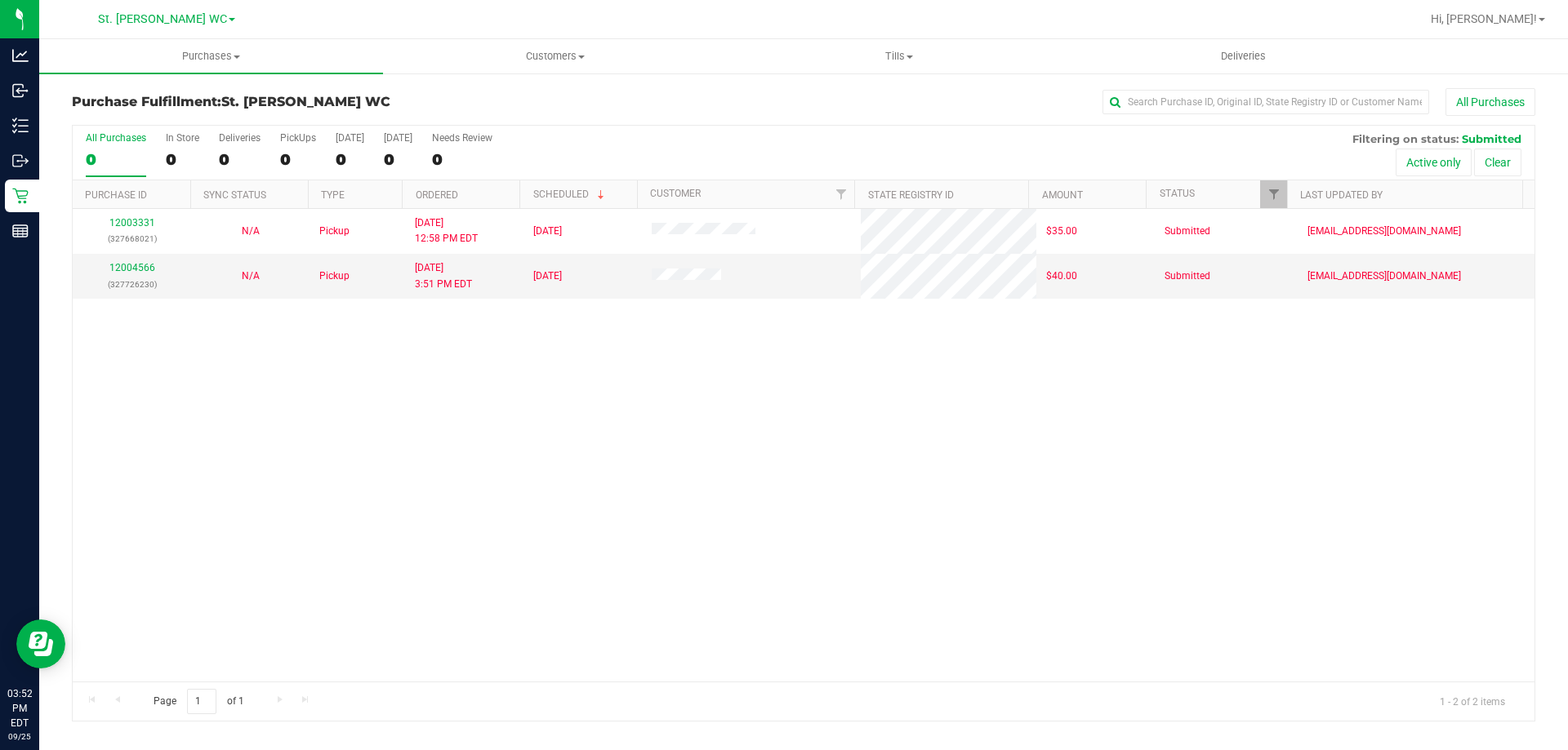
click at [583, 601] on div "12003331 (327668021) N/A Pickup [DATE] 12:58 PM EDT 9/25/2025 $35.00 Submitted …" at bounding box center [803, 445] width 1462 height 472
click at [915, 573] on div "12003331 (327668021) N/A Pickup [DATE] 12:58 PM EDT 9/25/2025 $35.00 Submitted …" at bounding box center [803, 445] width 1462 height 472
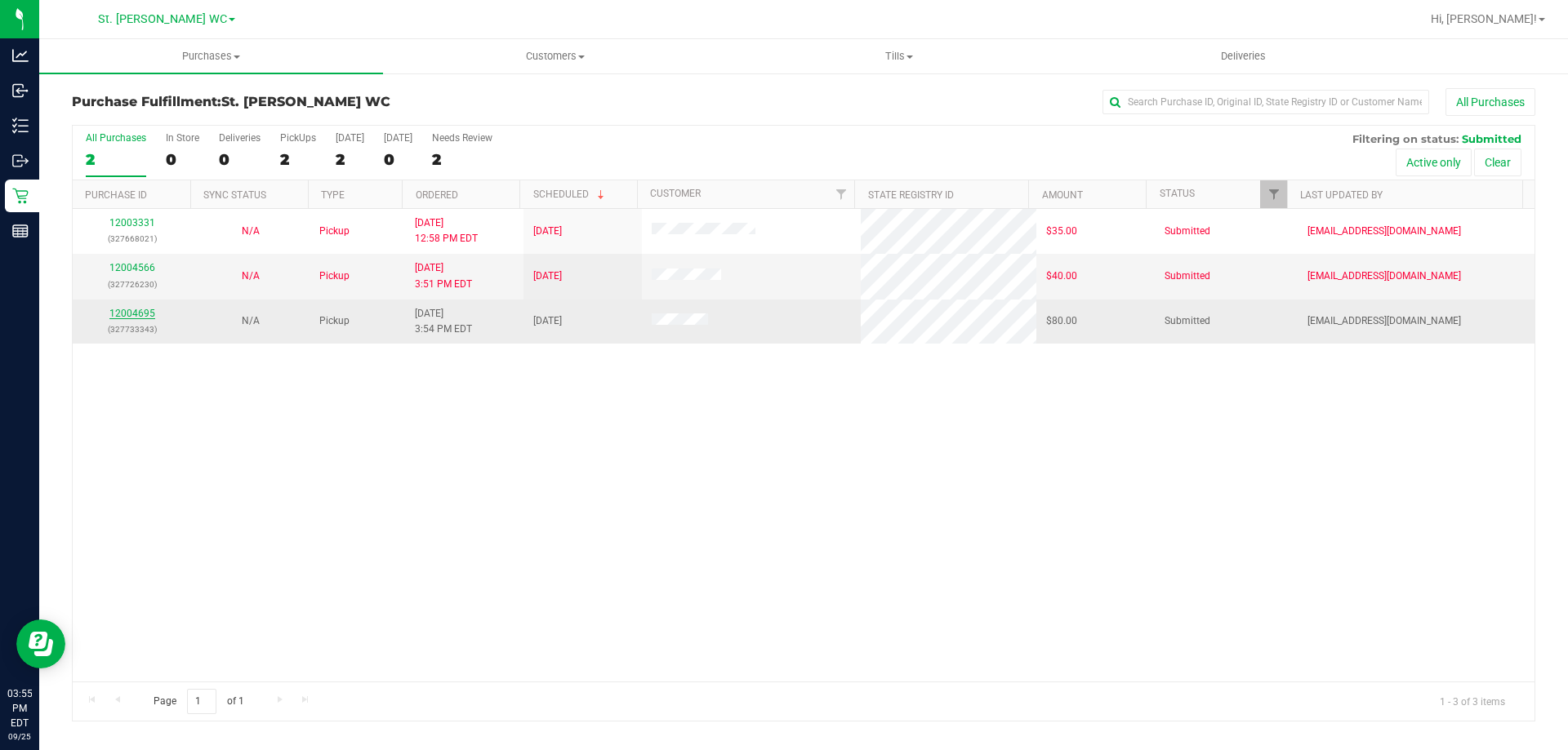
click at [144, 316] on link "12004695" at bounding box center [132, 313] width 45 height 11
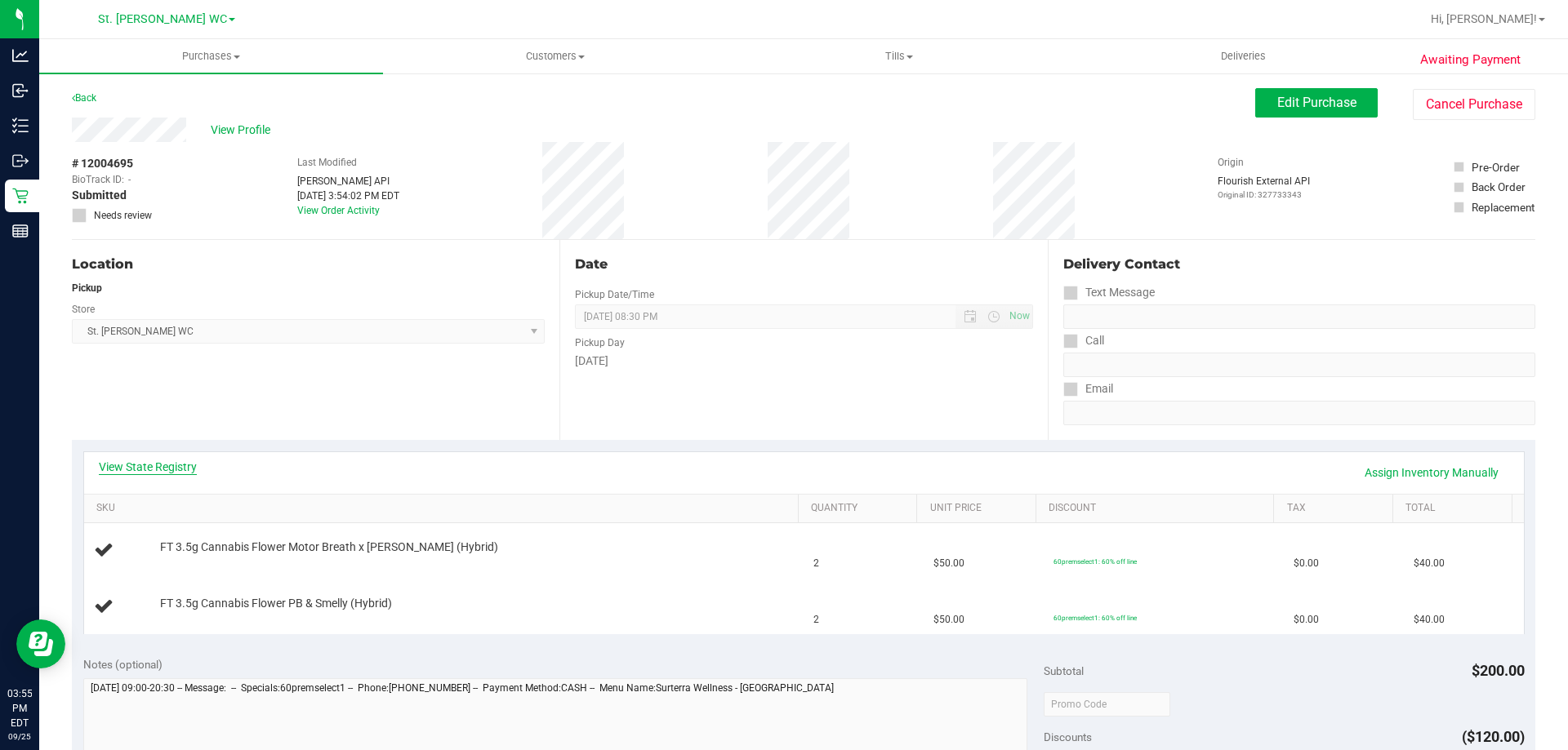
click at [158, 471] on link "View State Registry" at bounding box center [147, 466] width 98 height 16
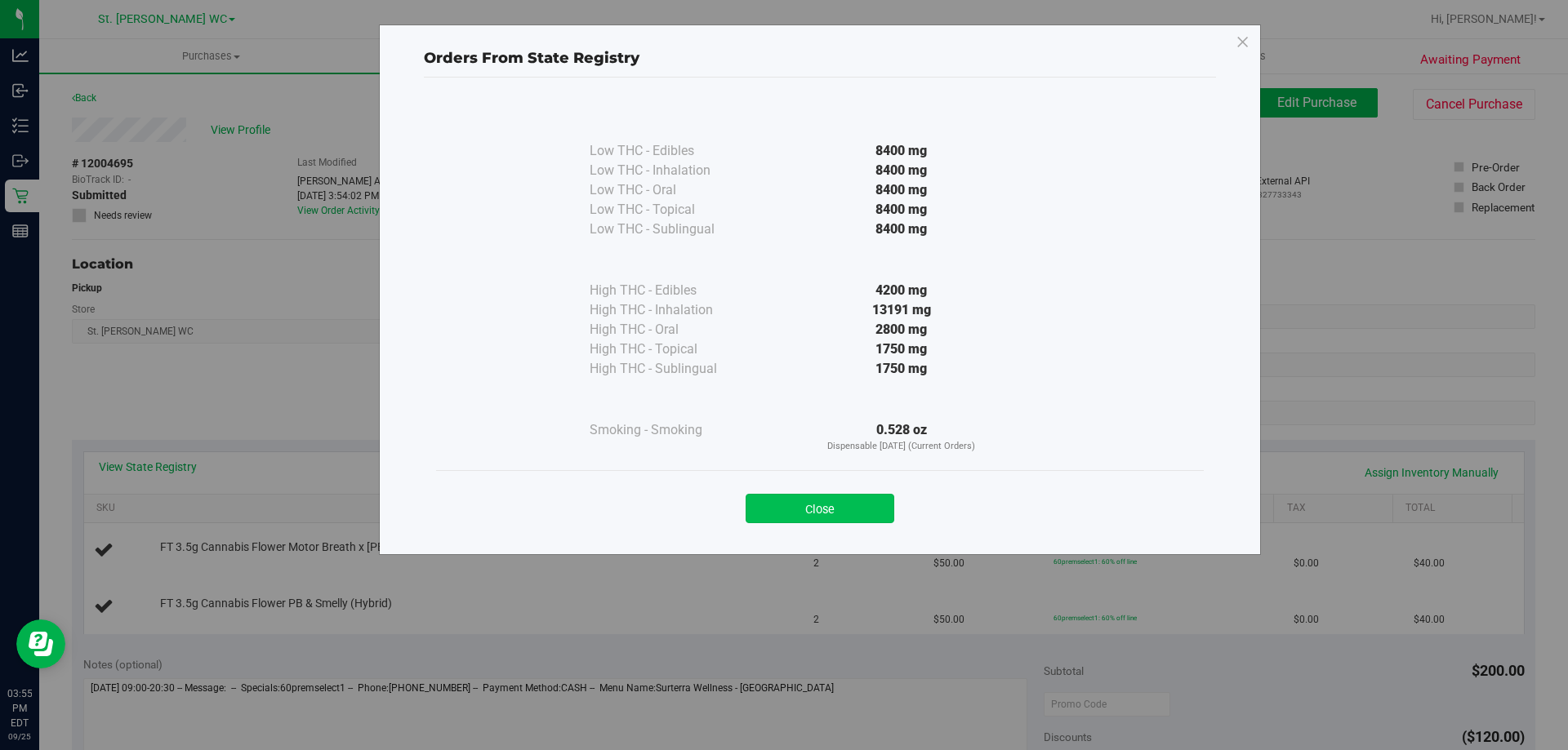
click at [794, 512] on button "Close" at bounding box center [820, 508] width 148 height 29
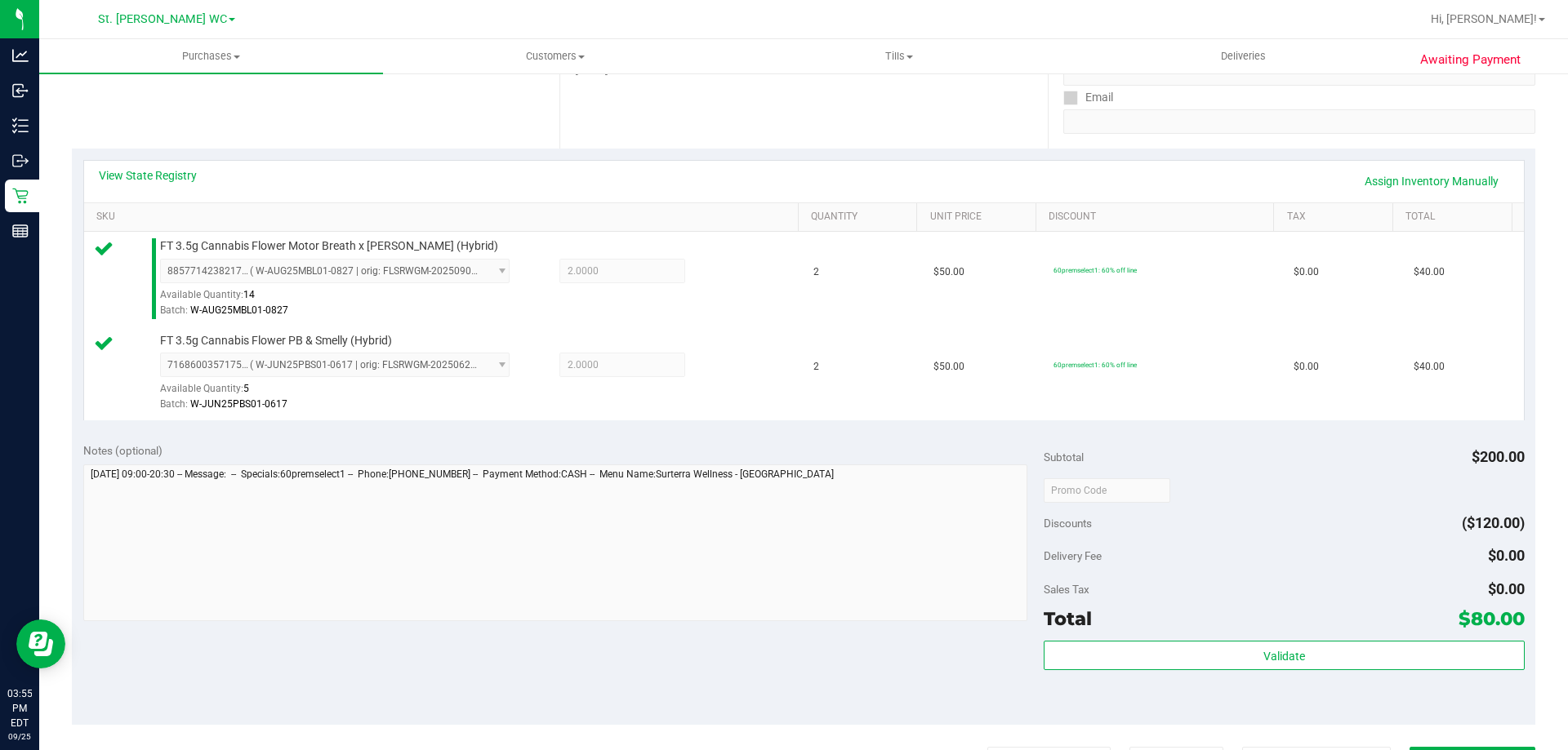
scroll to position [303, 0]
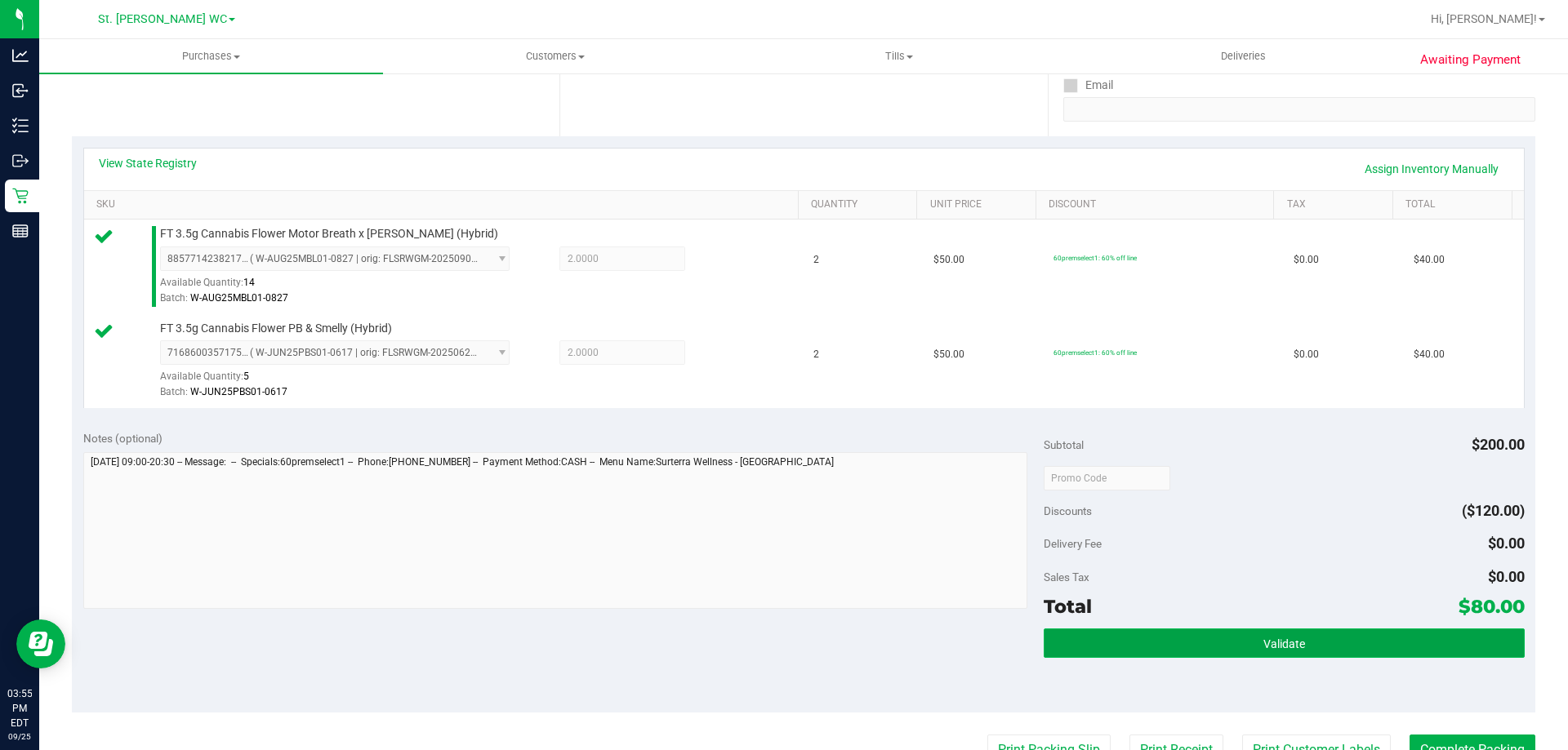
click at [1375, 632] on button "Validate" at bounding box center [1283, 643] width 480 height 29
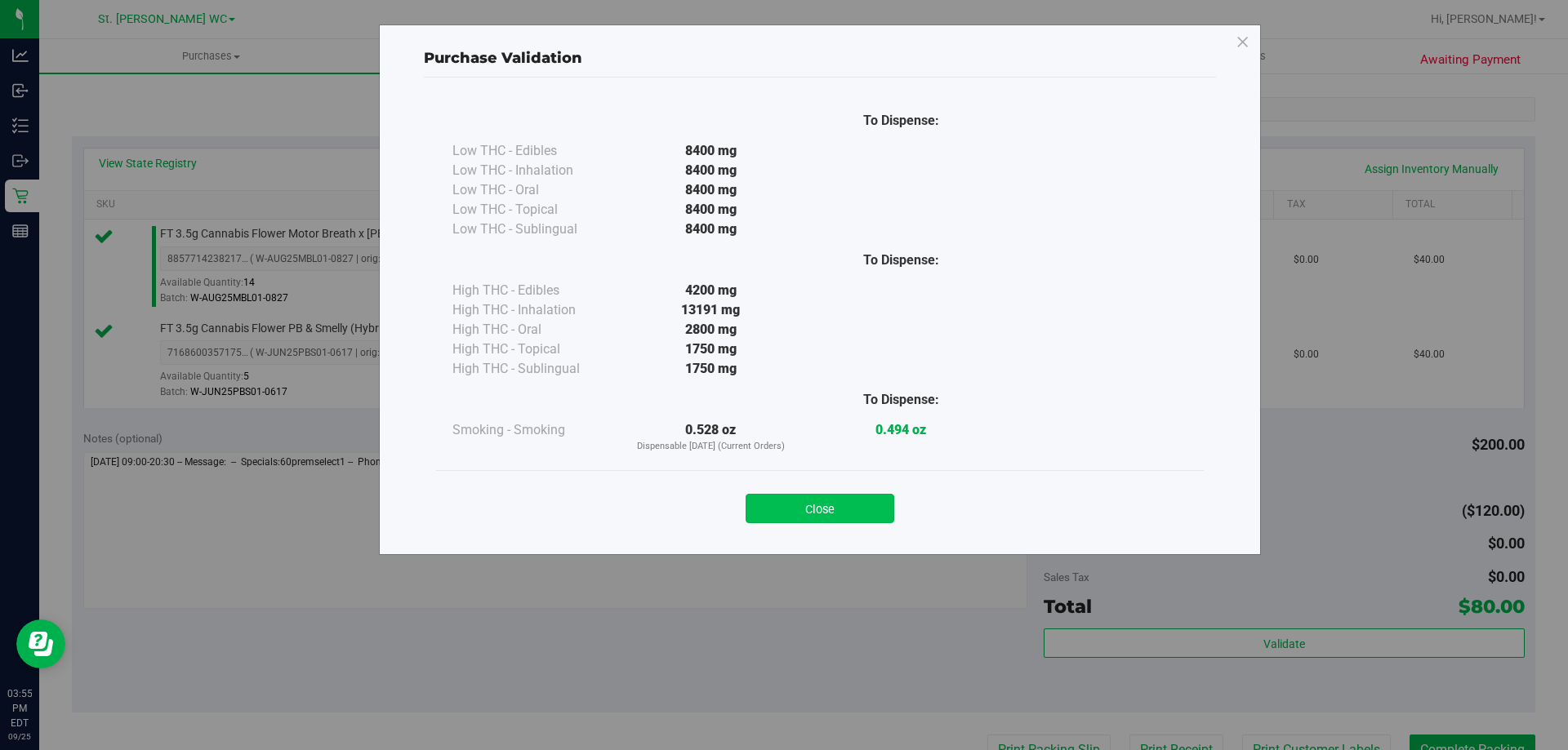
click at [805, 511] on button "Close" at bounding box center [820, 508] width 148 height 29
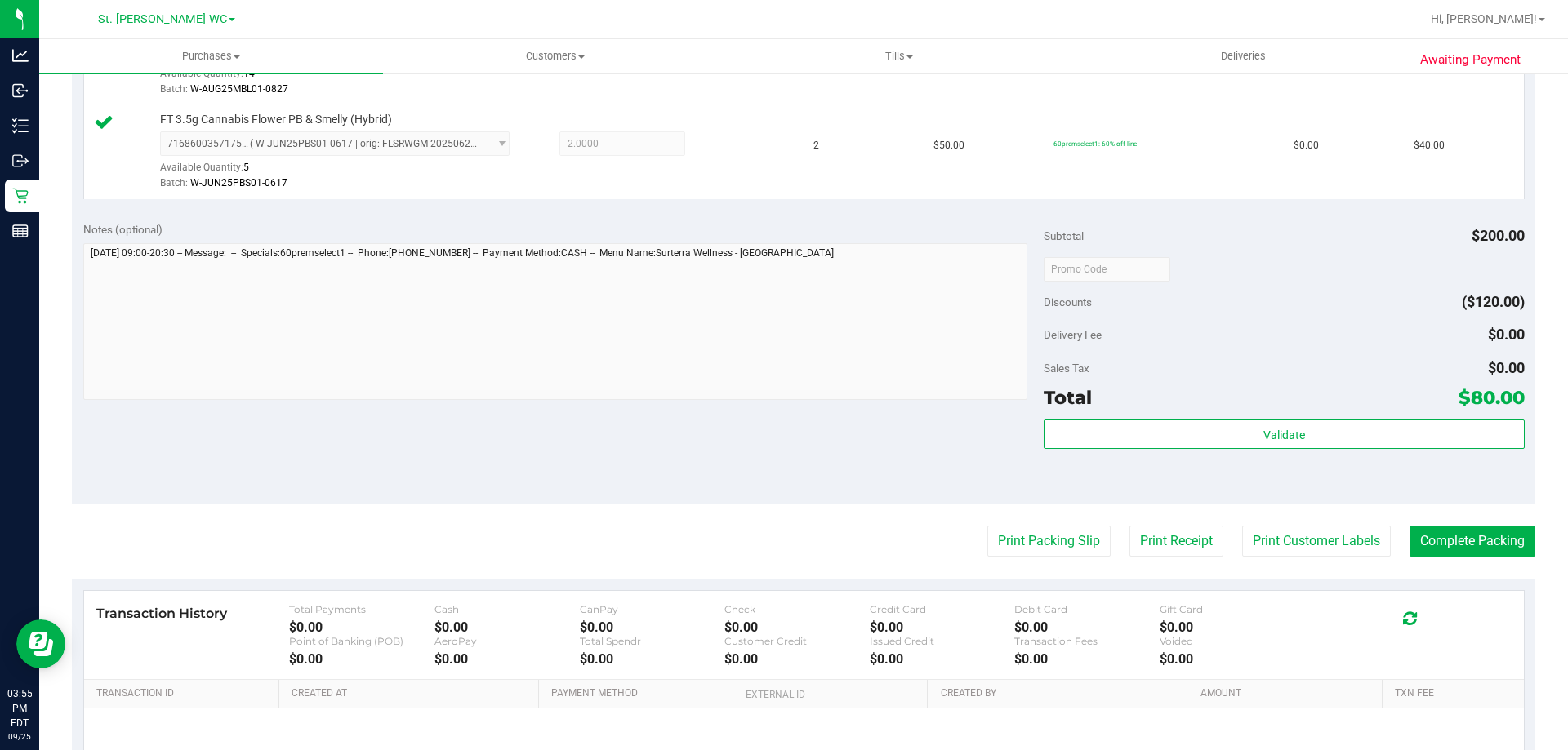
scroll to position [522, 0]
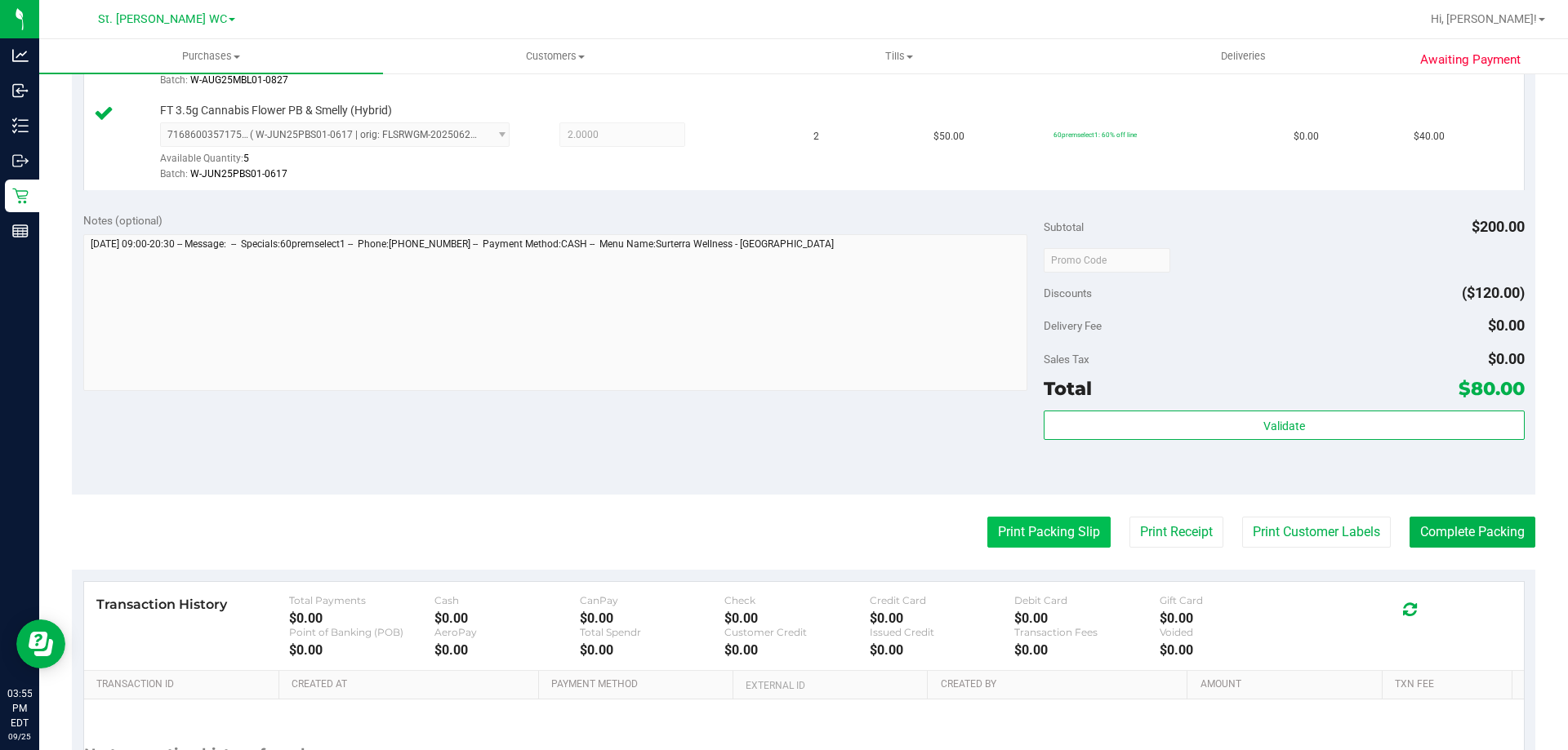
click at [1052, 533] on button "Print Packing Slip" at bounding box center [1049, 532] width 123 height 31
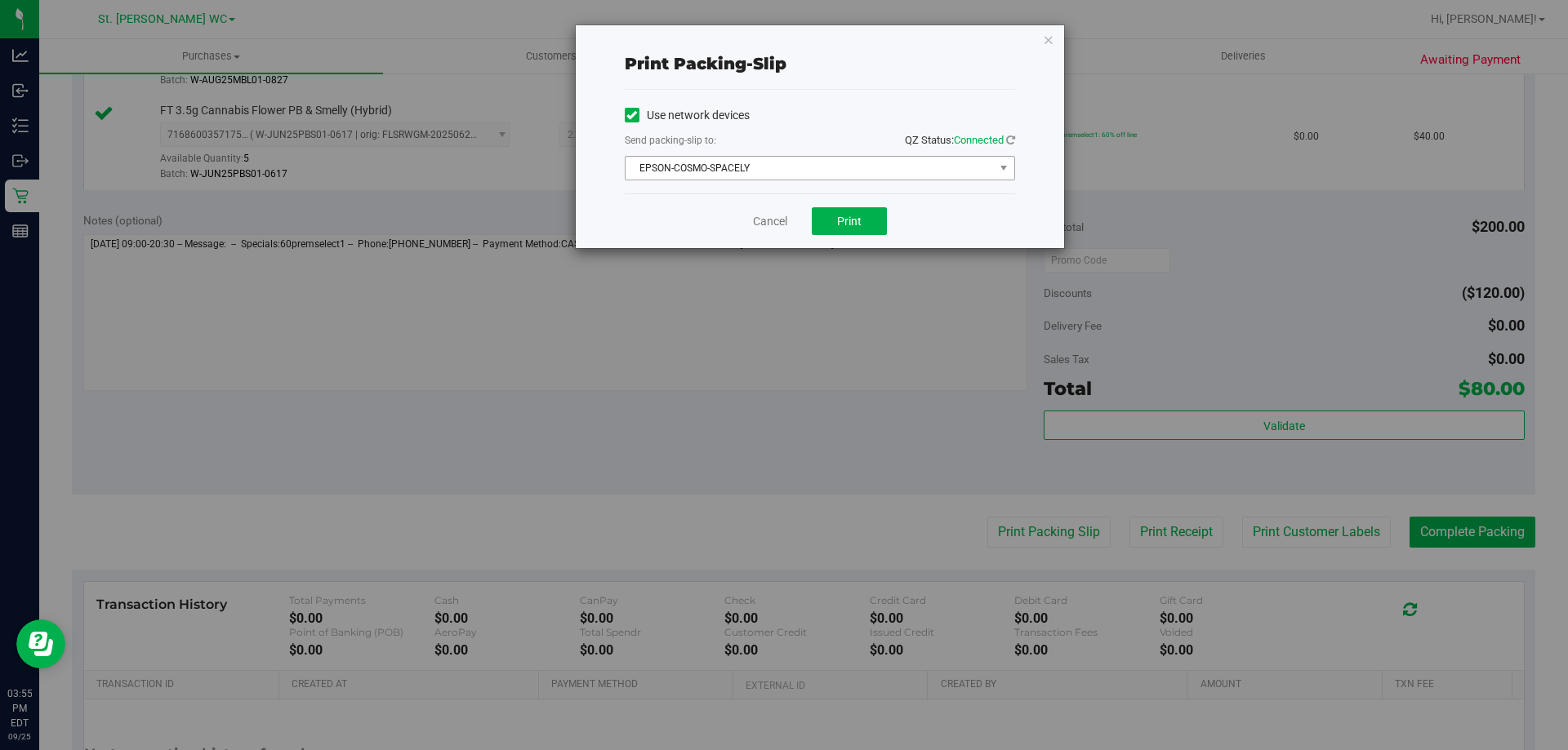
click at [872, 173] on span "EPSON-COSMO-SPACELY" at bounding box center [810, 168] width 369 height 23
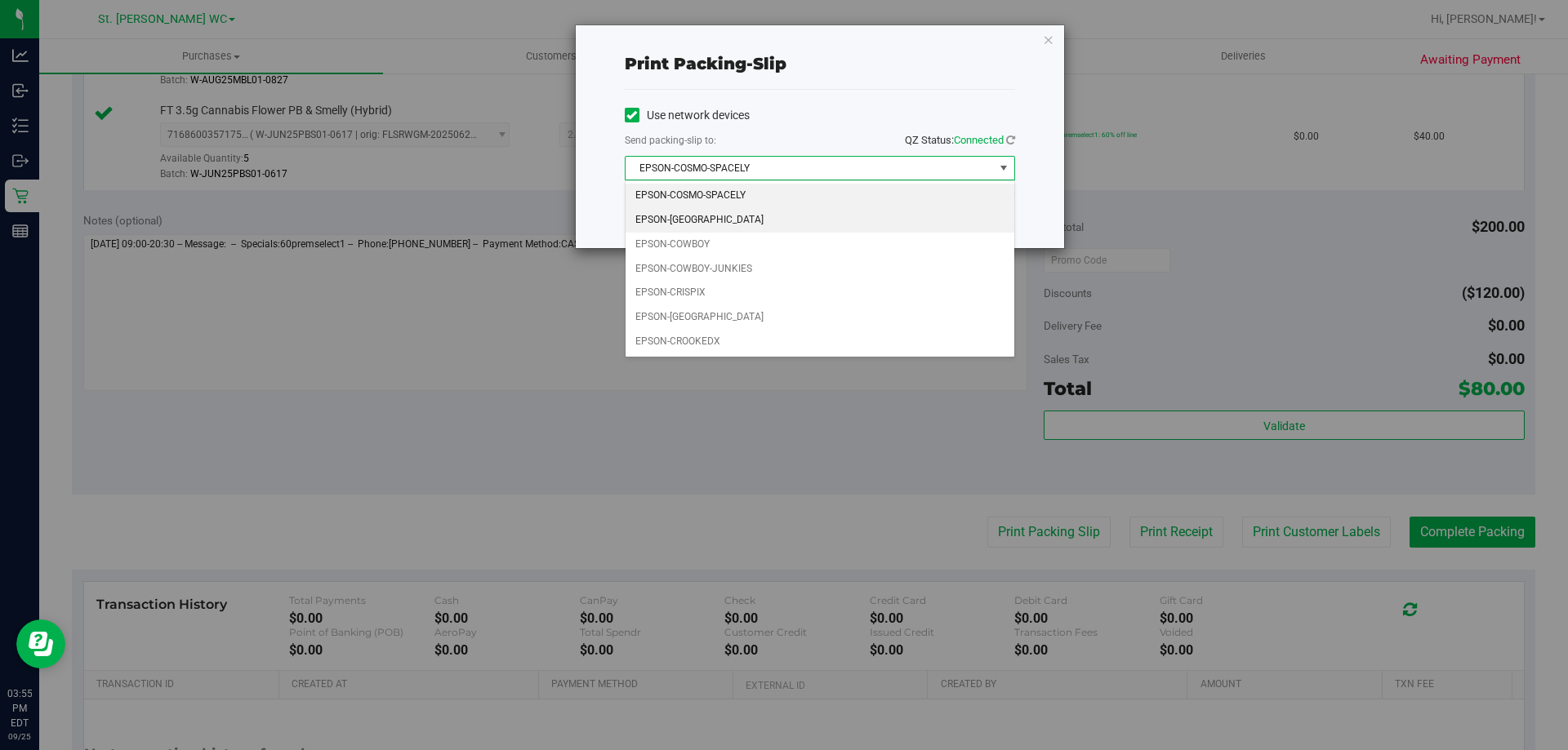
click at [805, 213] on li "EPSON-[GEOGRAPHIC_DATA]" at bounding box center [820, 220] width 388 height 25
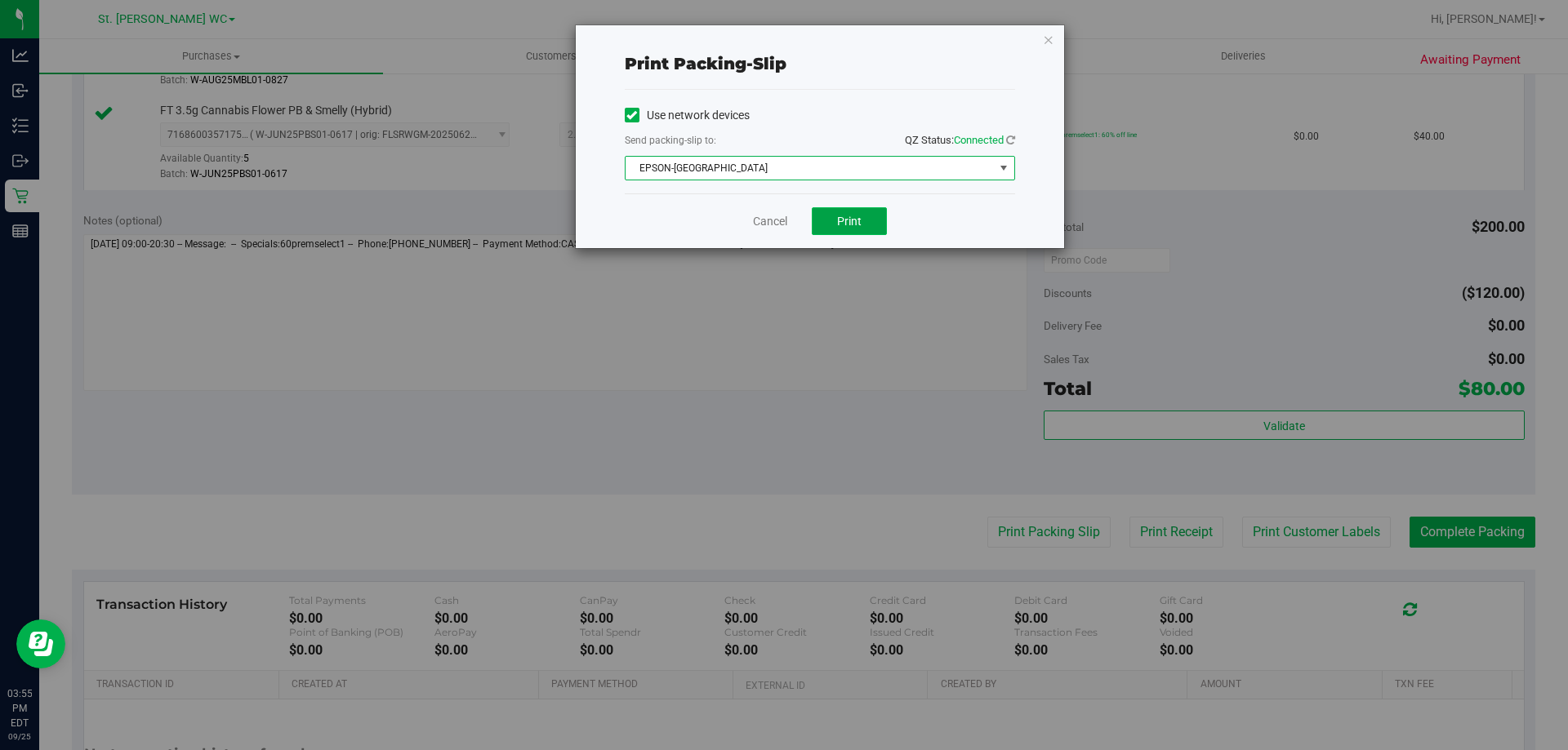
click at [862, 207] on button "Print" at bounding box center [850, 221] width 75 height 27
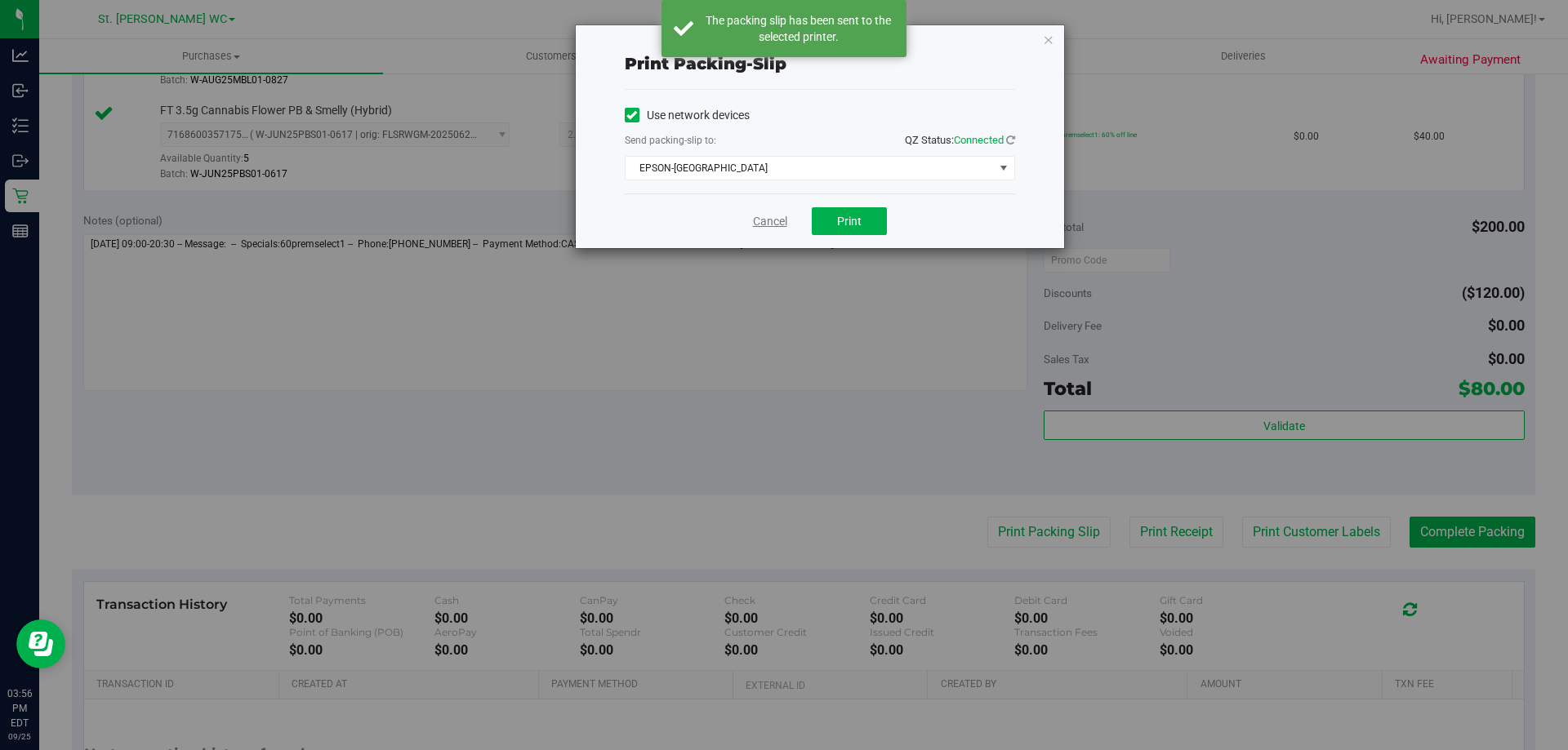
click at [772, 227] on link "Cancel" at bounding box center [770, 222] width 34 height 17
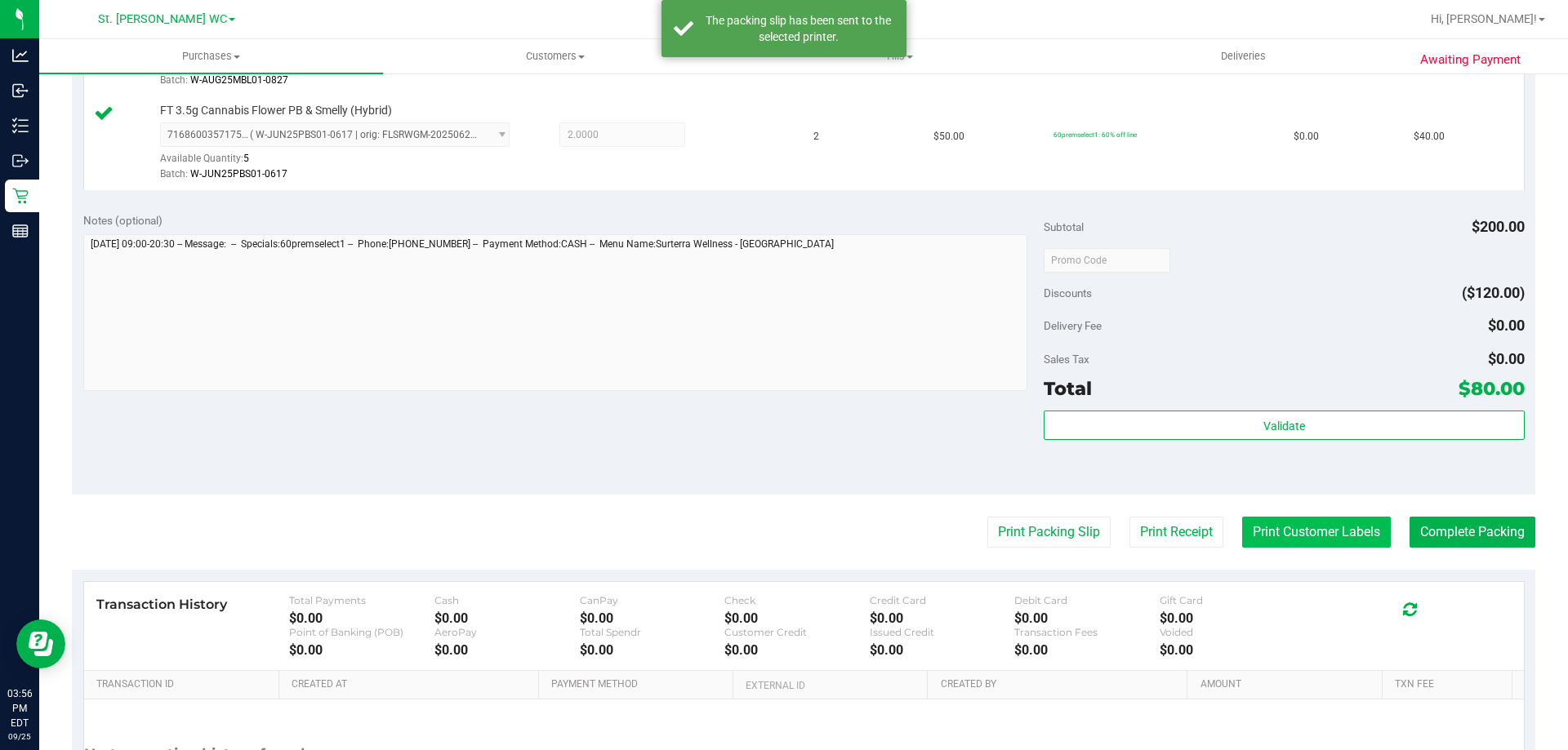
click at [1343, 522] on button "Print Customer Labels" at bounding box center [1316, 532] width 148 height 31
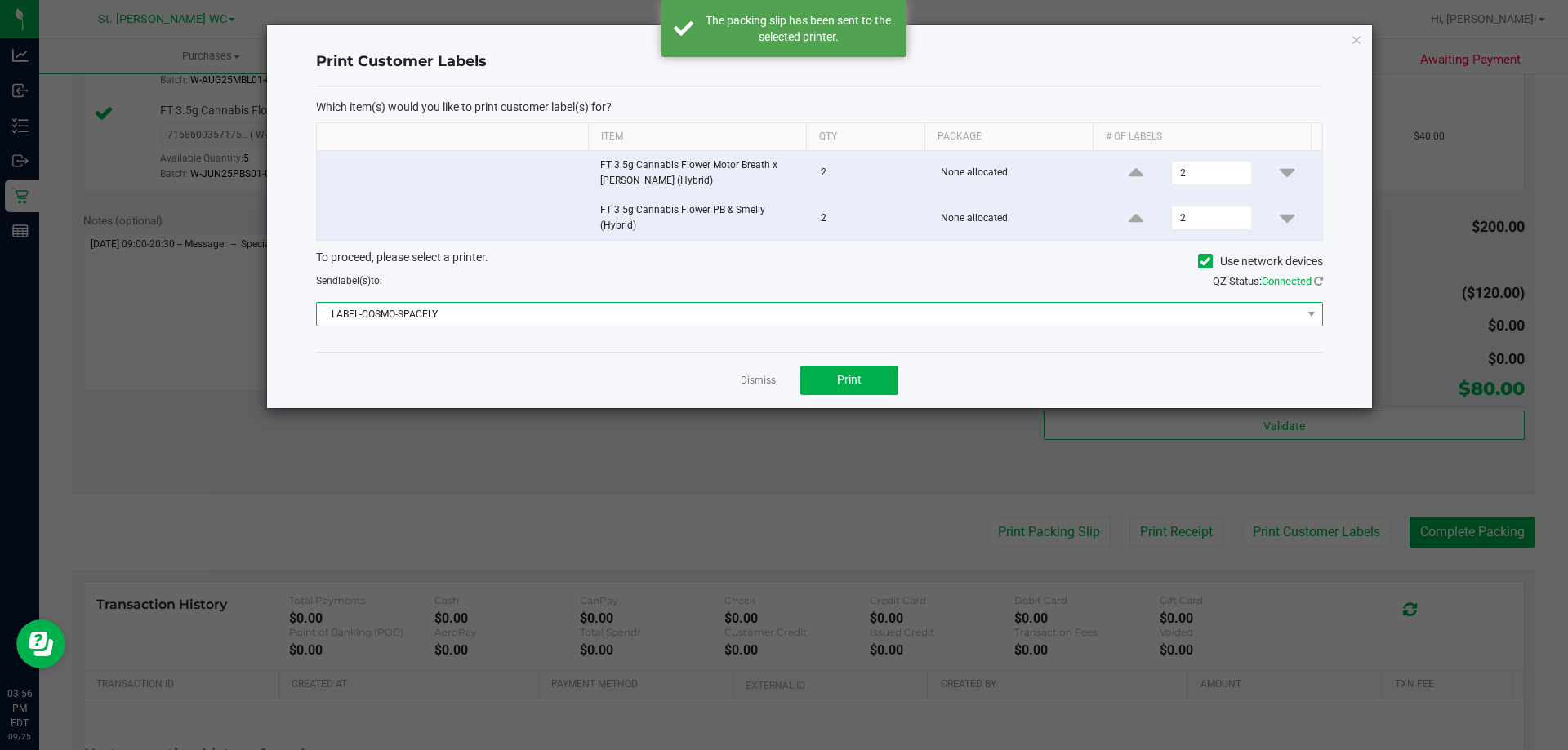
click at [865, 305] on span "LABEL-COSMO-SPACELY" at bounding box center [809, 314] width 985 height 23
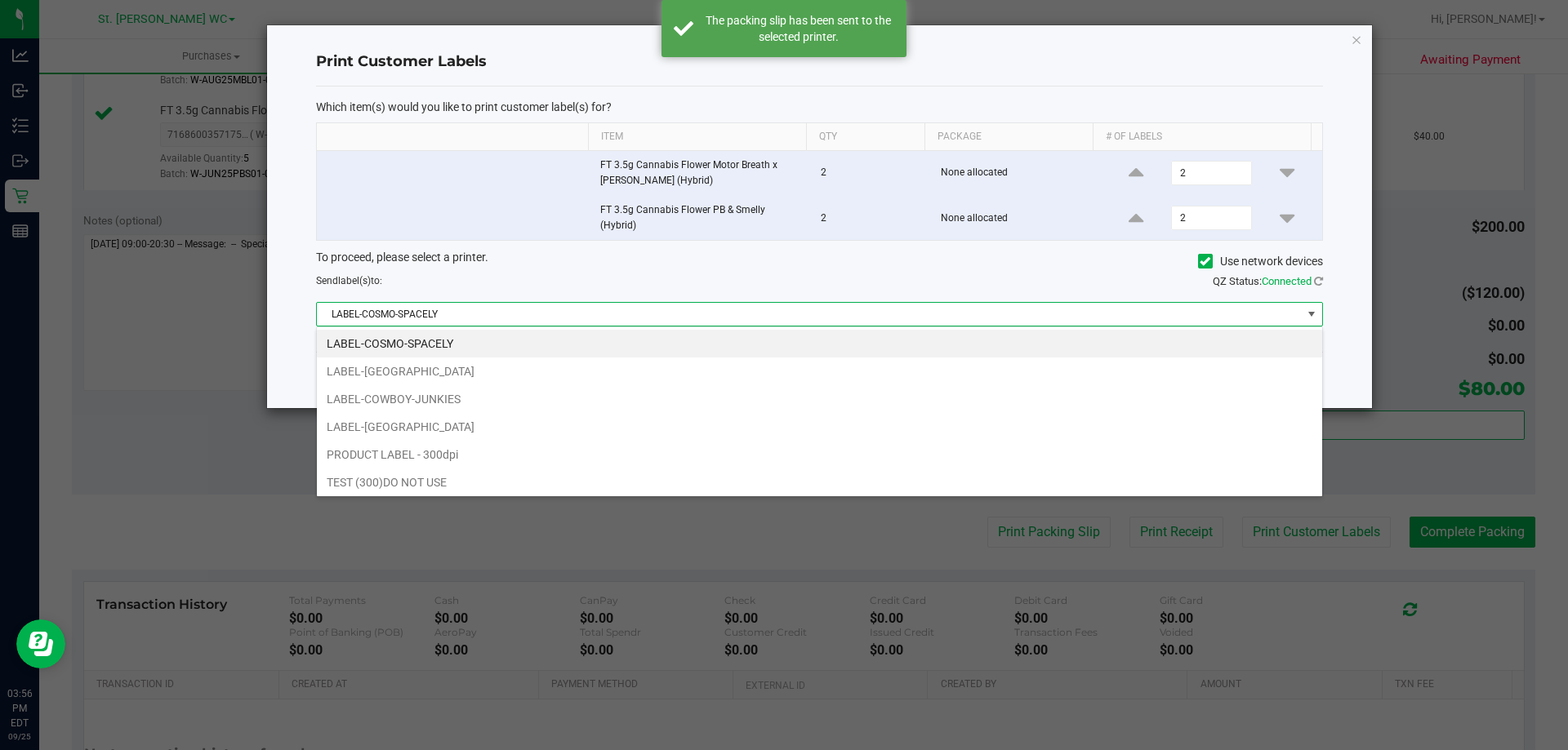
scroll to position [25, 1006]
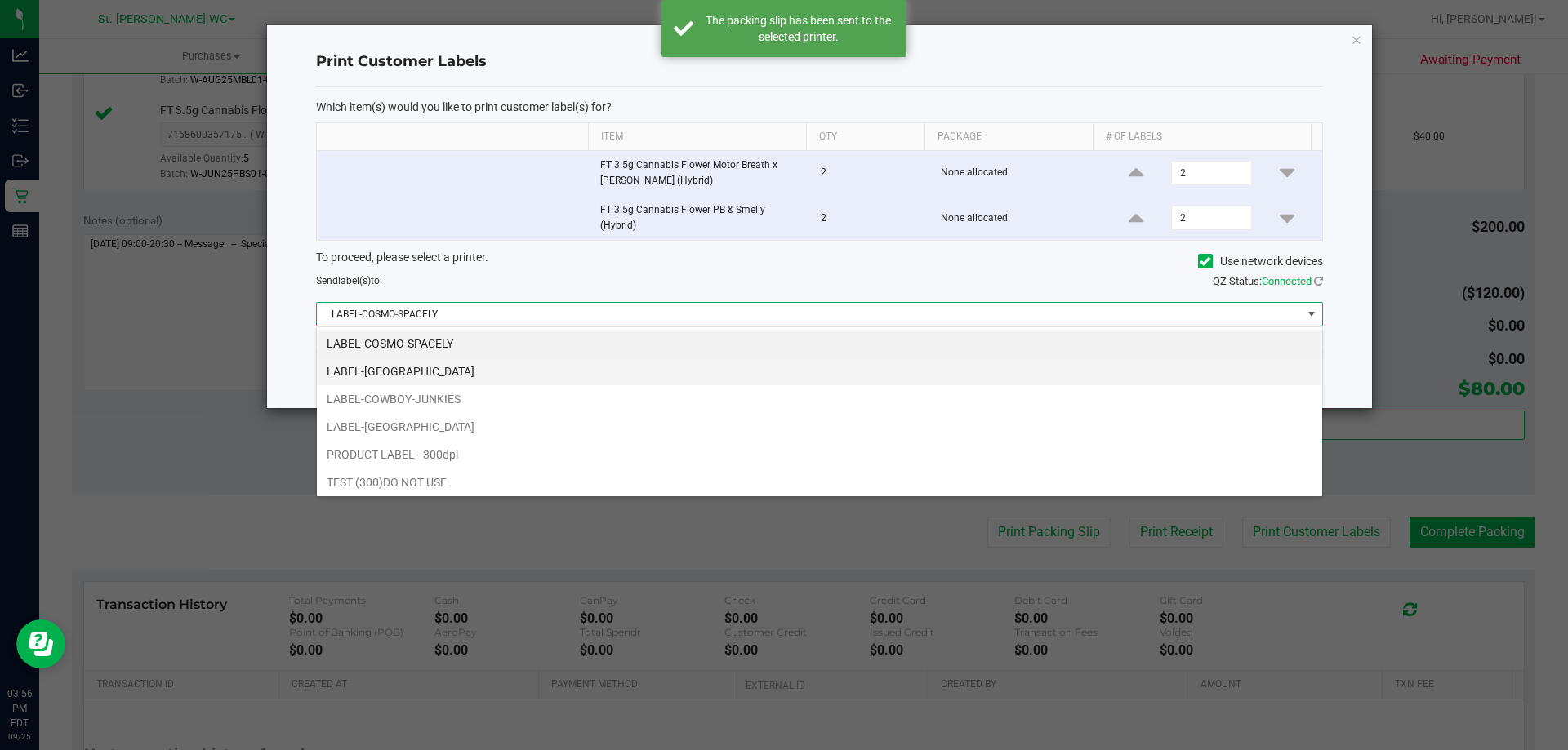
click at [699, 363] on li "LABEL-[GEOGRAPHIC_DATA]" at bounding box center [820, 371] width 1005 height 27
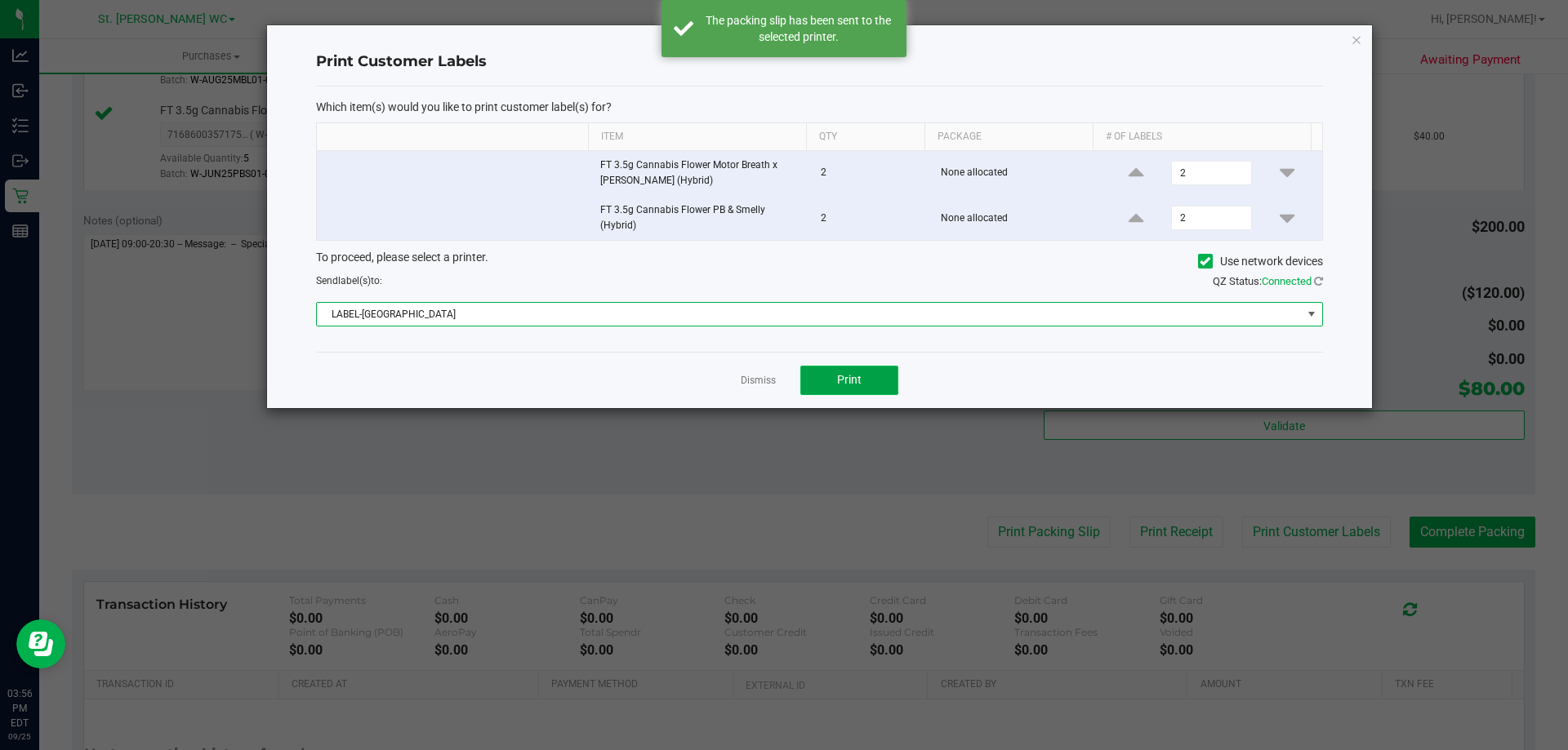
click at [853, 388] on button "Print" at bounding box center [849, 381] width 98 height 29
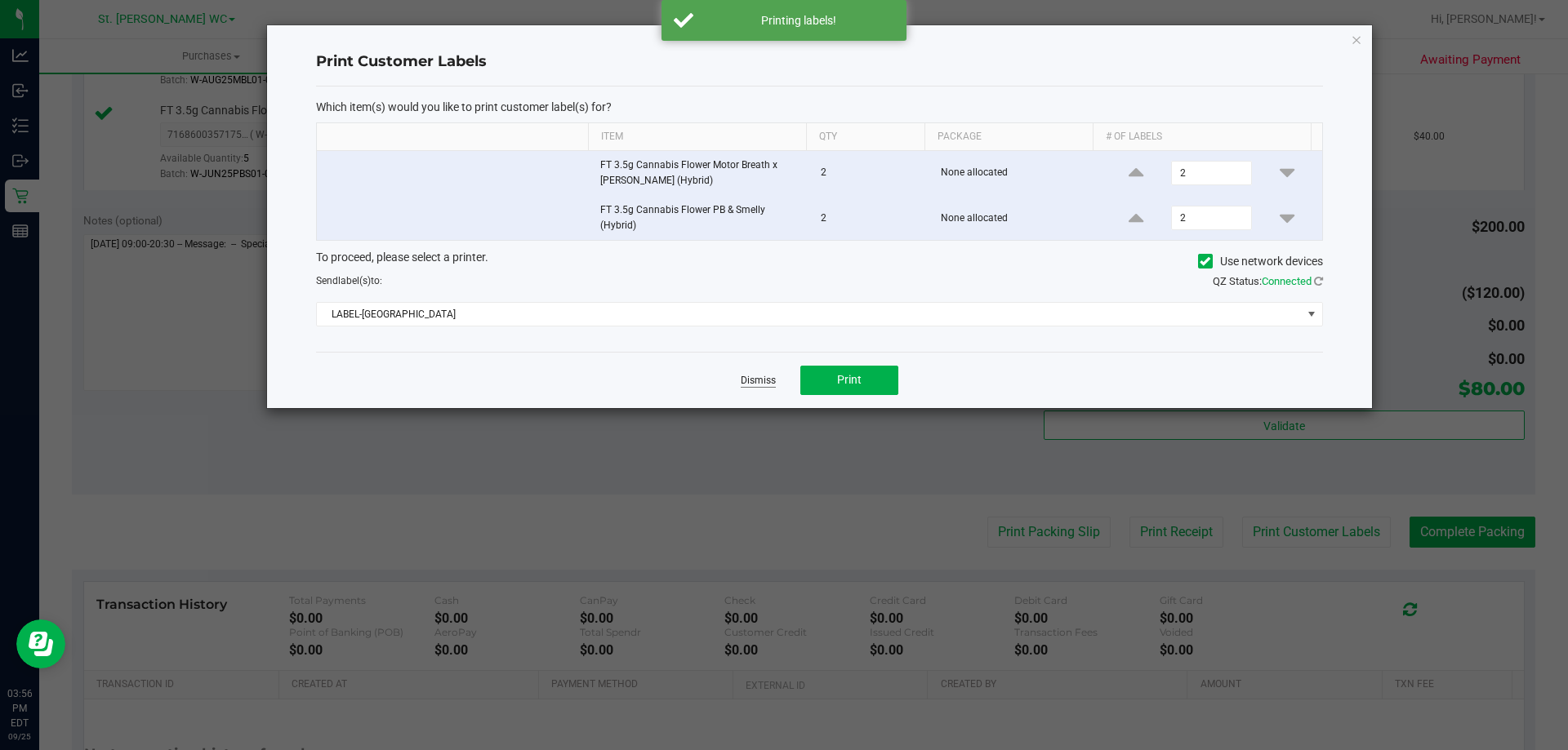
click at [748, 376] on link "Dismiss" at bounding box center [758, 381] width 35 height 14
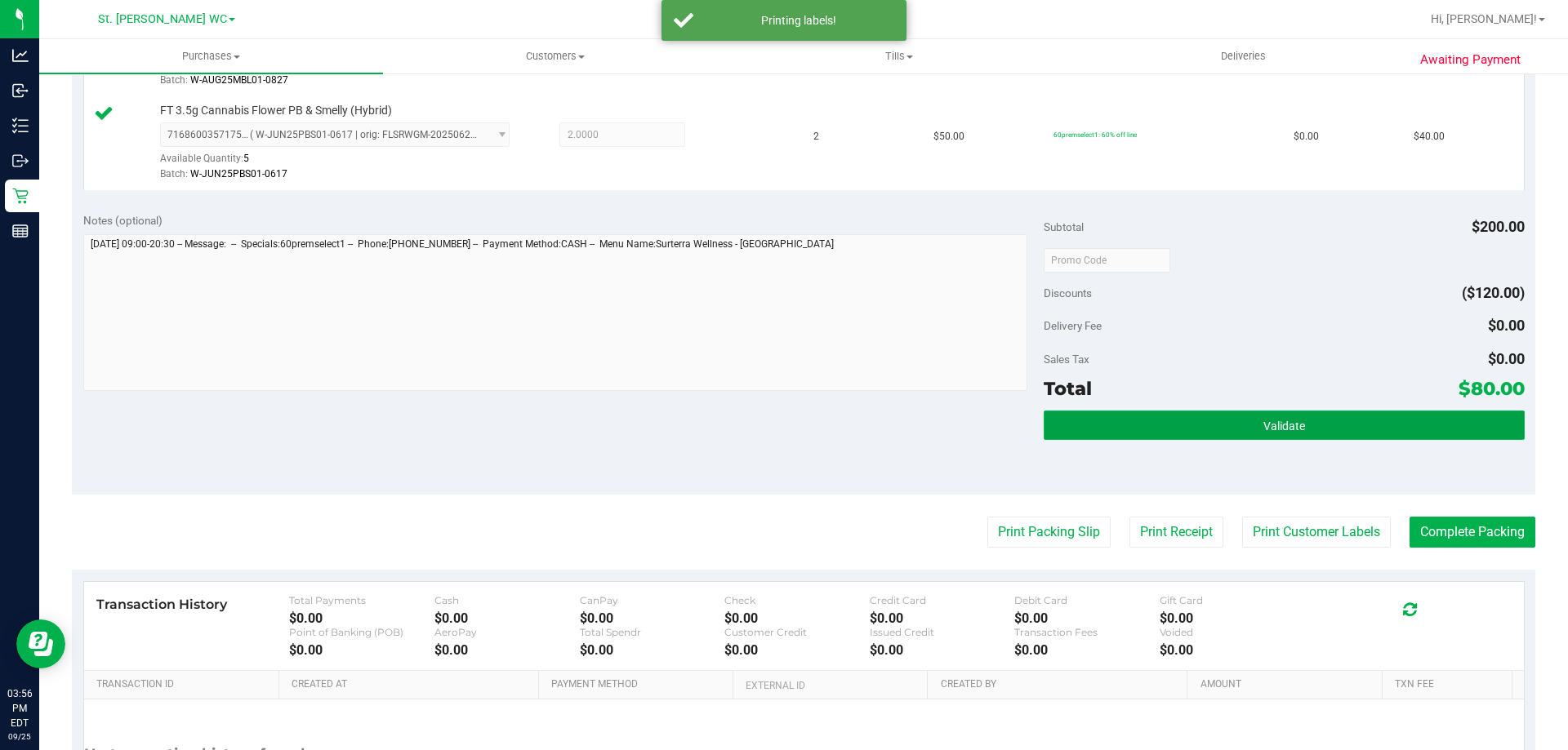
click at [1366, 422] on button "Validate" at bounding box center [1283, 425] width 480 height 29
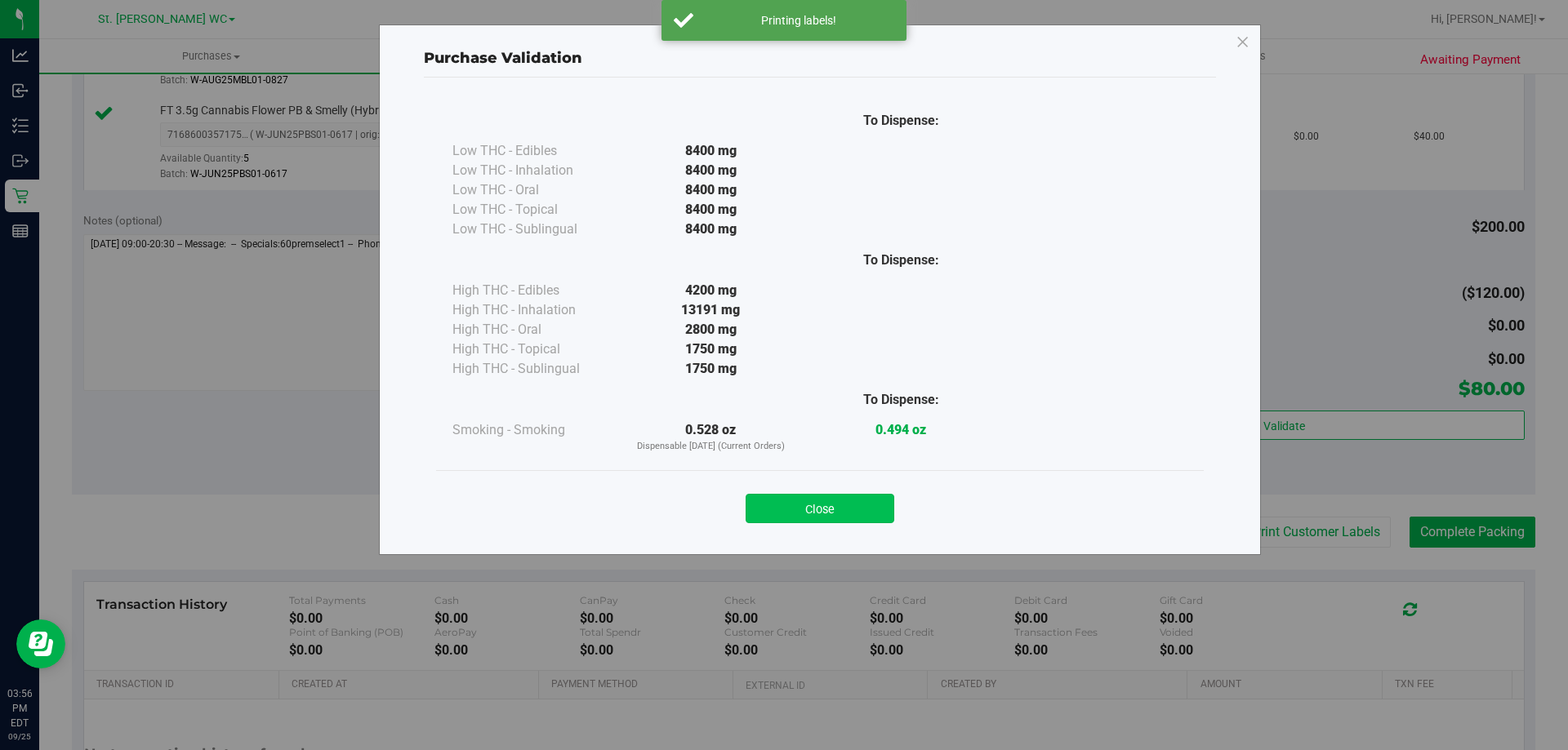
click at [841, 496] on button "Close" at bounding box center [820, 508] width 148 height 29
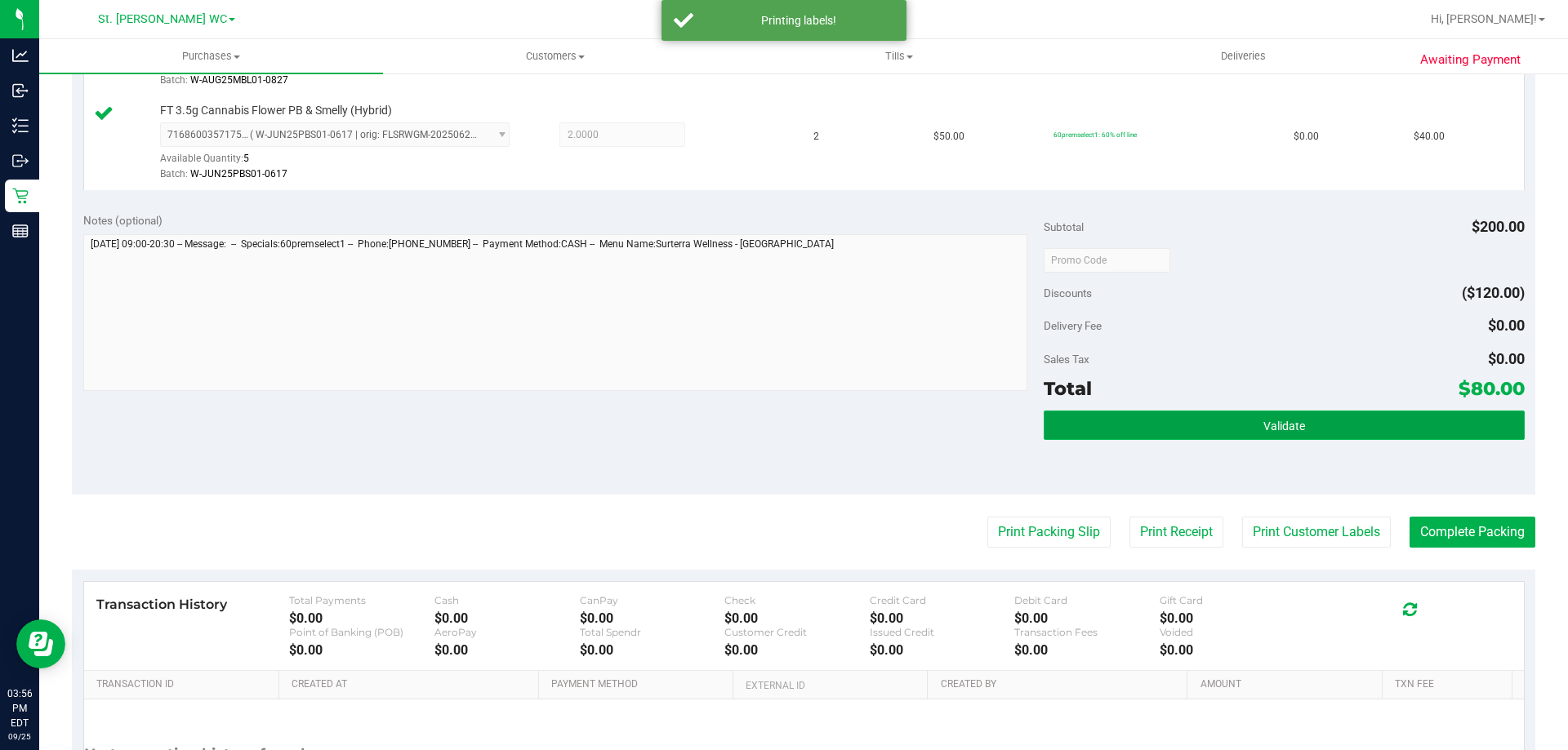
click at [1372, 439] on button "Validate" at bounding box center [1283, 425] width 480 height 29
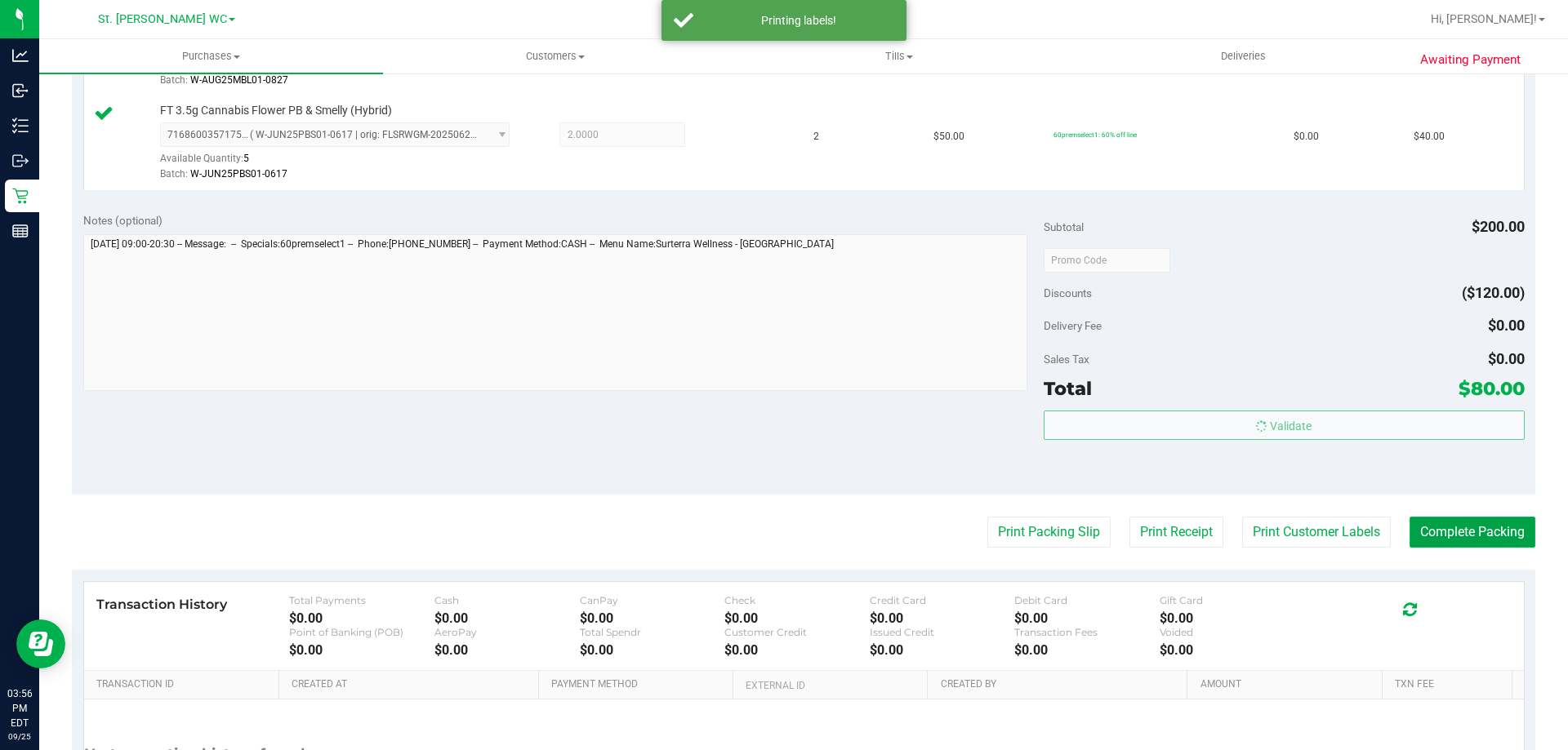
click at [1444, 541] on button "Complete Packing" at bounding box center [1472, 532] width 126 height 31
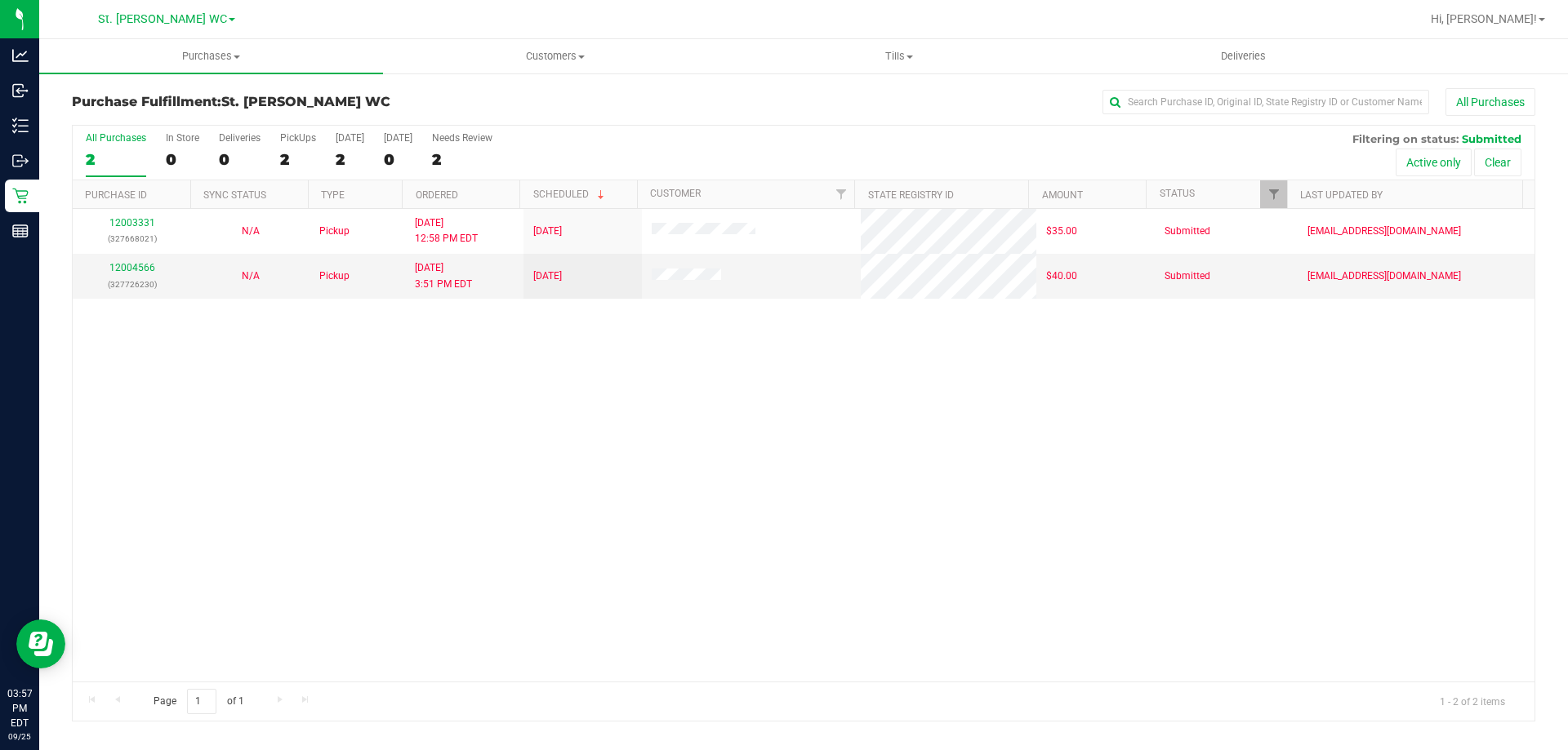
click at [1251, 459] on div "12003331 (327668021) N/A Pickup [DATE] 12:58 PM EDT 9/25/2025 $35.00 Submitted …" at bounding box center [803, 445] width 1462 height 472
click at [1354, 467] on div "12003331 (327668021) N/A Pickup [DATE] 12:58 PM EDT 9/25/2025 $35.00 Submitted …" at bounding box center [803, 445] width 1462 height 472
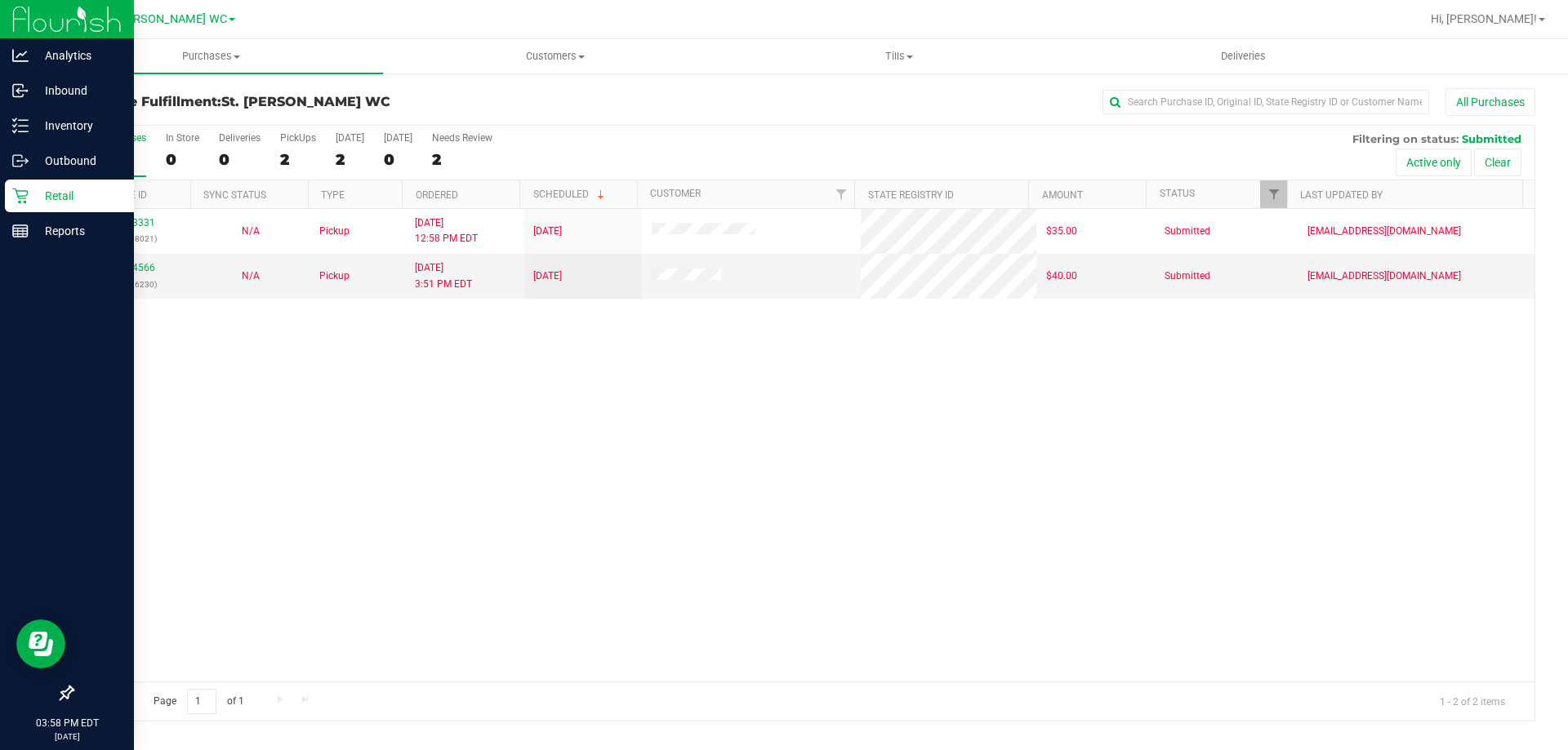
click at [35, 190] on p "Retail" at bounding box center [77, 195] width 98 height 20
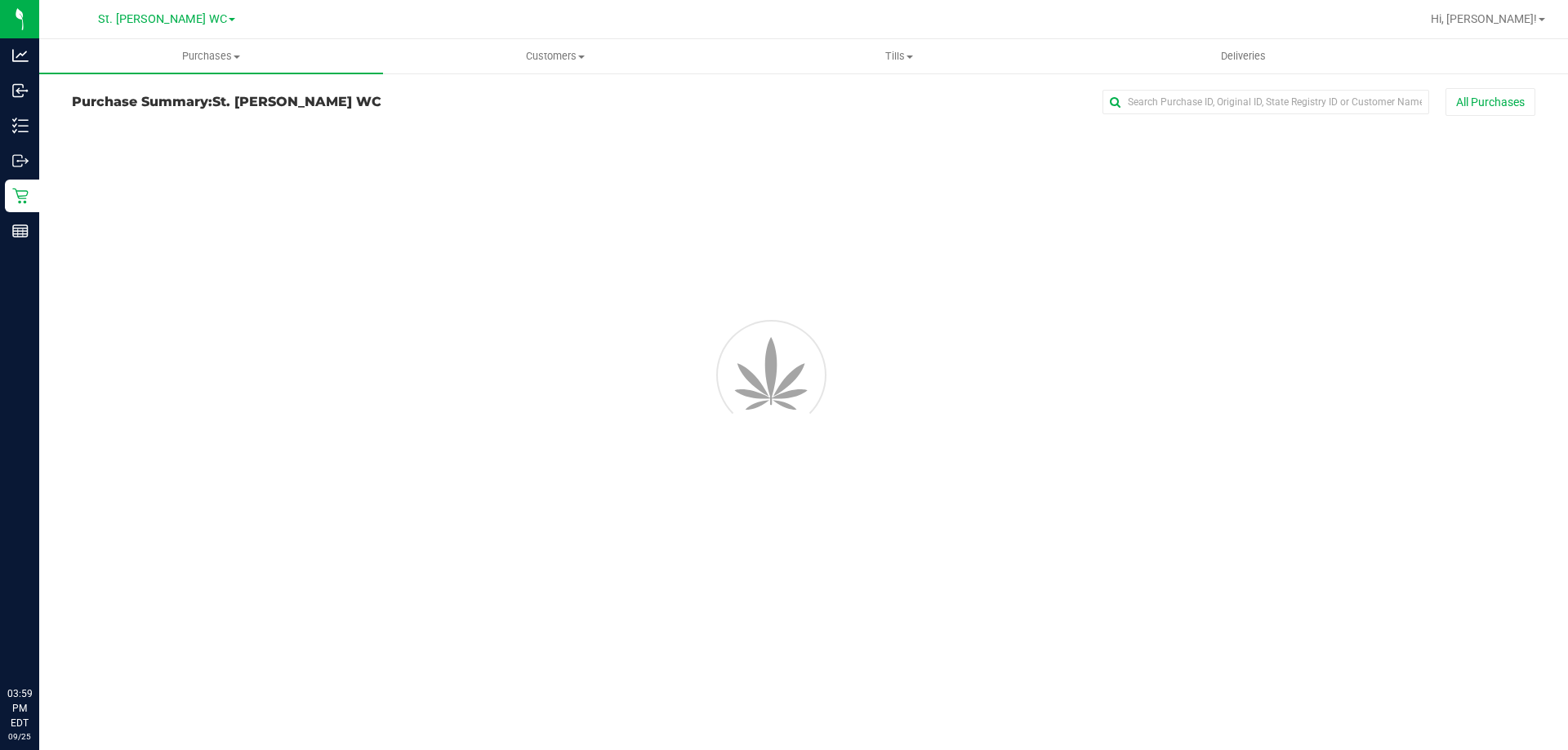
click at [1513, 20] on span "Hi, [PERSON_NAME]!" at bounding box center [1484, 18] width 106 height 13
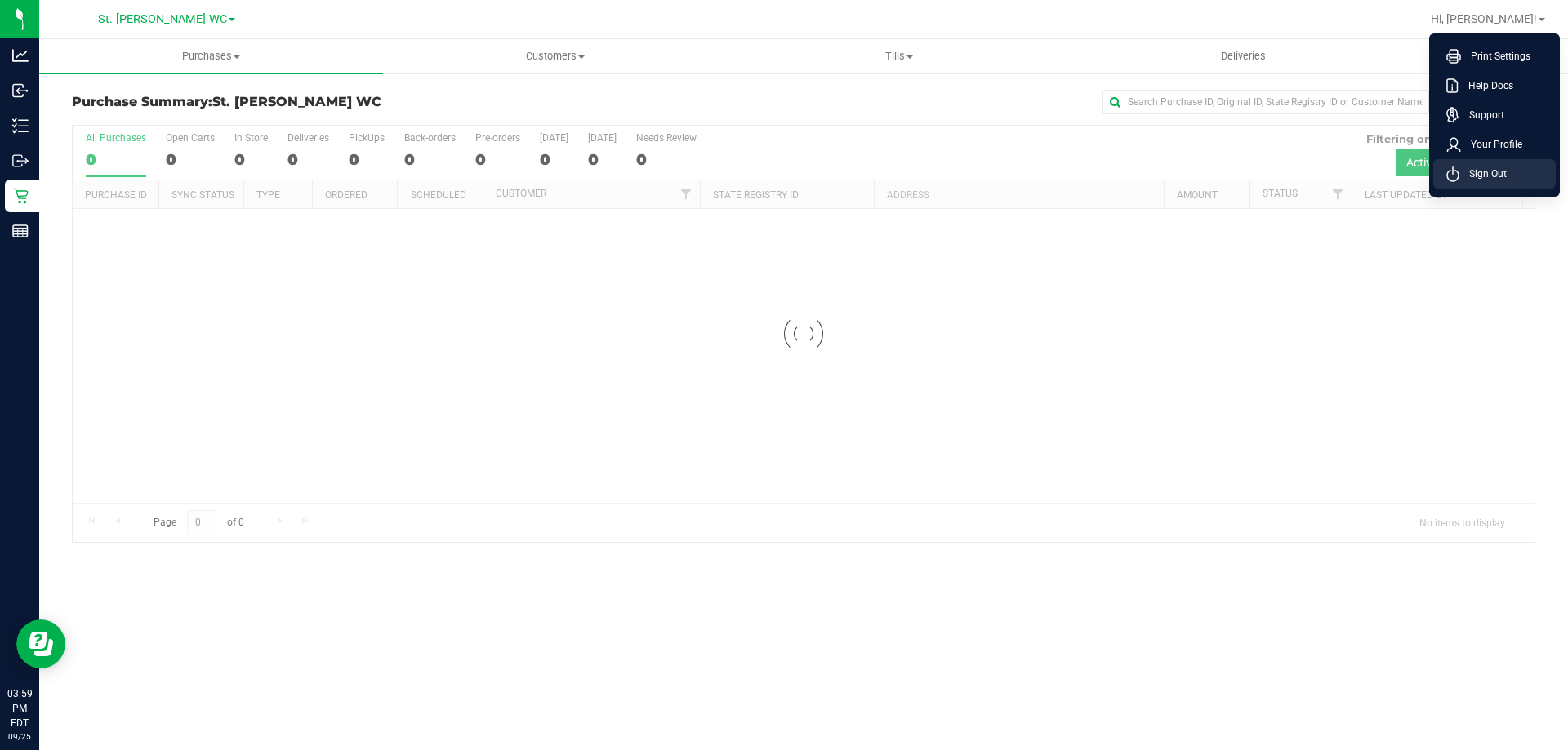
click at [1505, 180] on span "Sign Out" at bounding box center [1482, 173] width 47 height 16
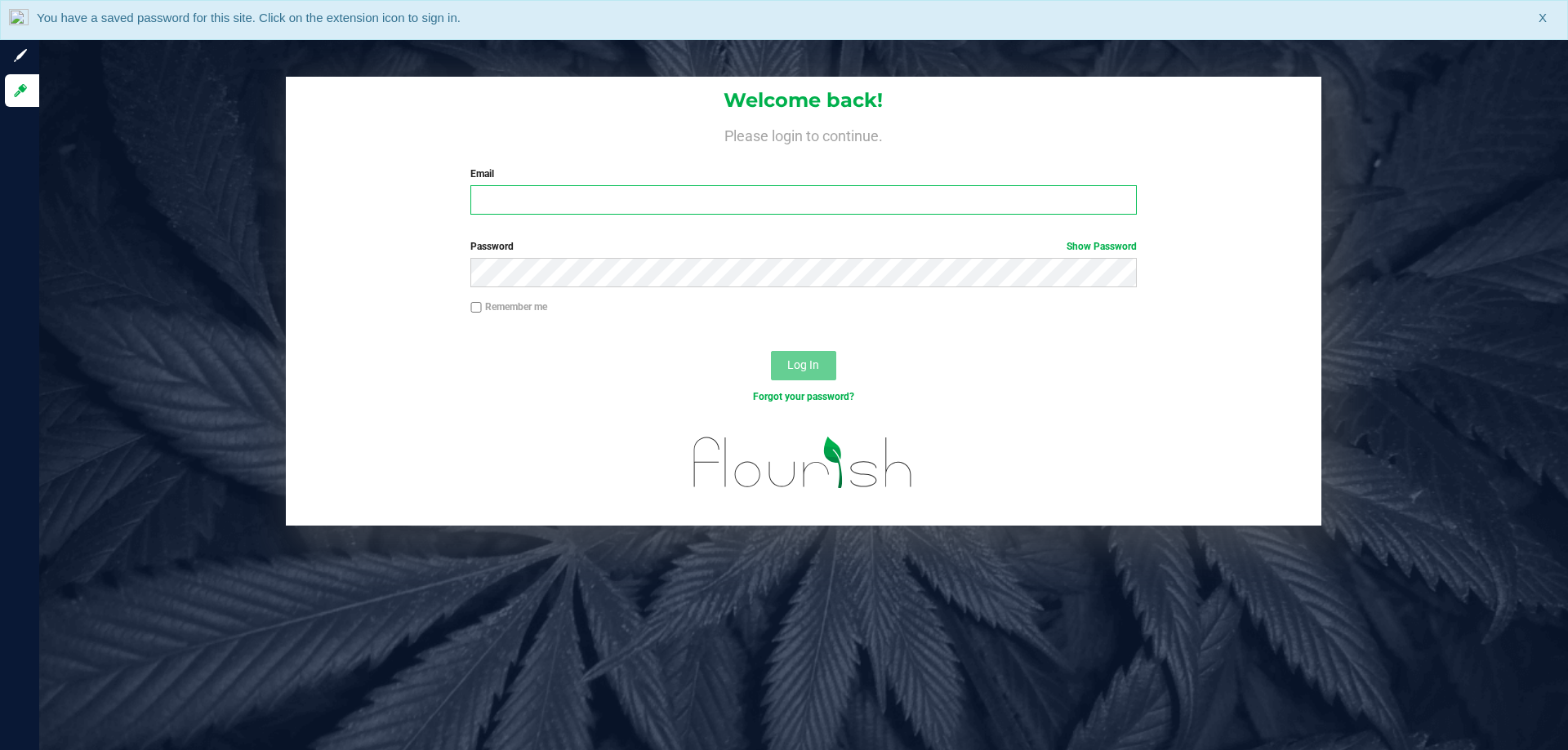
click at [943, 205] on input "Email" at bounding box center [803, 200] width 665 height 29
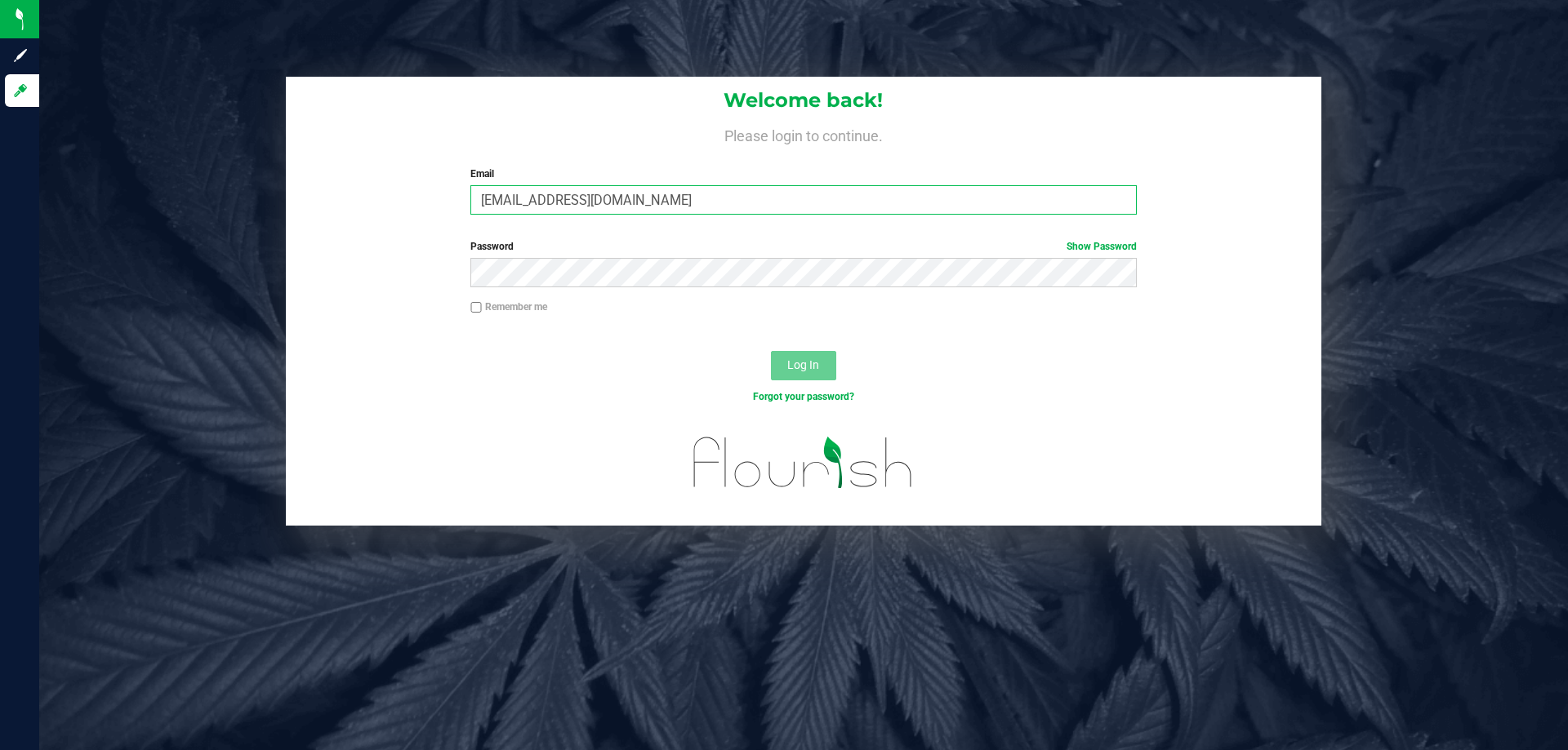
type input "[EMAIL_ADDRESS][DOMAIN_NAME]"
click at [771, 351] on button "Log In" at bounding box center [803, 366] width 65 height 29
